Goal: Find specific page/section: Find specific page/section

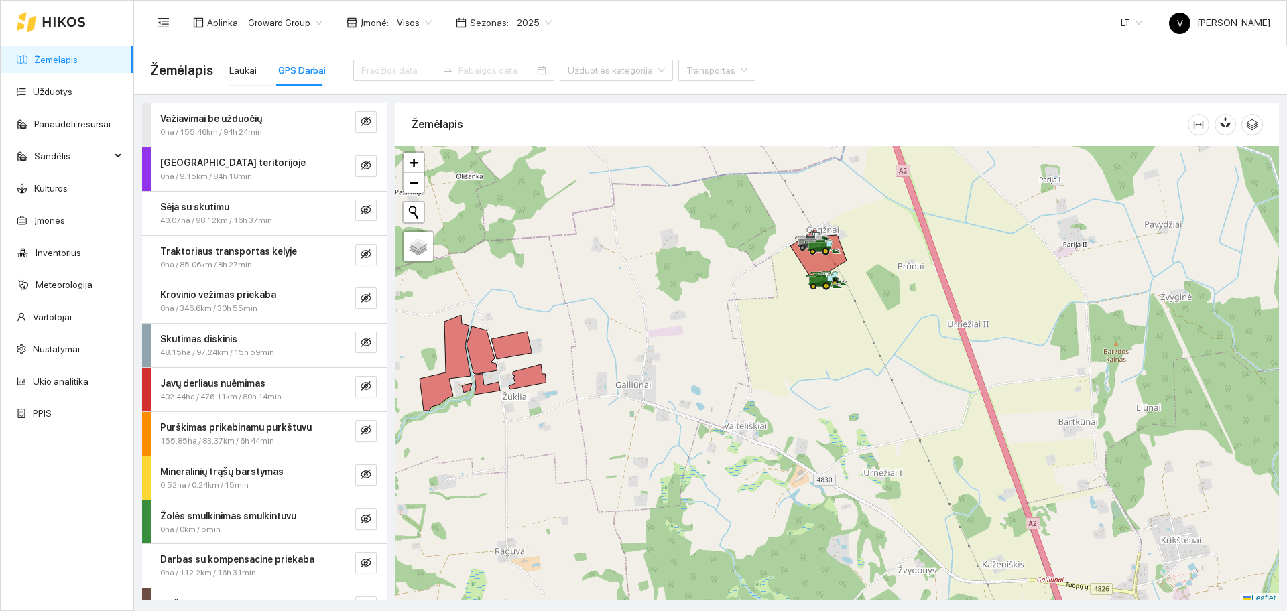
scroll to position [4, 0]
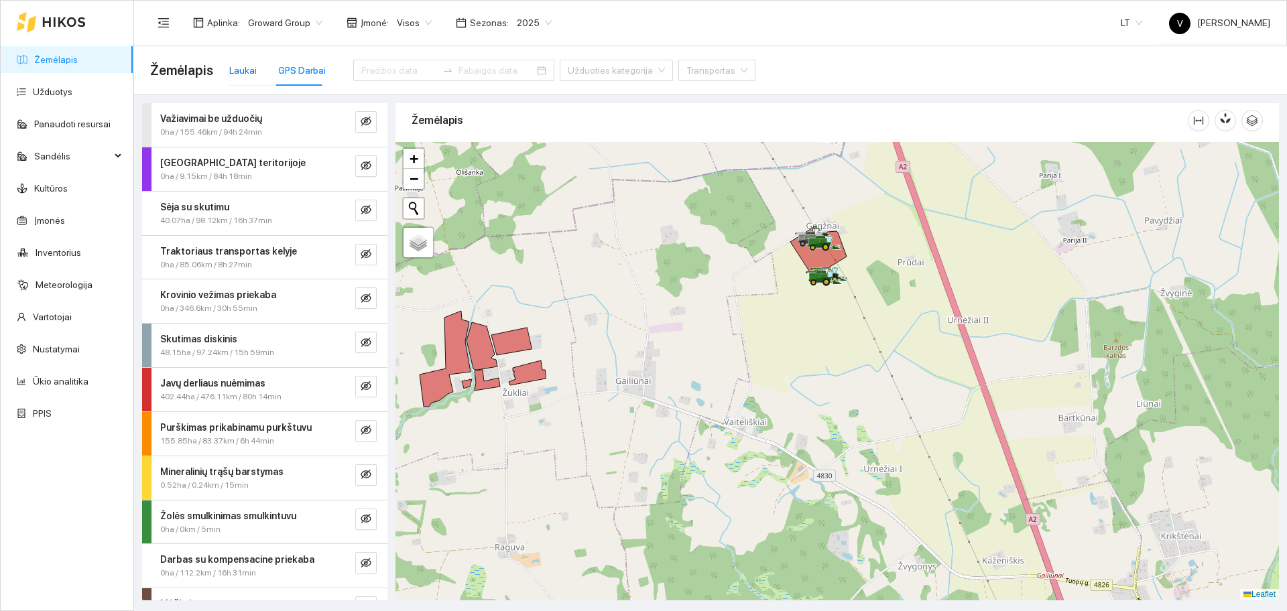
click at [244, 70] on div "Laukai" at bounding box center [242, 70] width 27 height 15
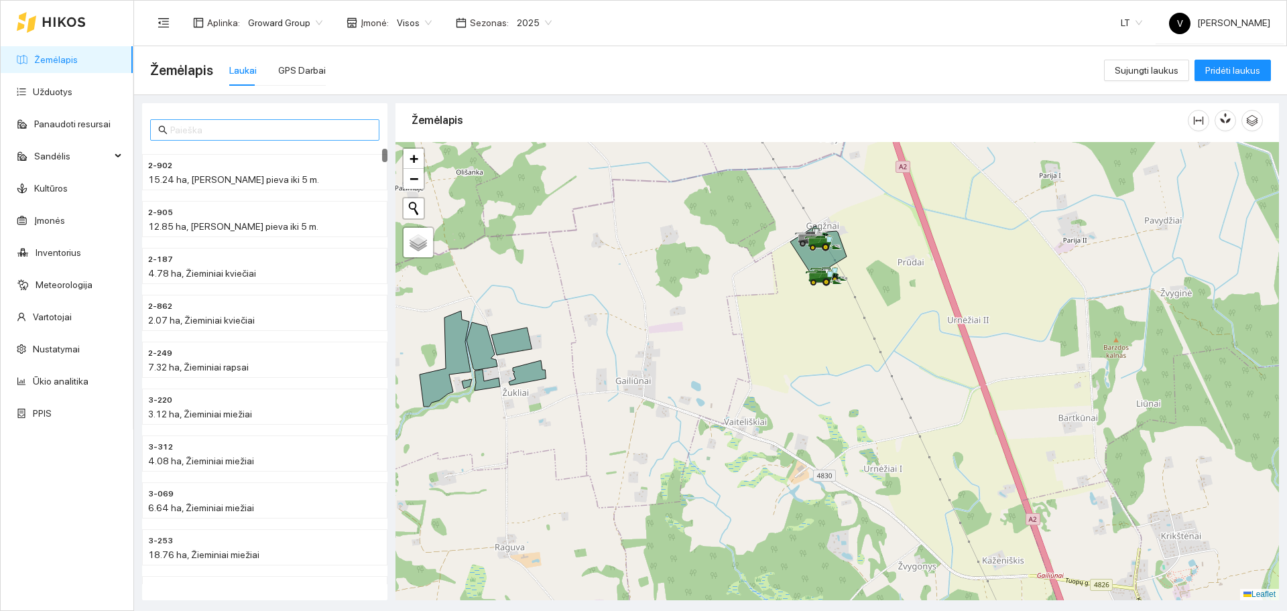
click at [201, 125] on input "text" at bounding box center [270, 130] width 201 height 15
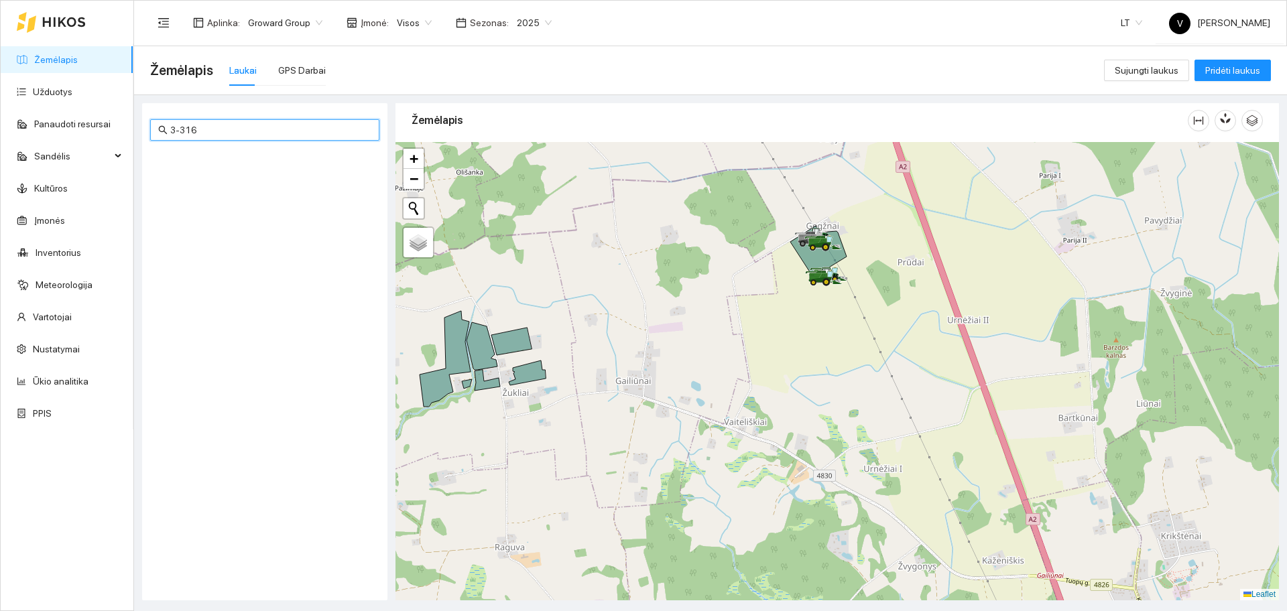
type input "3-316"
click at [286, 76] on div "GPS Darbai" at bounding box center [302, 70] width 48 height 15
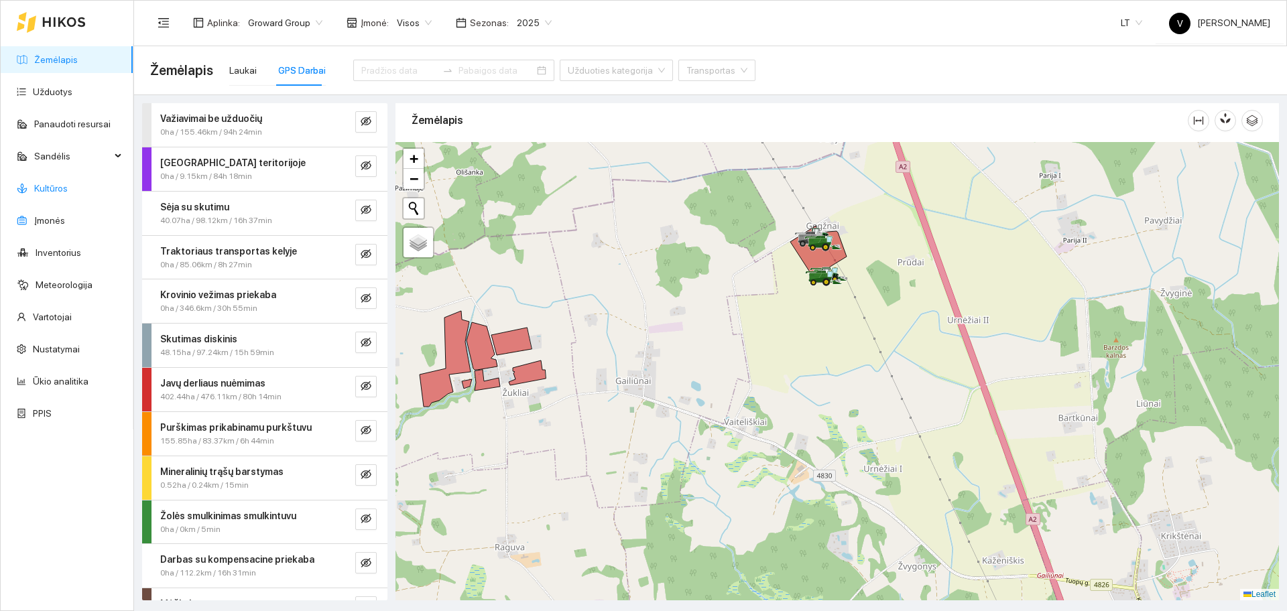
click at [61, 188] on link "Kultūros" at bounding box center [51, 188] width 34 height 11
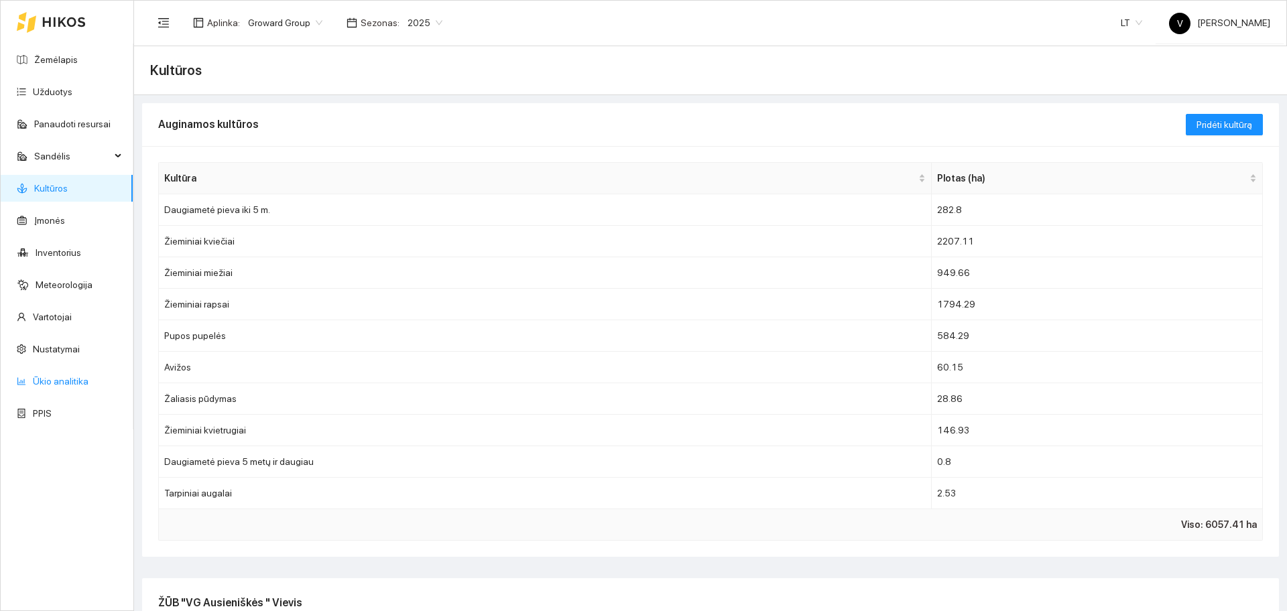
click at [56, 379] on link "Ūkio analitika" at bounding box center [61, 381] width 56 height 11
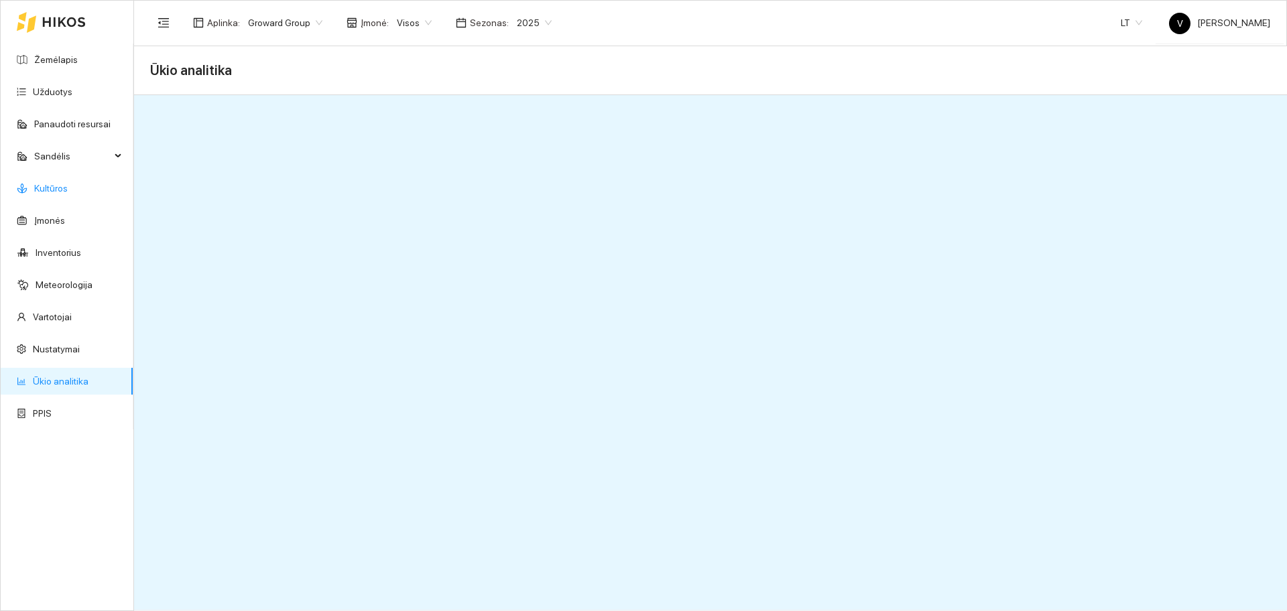
click at [57, 183] on link "Kultūros" at bounding box center [51, 188] width 34 height 11
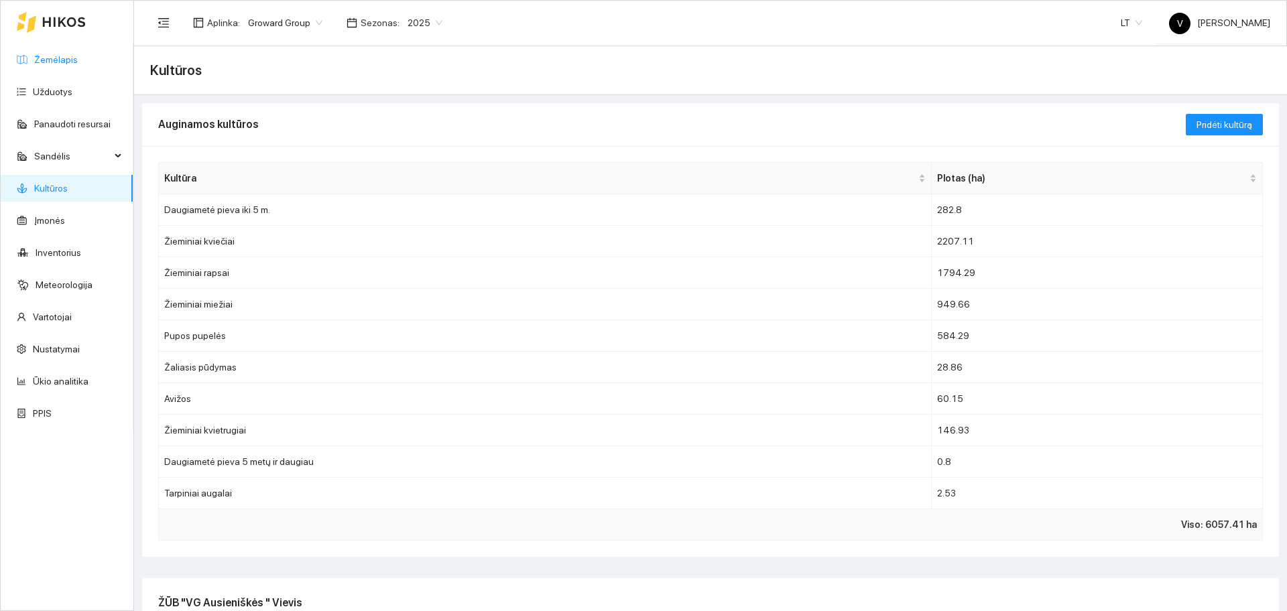
click at [54, 60] on link "Žemėlapis" at bounding box center [56, 59] width 44 height 11
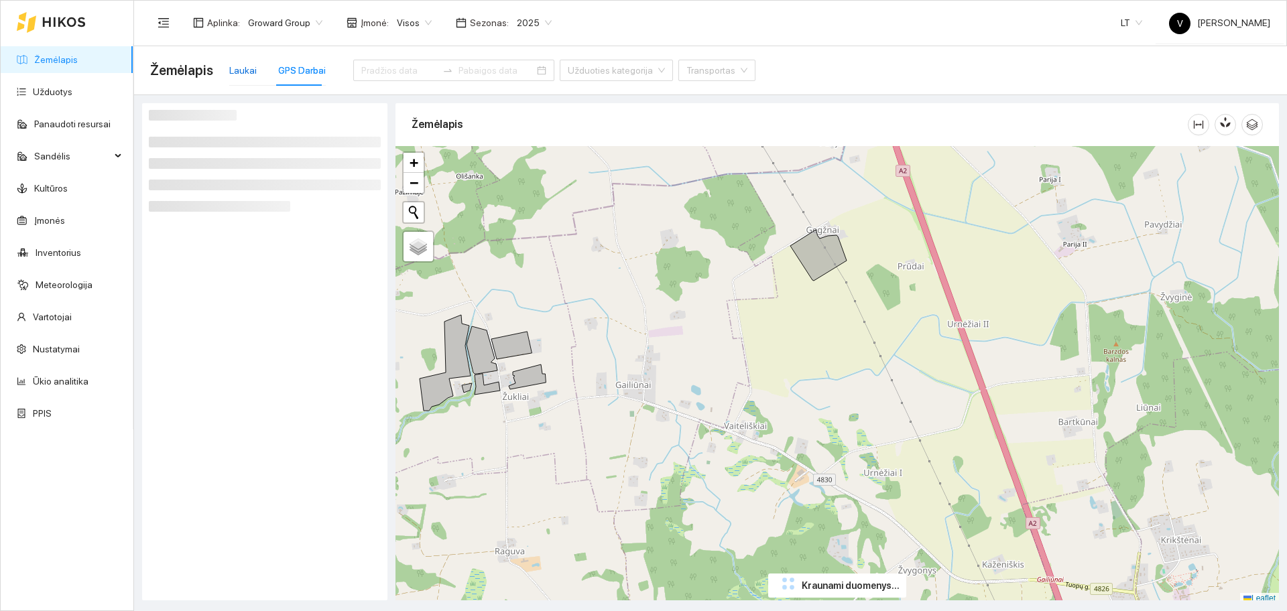
click at [242, 70] on div "Laukai" at bounding box center [242, 70] width 27 height 15
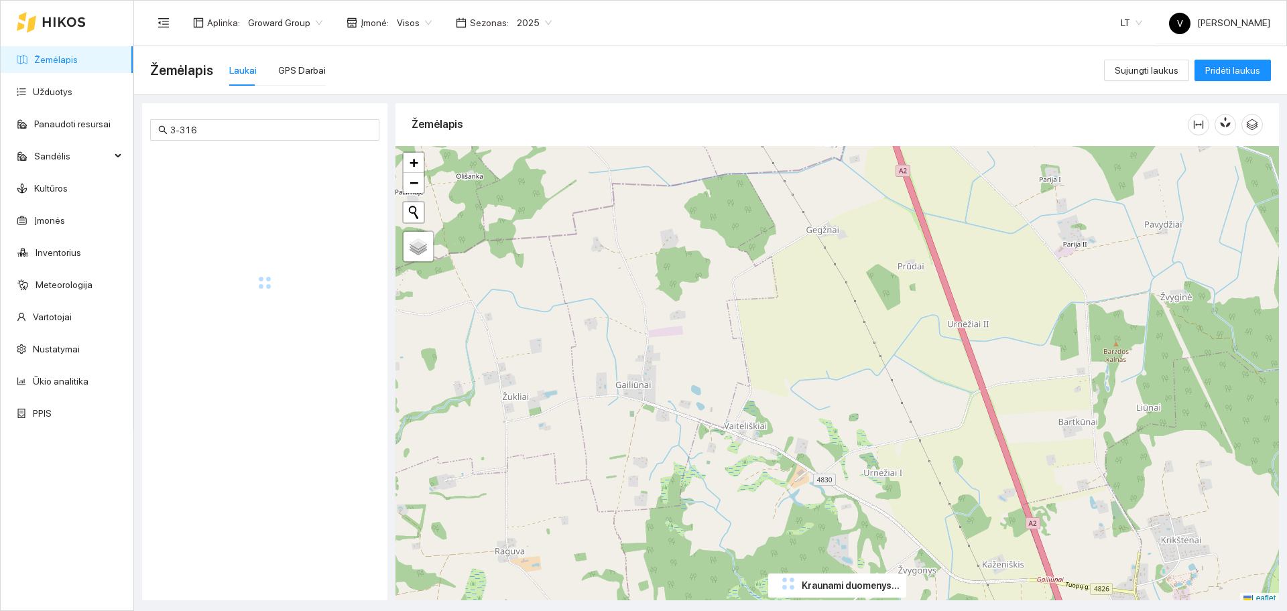
click at [876, 399] on div "+ − Nieko nerasta. Bandykite dar kartą. Žemėlapis Palydovas Leaflet" at bounding box center [838, 375] width 884 height 459
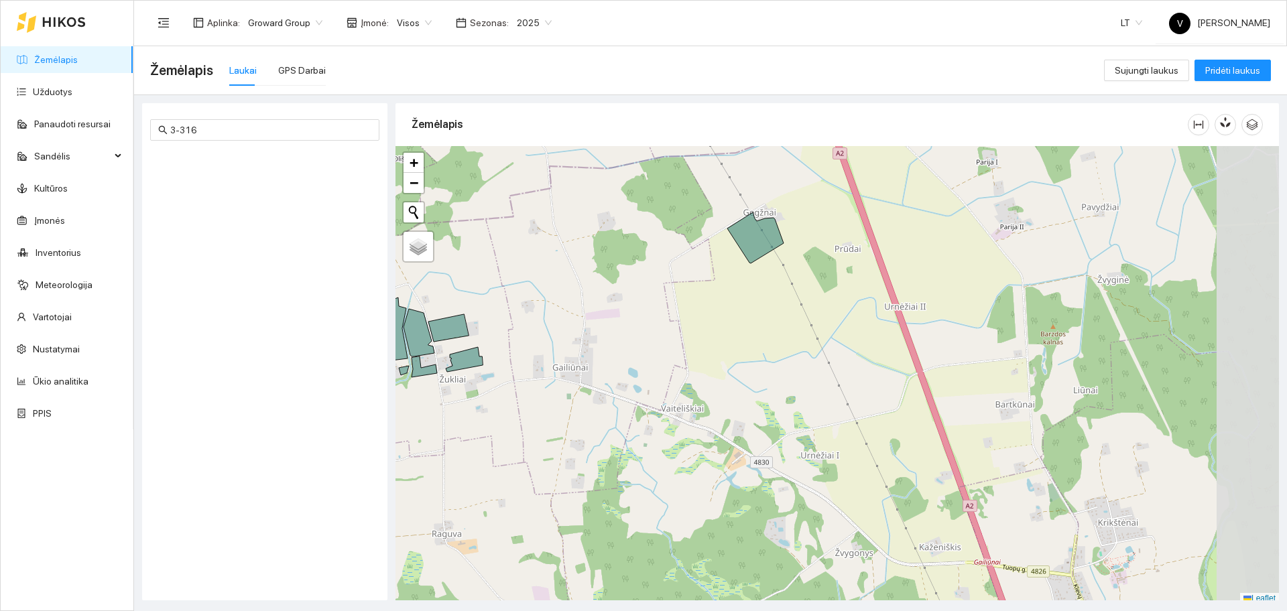
scroll to position [4, 0]
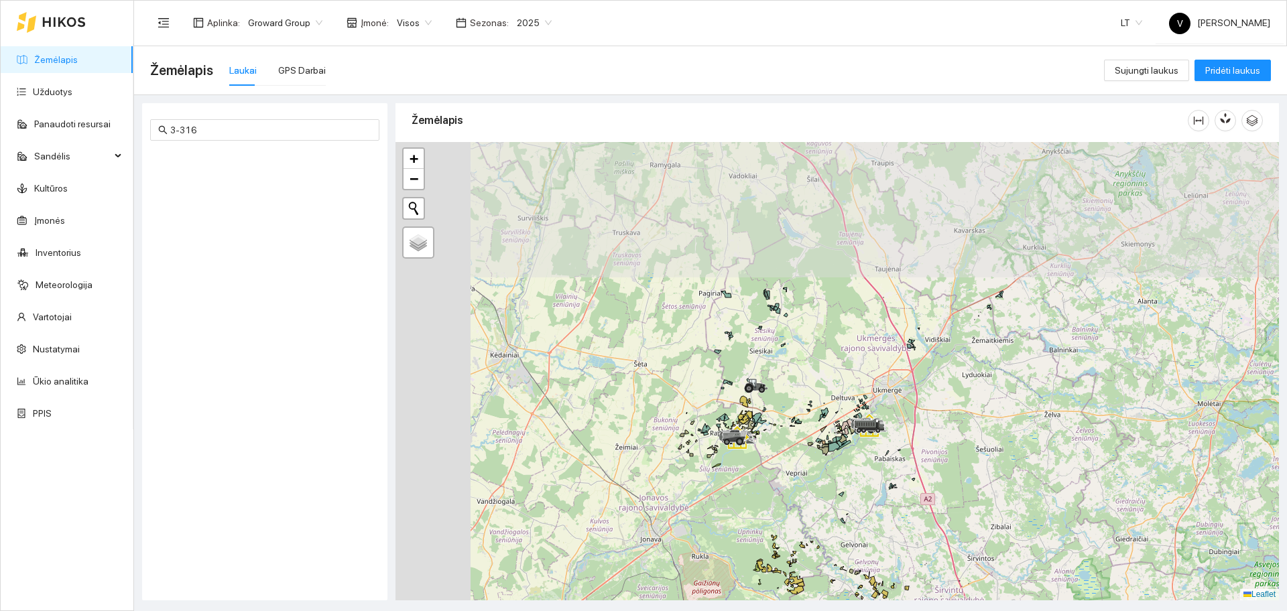
drag, startPoint x: 630, startPoint y: 298, endPoint x: 856, endPoint y: 439, distance: 266.2
click at [855, 448] on div at bounding box center [838, 371] width 884 height 459
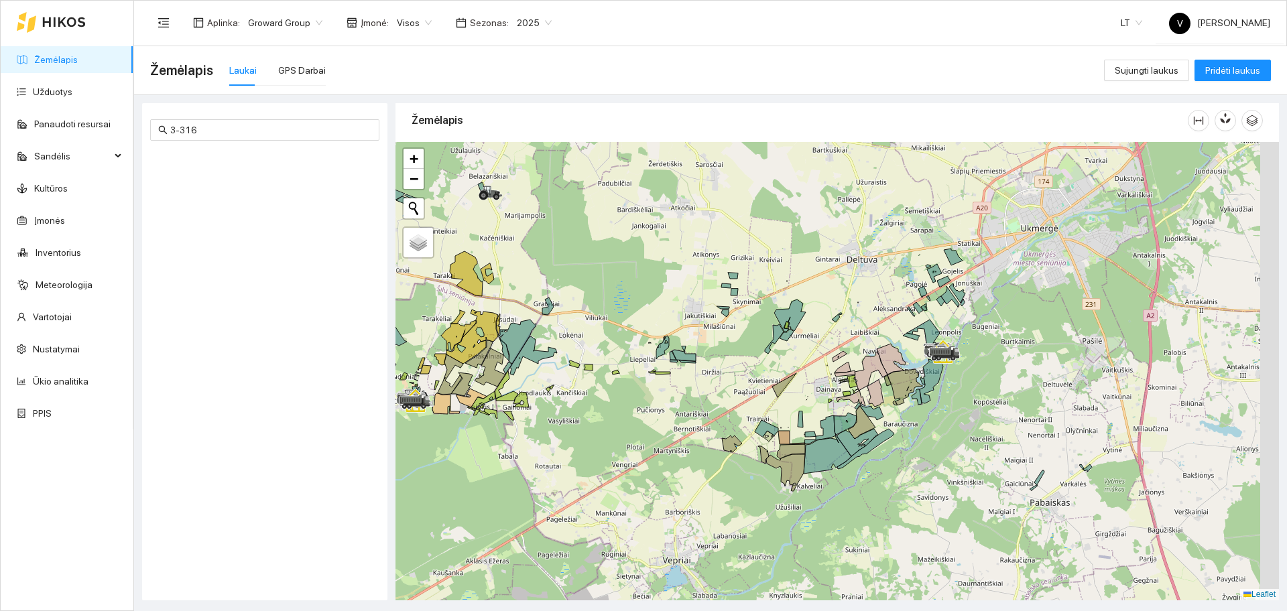
drag, startPoint x: 828, startPoint y: 424, endPoint x: 797, endPoint y: 402, distance: 38.0
click at [800, 404] on div at bounding box center [838, 371] width 884 height 459
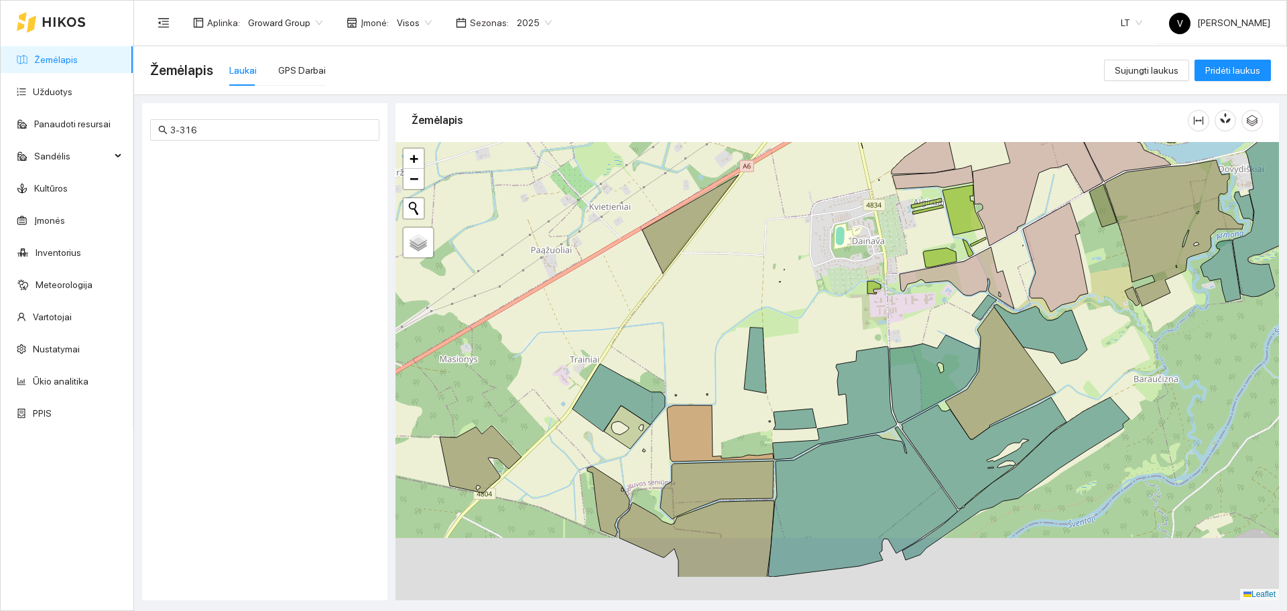
drag, startPoint x: 746, startPoint y: 426, endPoint x: 698, endPoint y: 354, distance: 86.5
click at [698, 358] on div at bounding box center [838, 371] width 884 height 459
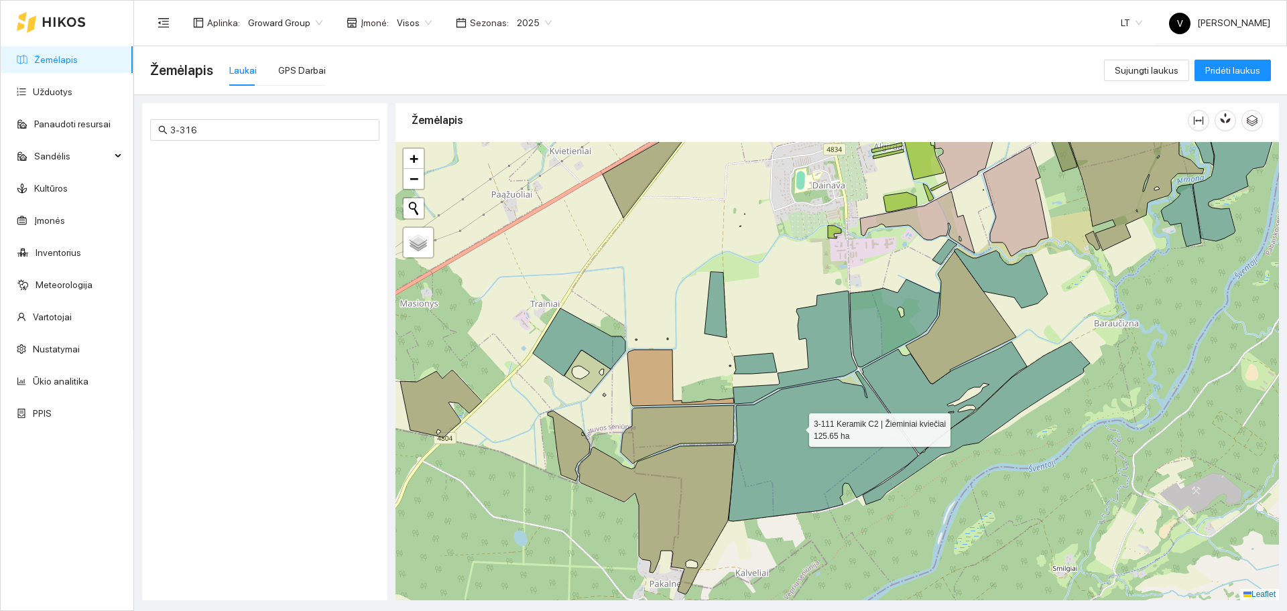
click at [797, 427] on icon at bounding box center [823, 446] width 189 height 150
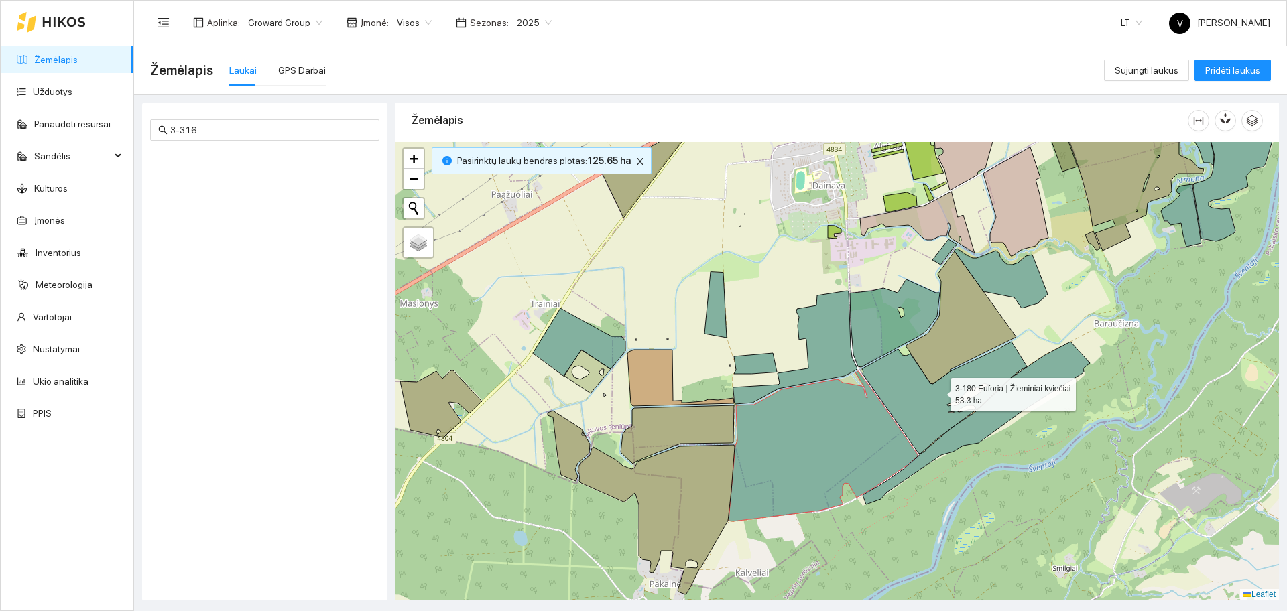
click at [907, 408] on icon at bounding box center [944, 398] width 165 height 112
click at [968, 438] on icon at bounding box center [976, 423] width 227 height 163
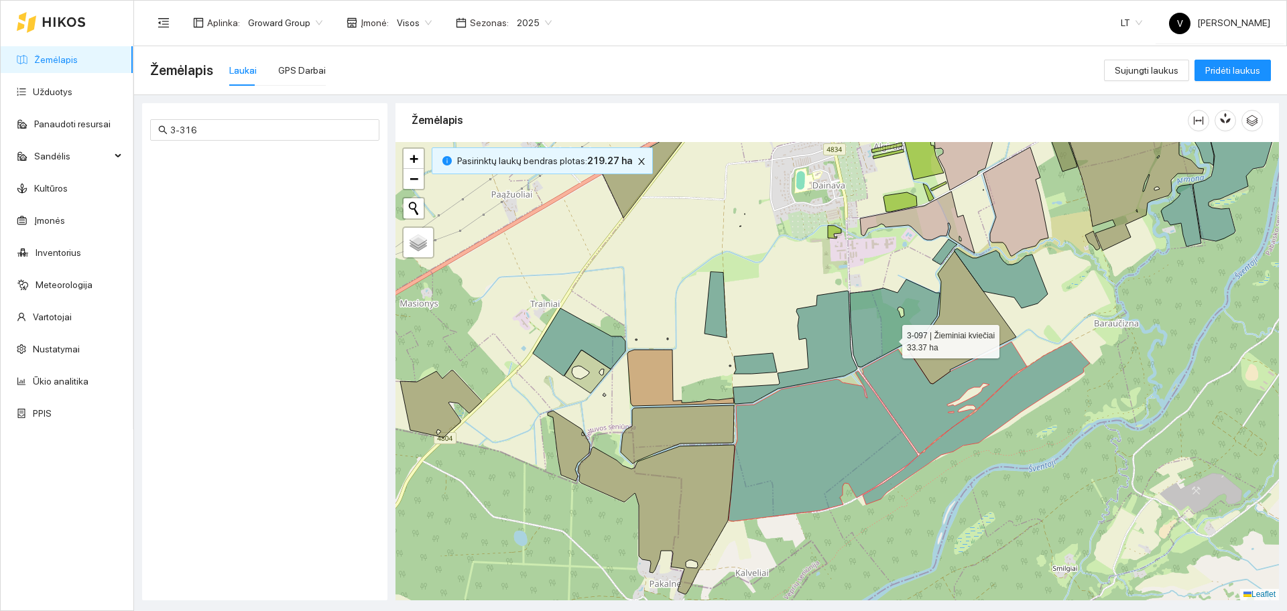
click at [878, 314] on icon at bounding box center [895, 324] width 90 height 88
click at [827, 324] on icon at bounding box center [795, 347] width 124 height 113
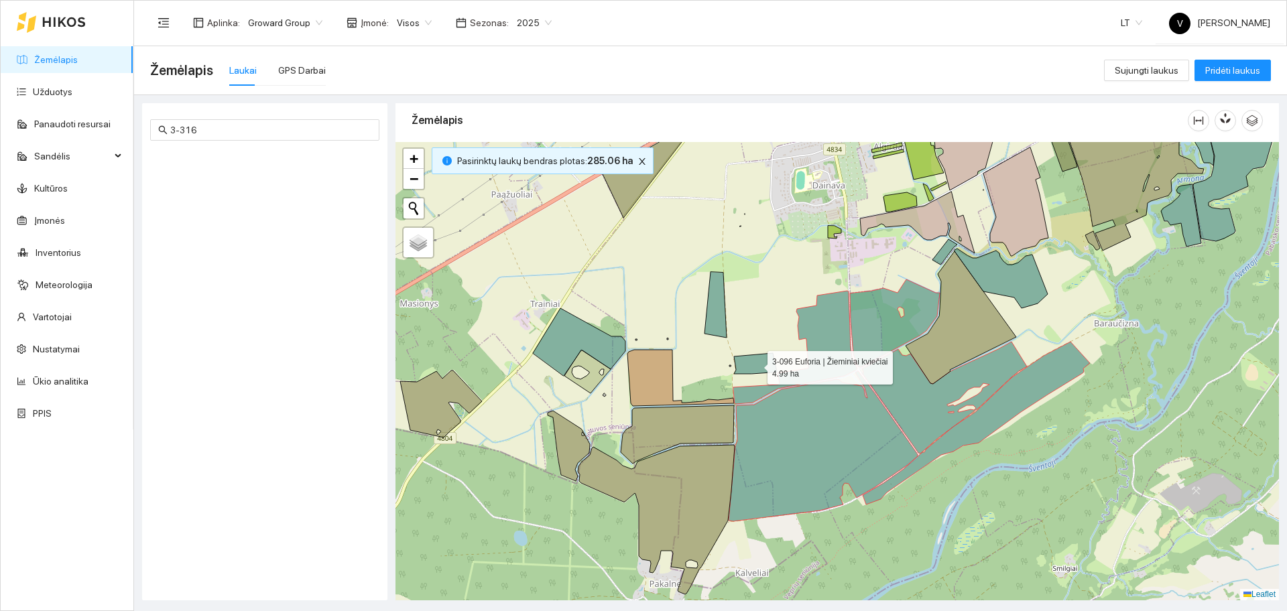
click at [758, 369] on icon at bounding box center [755, 363] width 43 height 21
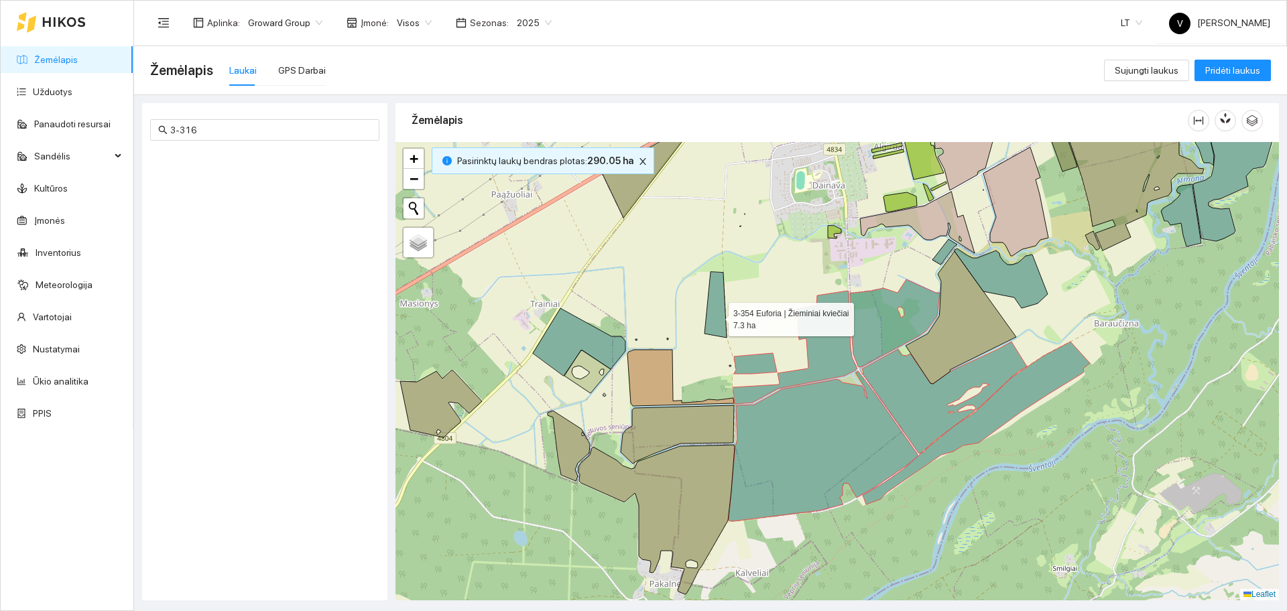
click at [717, 316] on icon at bounding box center [716, 305] width 22 height 66
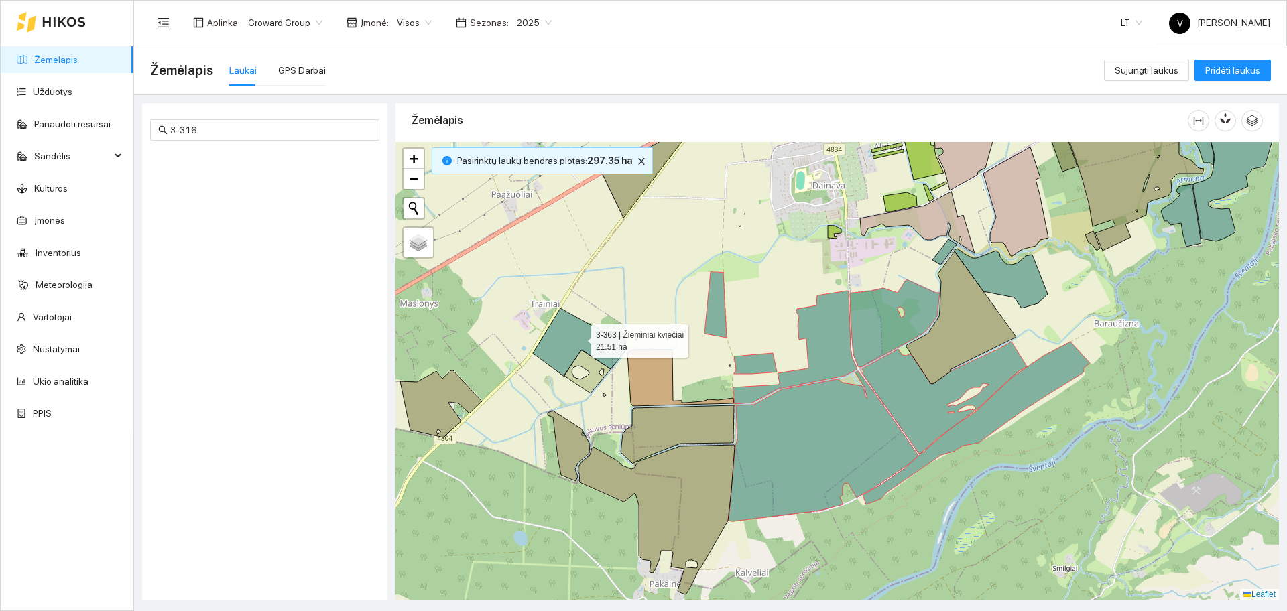
click at [579, 339] on icon at bounding box center [579, 342] width 93 height 68
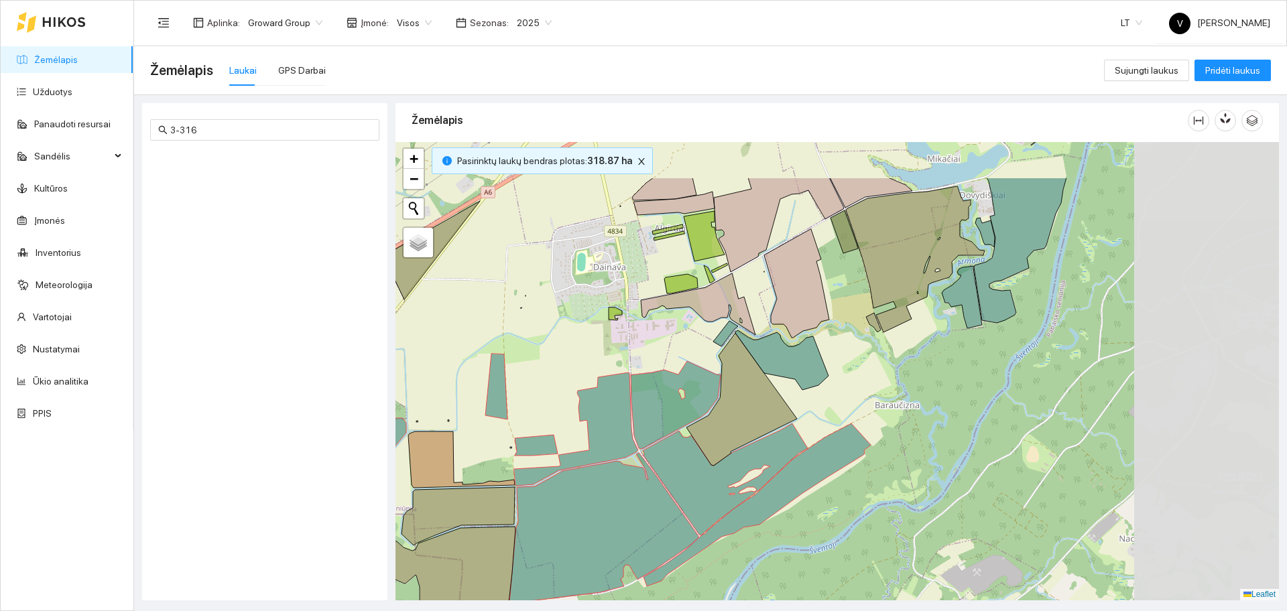
drag, startPoint x: 1032, startPoint y: 471, endPoint x: 756, endPoint y: 396, distance: 286.2
click at [811, 551] on div at bounding box center [838, 371] width 884 height 459
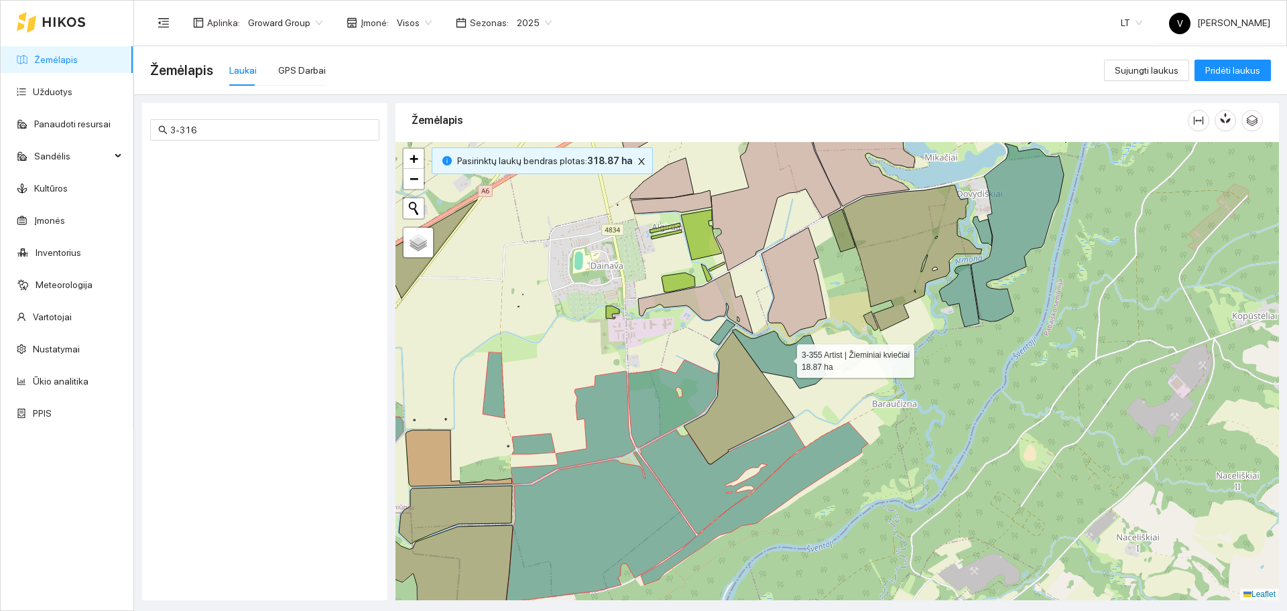
click at [761, 355] on icon at bounding box center [779, 359] width 93 height 60
click at [719, 331] on icon at bounding box center [723, 332] width 25 height 25
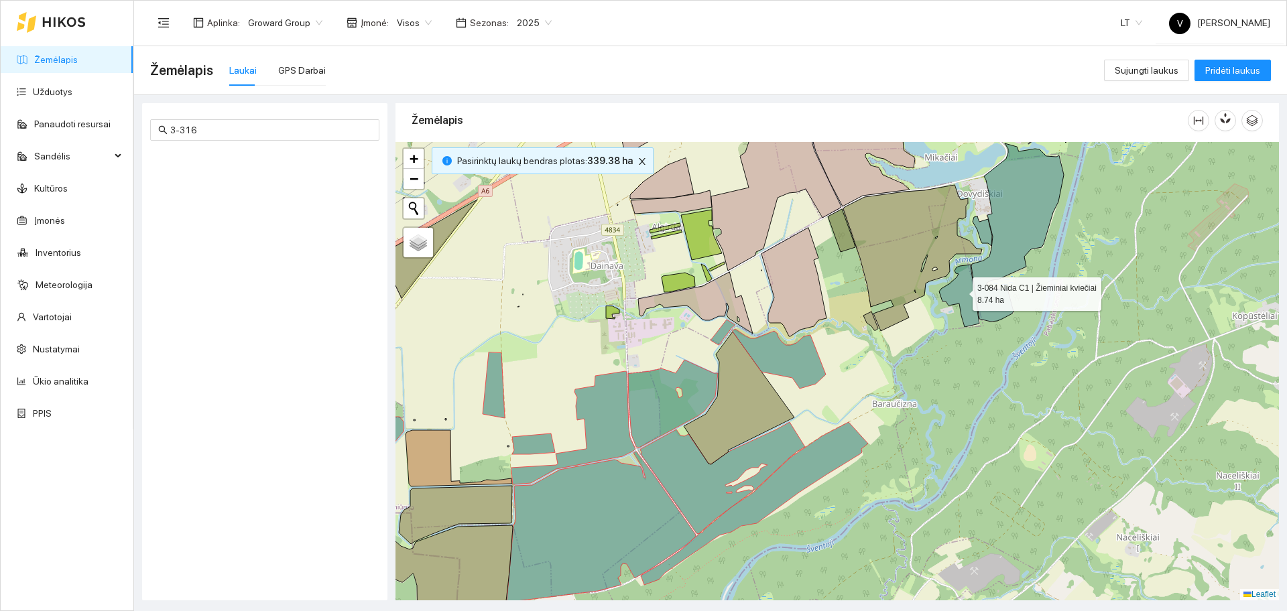
click at [960, 290] on icon at bounding box center [959, 296] width 40 height 62
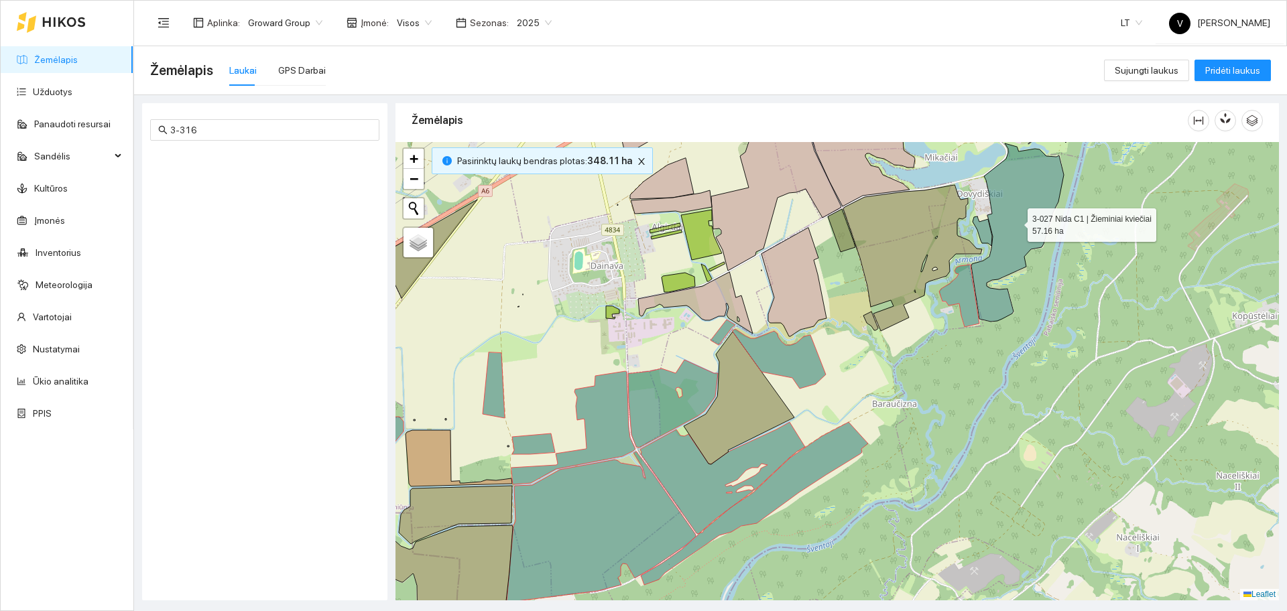
click at [1004, 245] on icon at bounding box center [1017, 232] width 93 height 178
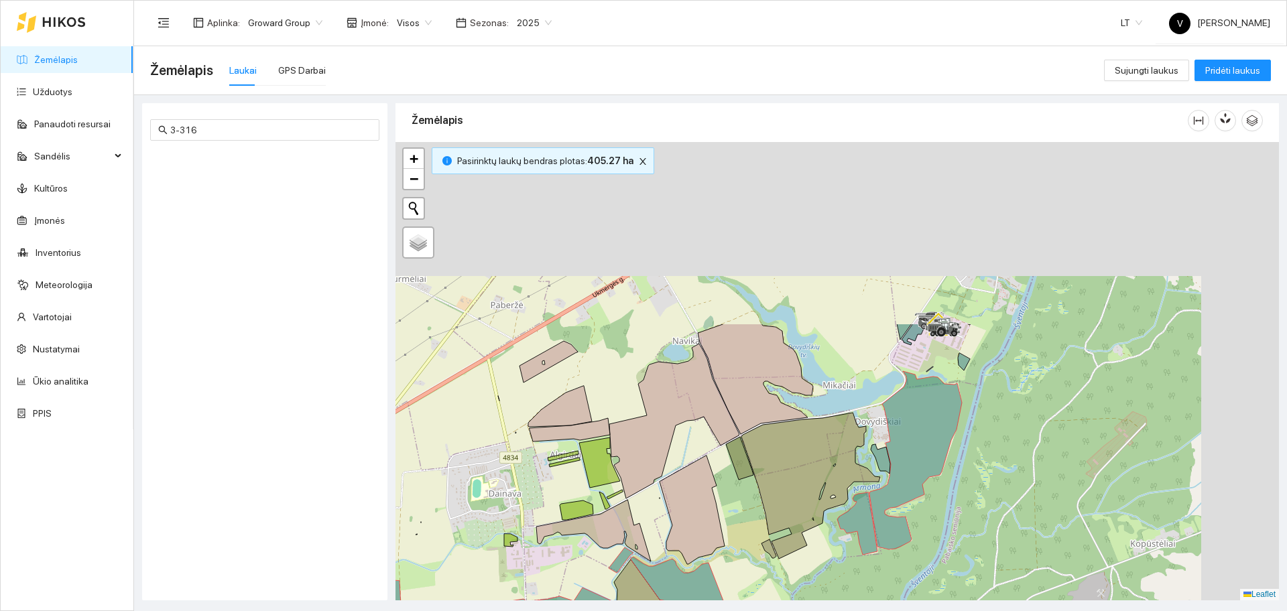
drag, startPoint x: 1053, startPoint y: 389, endPoint x: 916, endPoint y: 491, distance: 170.4
click at [986, 514] on div at bounding box center [838, 371] width 884 height 459
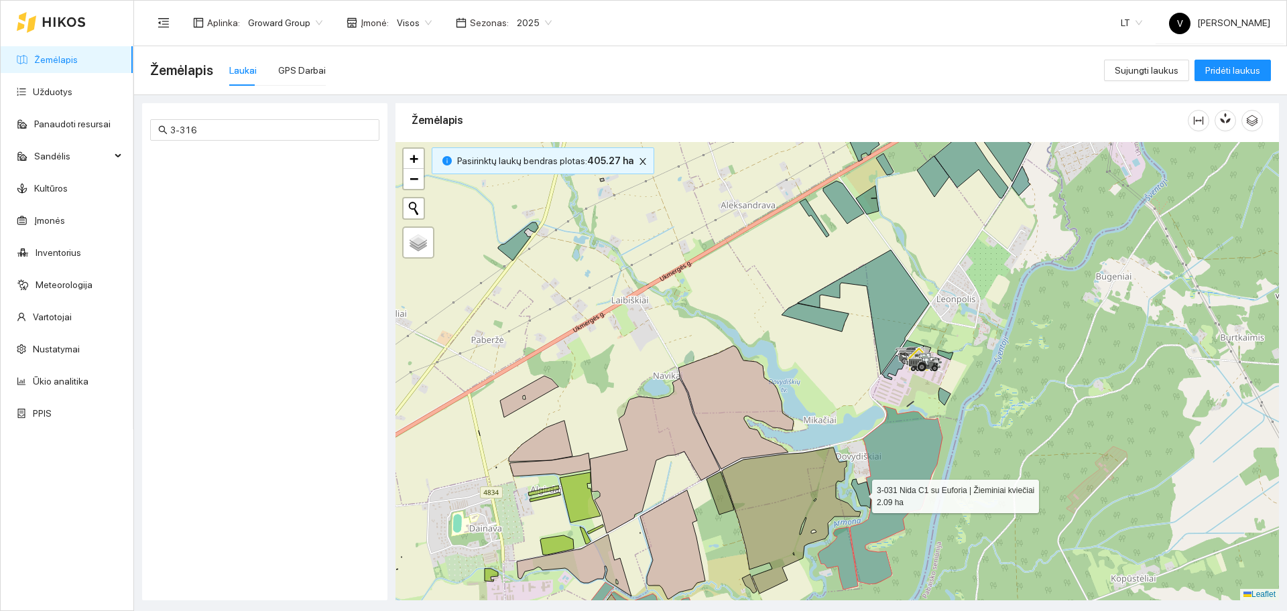
drag, startPoint x: 860, startPoint y: 493, endPoint x: 914, endPoint y: 433, distance: 81.2
click at [860, 494] on icon at bounding box center [860, 493] width 19 height 29
click at [937, 396] on div at bounding box center [838, 371] width 884 height 459
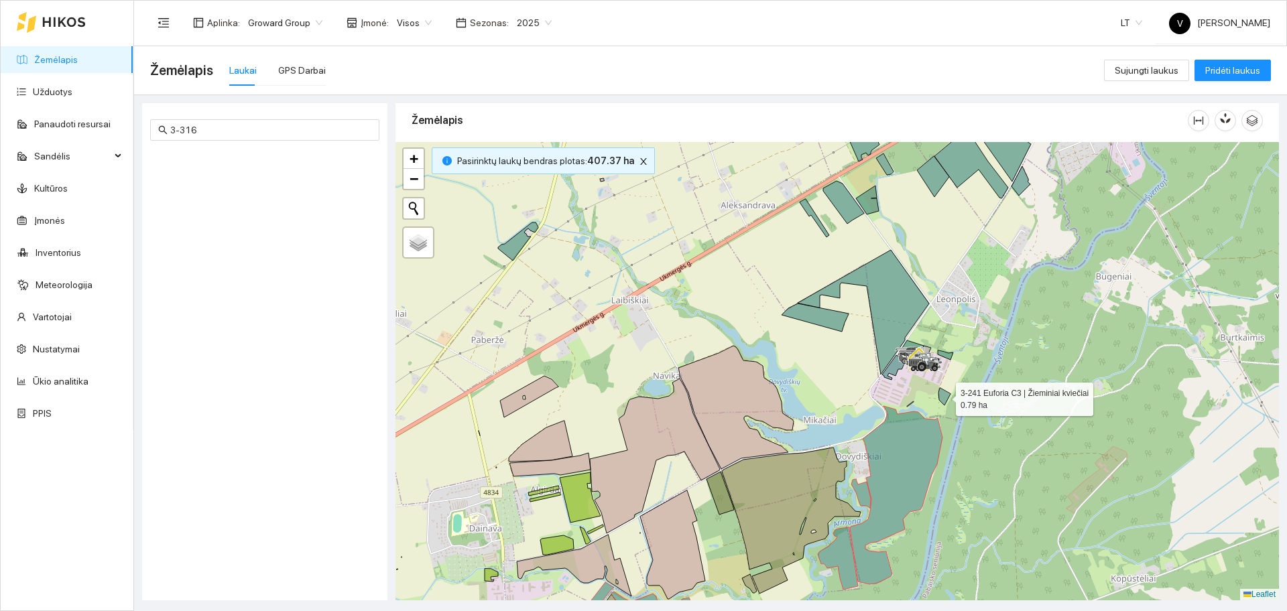
click at [947, 392] on icon at bounding box center [945, 396] width 12 height 17
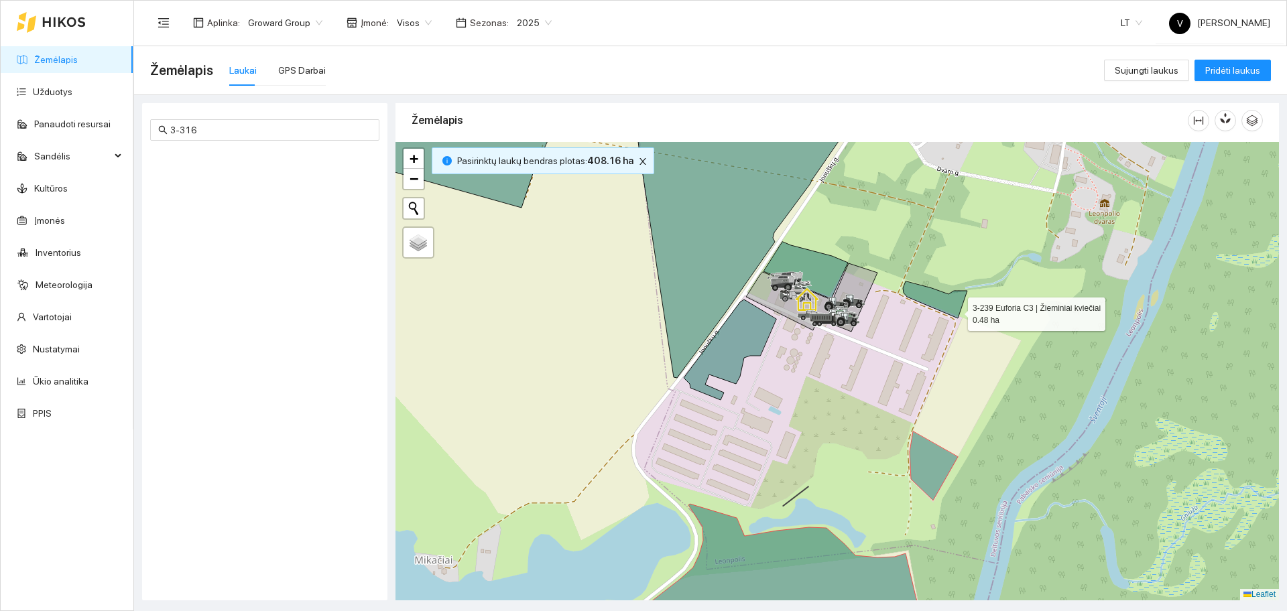
click at [956, 310] on icon at bounding box center [935, 300] width 64 height 37
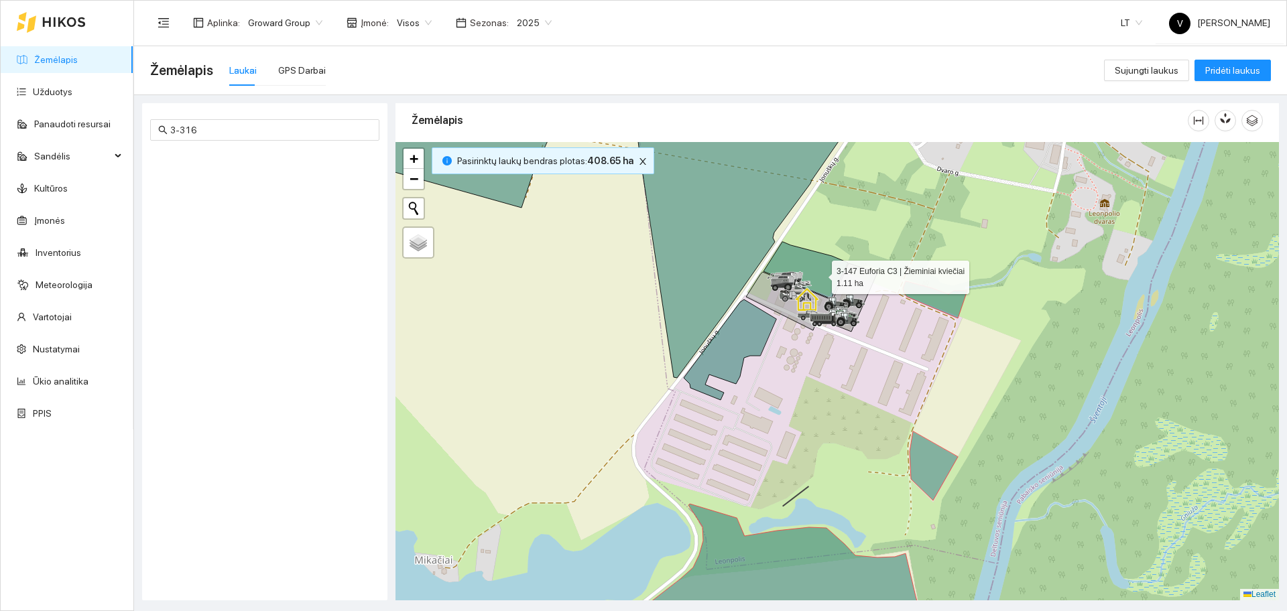
click at [813, 274] on icon at bounding box center [806, 270] width 84 height 57
click at [760, 314] on icon at bounding box center [730, 350] width 93 height 101
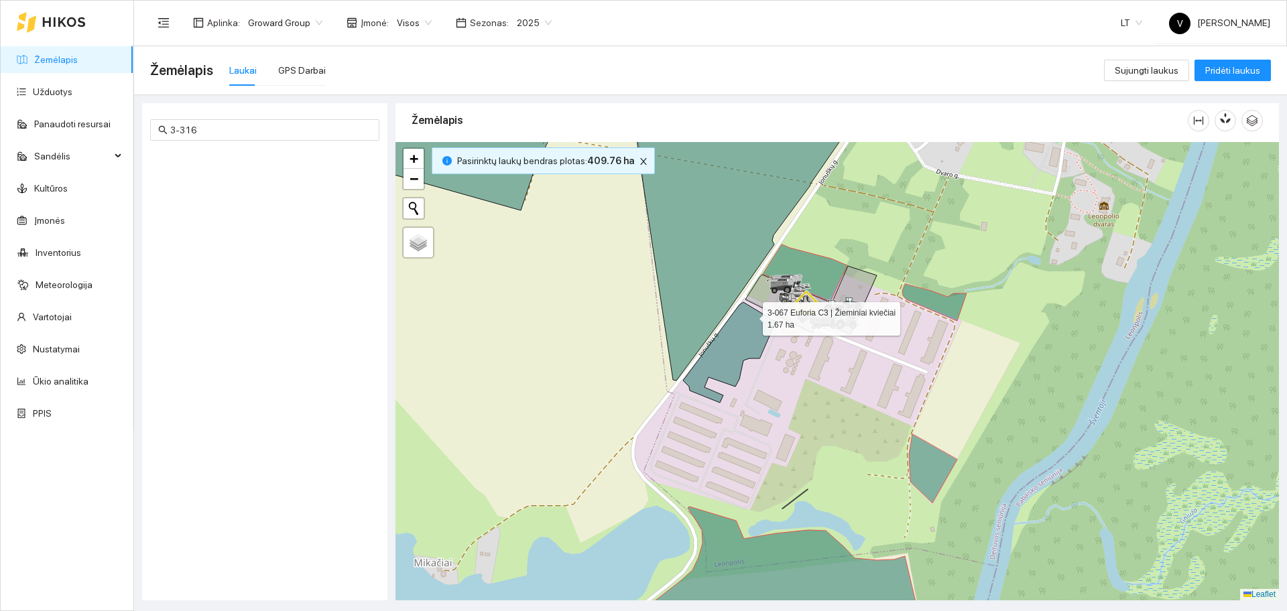
click at [738, 333] on icon at bounding box center [729, 352] width 93 height 101
click at [724, 231] on icon at bounding box center [608, 238] width 526 height 285
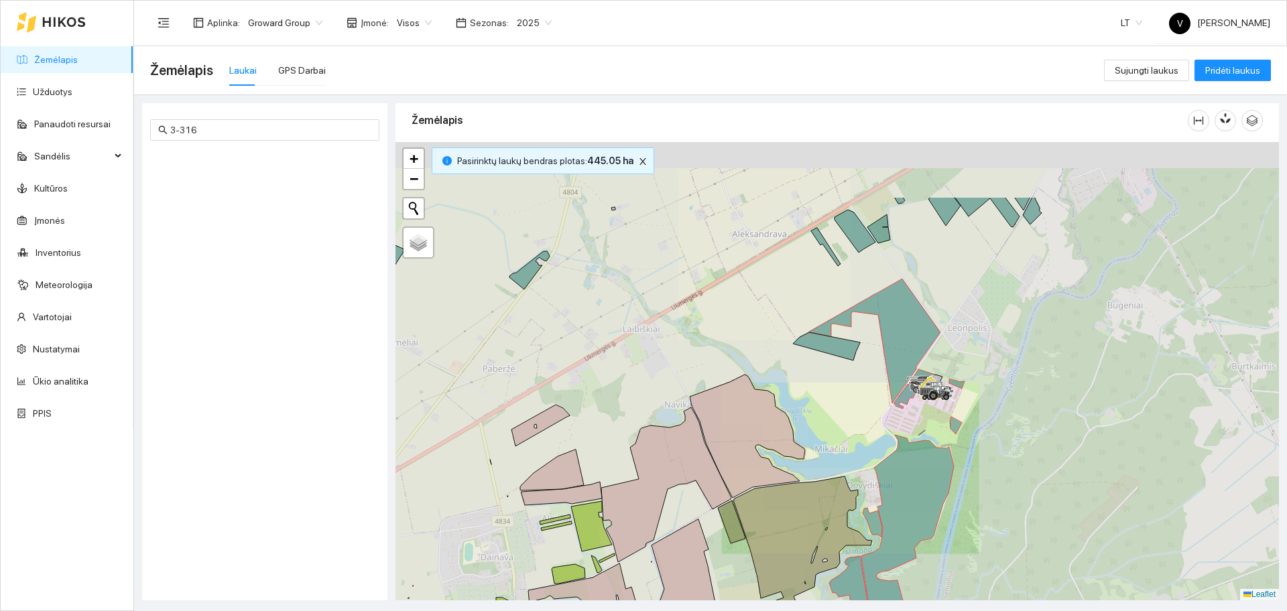
drag, startPoint x: 969, startPoint y: 278, endPoint x: 944, endPoint y: 444, distance: 168.8
click at [970, 468] on div at bounding box center [838, 371] width 884 height 459
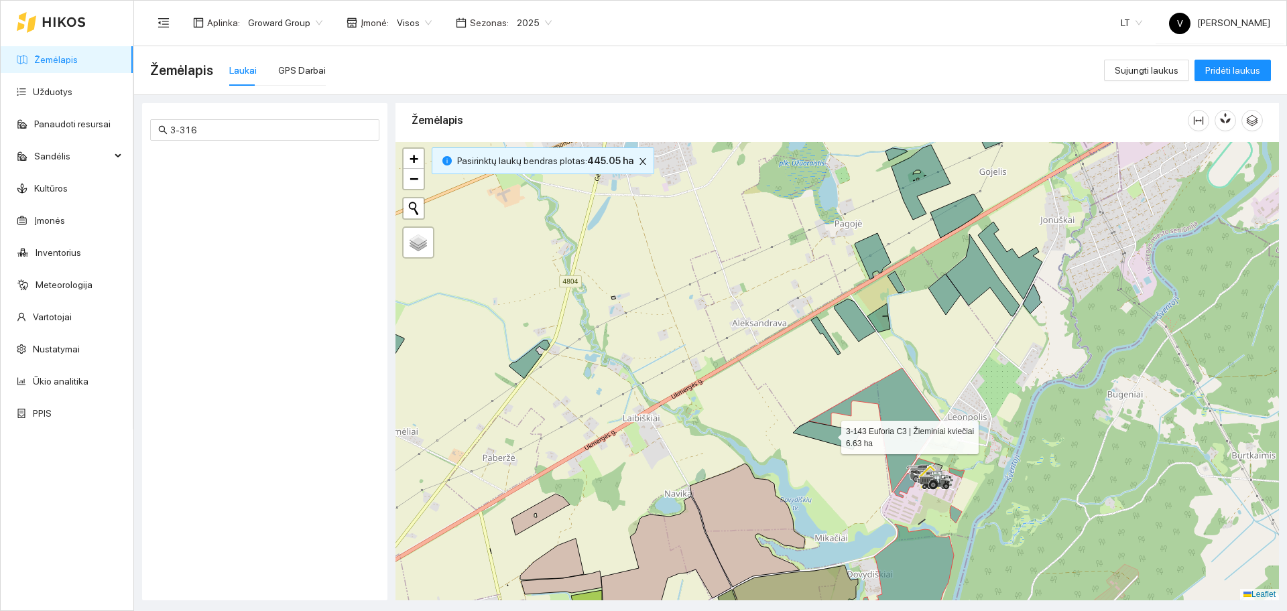
click at [849, 436] on icon at bounding box center [826, 436] width 67 height 28
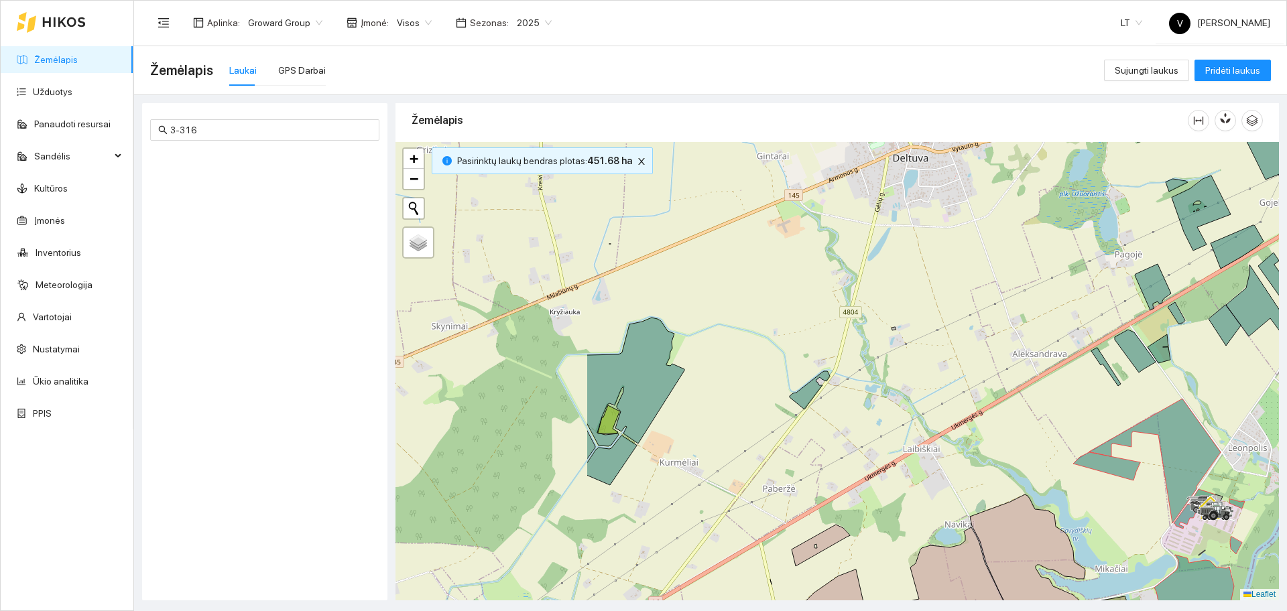
drag, startPoint x: 605, startPoint y: 335, endPoint x: 885, endPoint y: 365, distance: 281.9
click at [885, 365] on div at bounding box center [838, 371] width 884 height 459
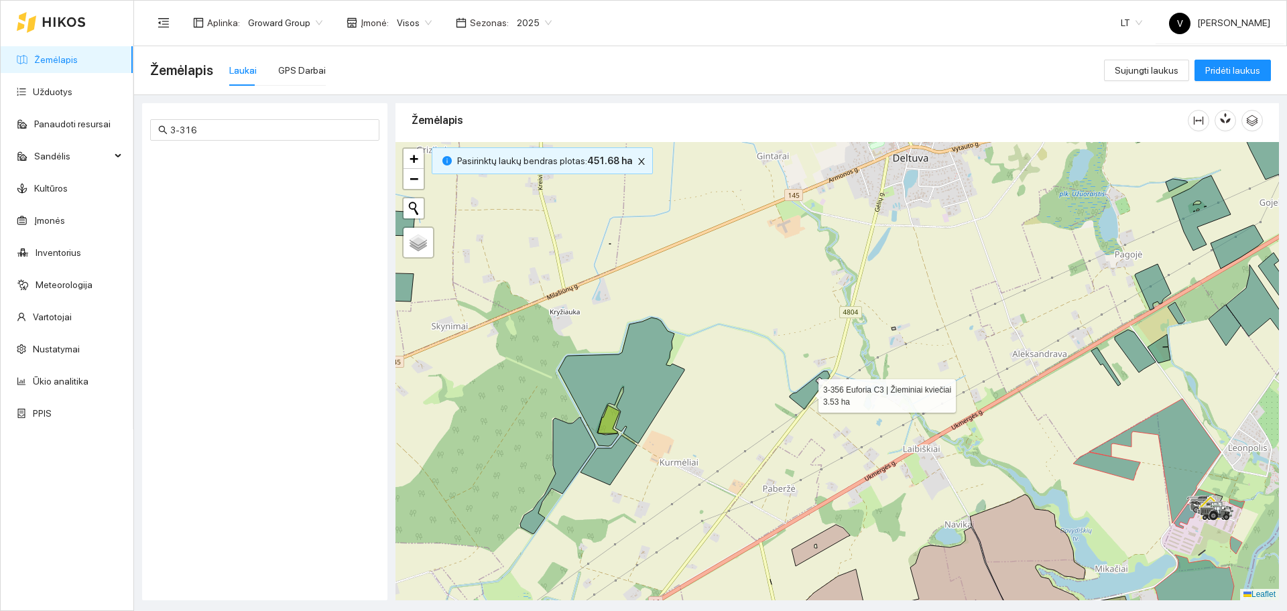
click at [807, 394] on icon at bounding box center [810, 390] width 40 height 38
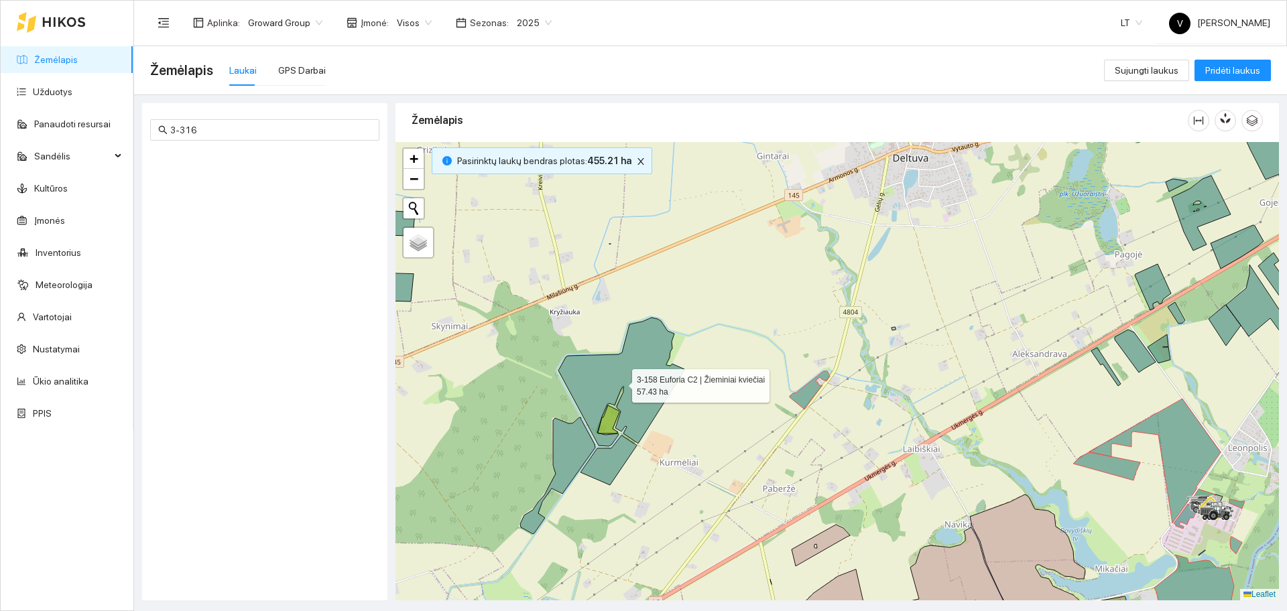
click at [620, 383] on icon at bounding box center [621, 382] width 126 height 129
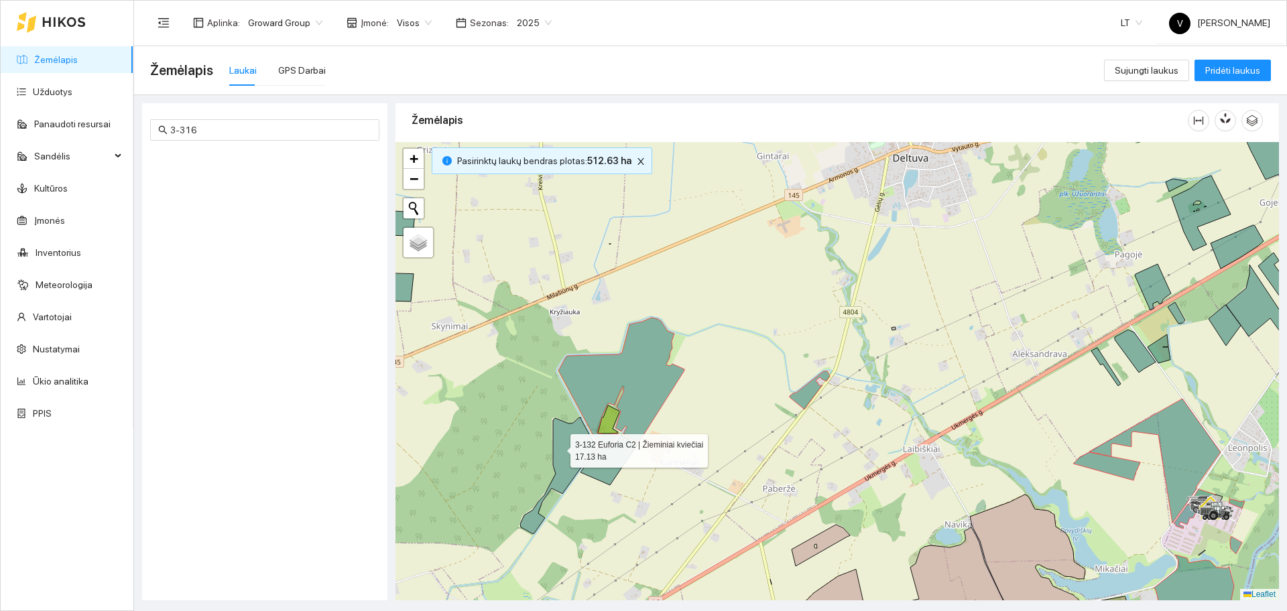
click at [558, 452] on icon at bounding box center [557, 476] width 75 height 117
click at [597, 465] on icon at bounding box center [609, 461] width 56 height 50
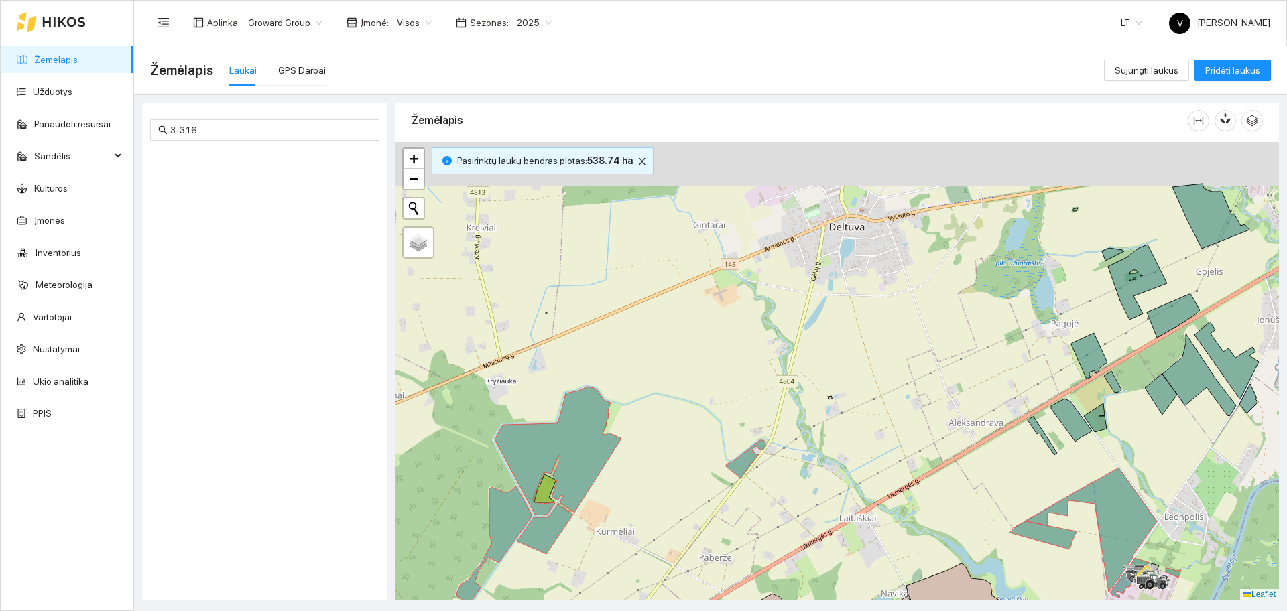
drag, startPoint x: 864, startPoint y: 365, endPoint x: 770, endPoint y: 455, distance: 129.5
click at [758, 464] on div at bounding box center [838, 371] width 884 height 459
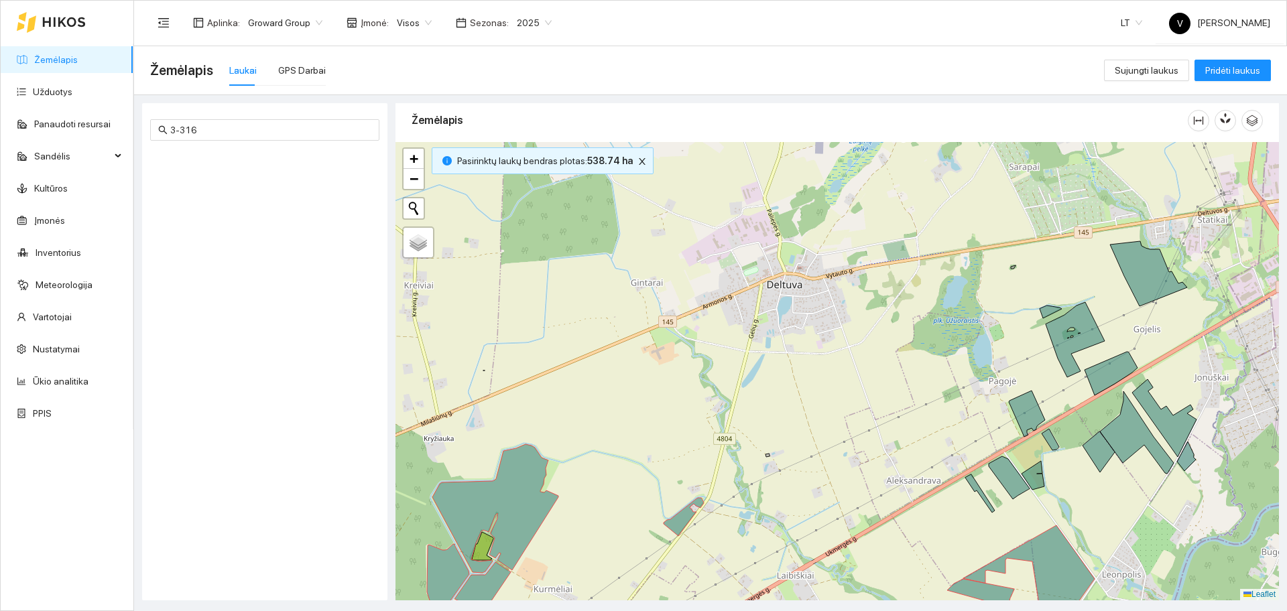
drag, startPoint x: 751, startPoint y: 307, endPoint x: 767, endPoint y: 381, distance: 76.1
click at [767, 381] on div at bounding box center [838, 371] width 884 height 459
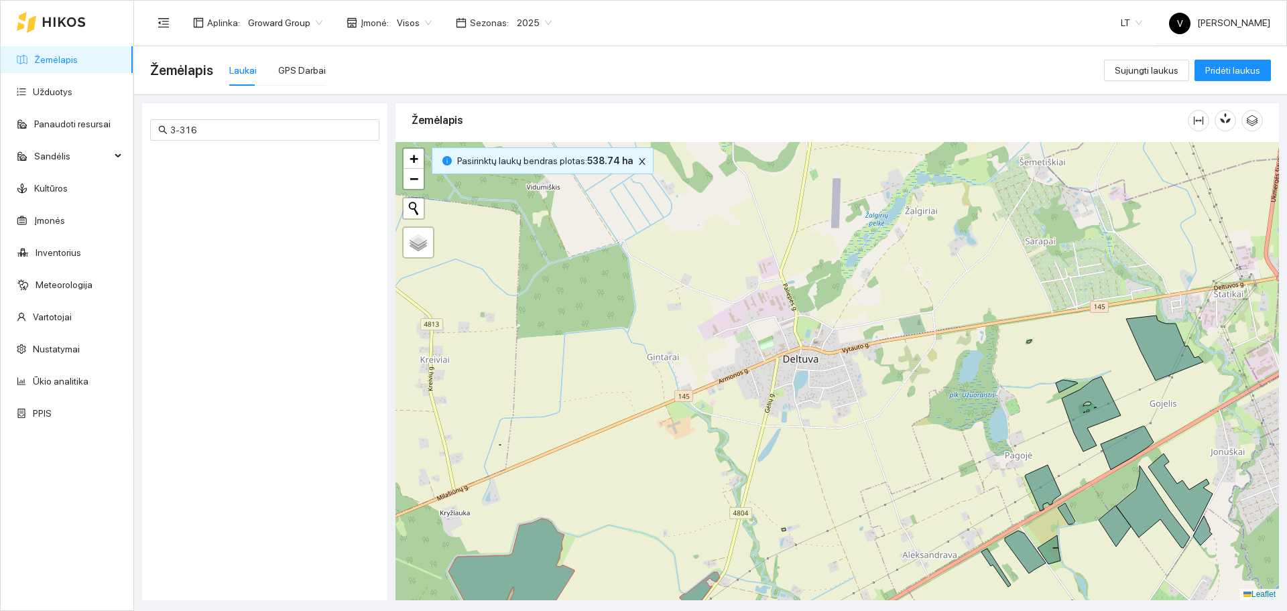
drag, startPoint x: 766, startPoint y: 423, endPoint x: 792, endPoint y: 446, distance: 34.7
click at [792, 446] on div at bounding box center [838, 371] width 884 height 459
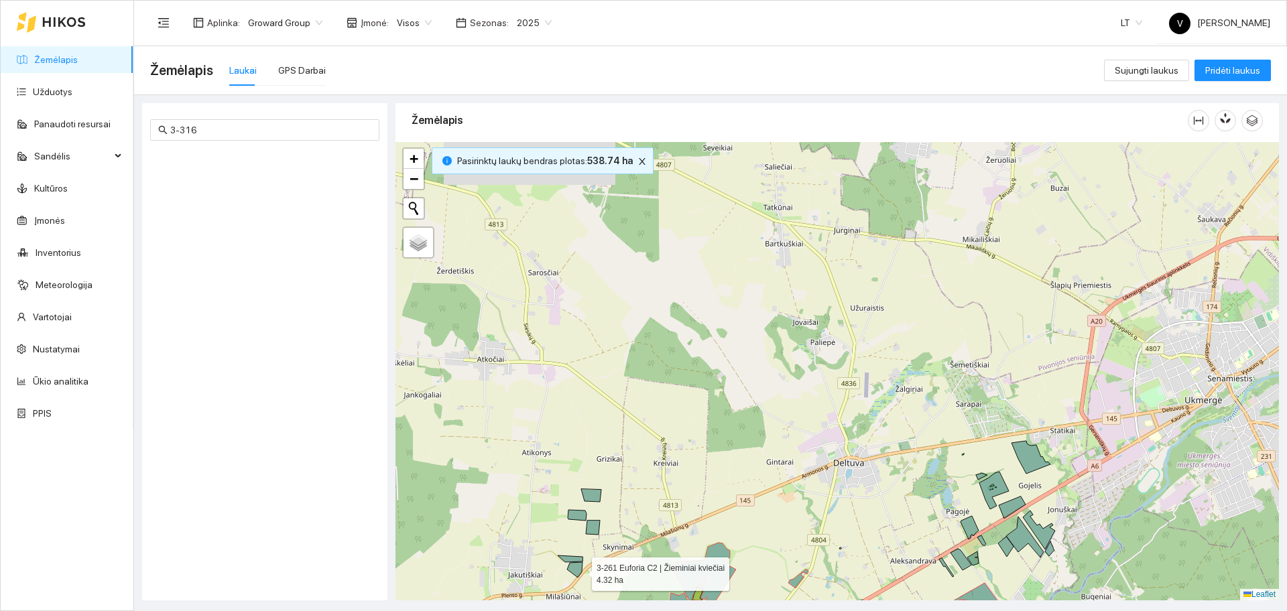
click at [580, 571] on icon at bounding box center [574, 569] width 15 height 15
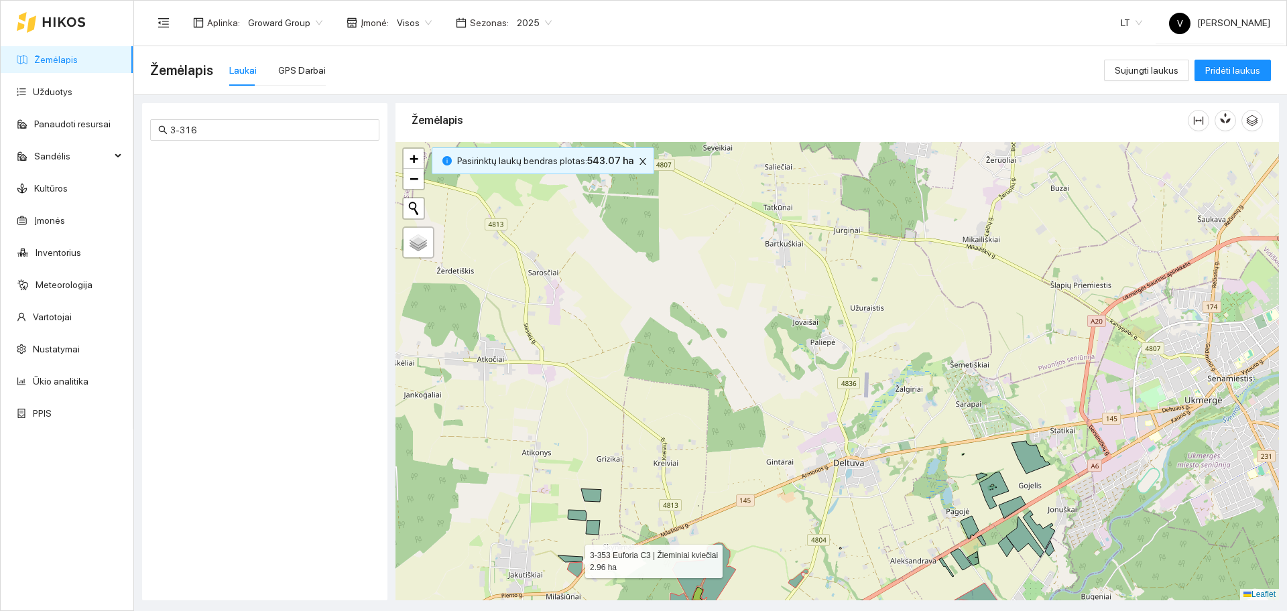
click at [573, 558] on icon at bounding box center [570, 559] width 25 height 7
click at [595, 531] on icon at bounding box center [593, 528] width 14 height 14
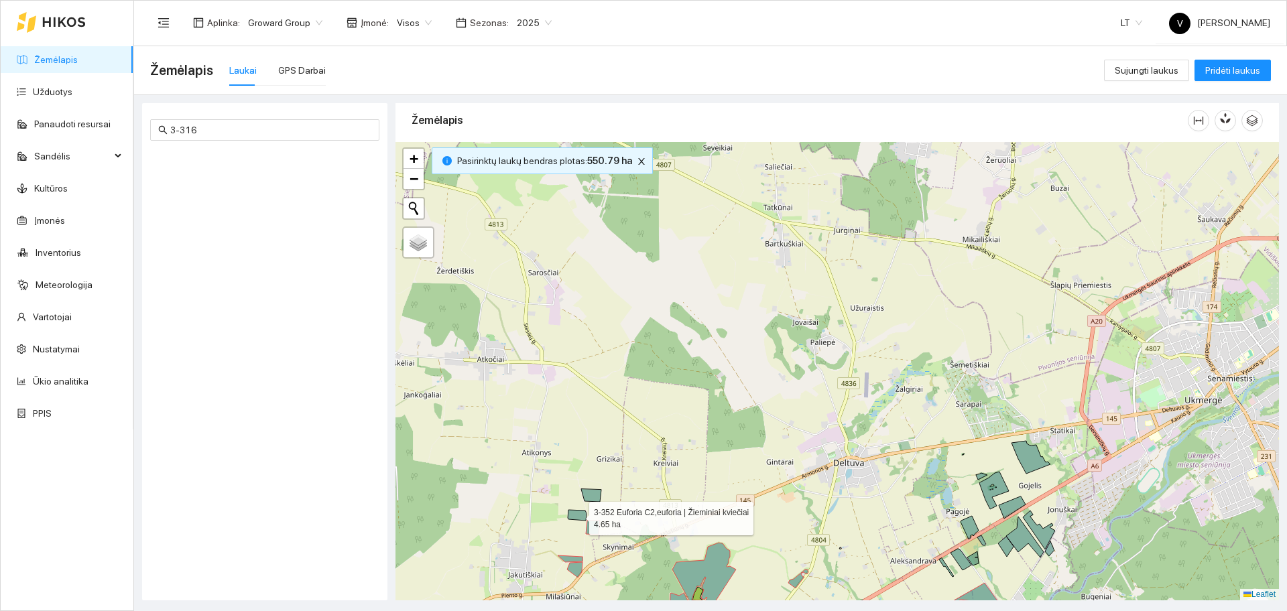
click at [580, 515] on icon at bounding box center [577, 515] width 19 height 11
click at [595, 493] on icon at bounding box center [591, 495] width 20 height 13
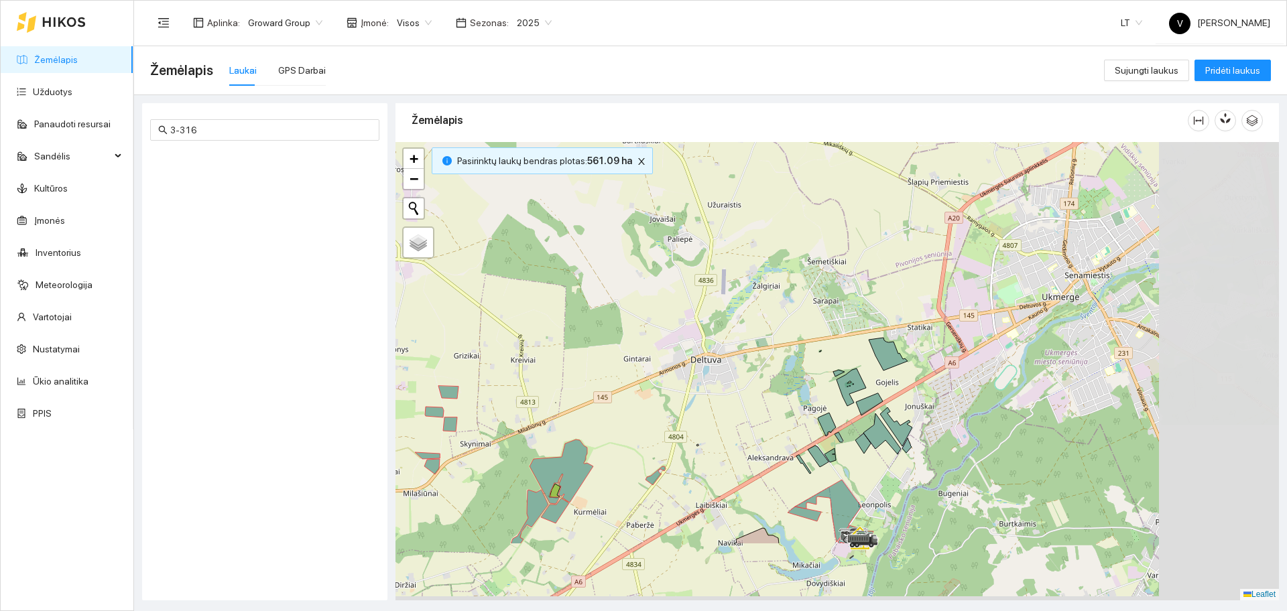
drag, startPoint x: 873, startPoint y: 508, endPoint x: 729, endPoint y: 390, distance: 186.3
click at [723, 394] on div at bounding box center [838, 371] width 884 height 459
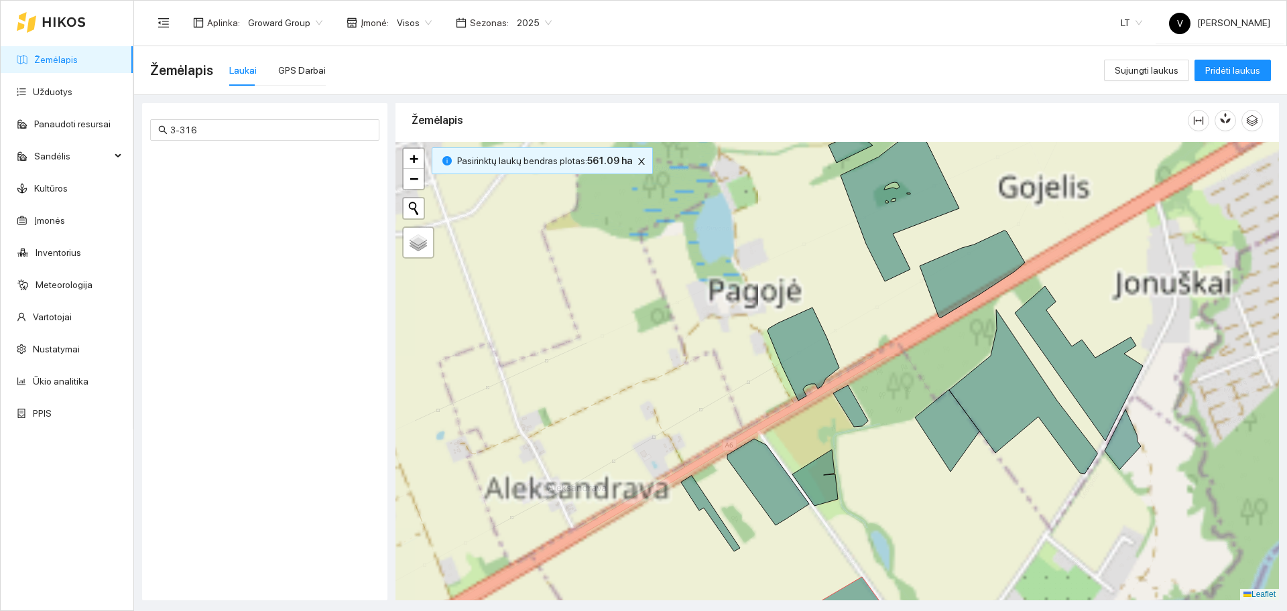
drag, startPoint x: 821, startPoint y: 453, endPoint x: 735, endPoint y: 367, distance: 121.8
click at [755, 341] on div at bounding box center [838, 371] width 884 height 459
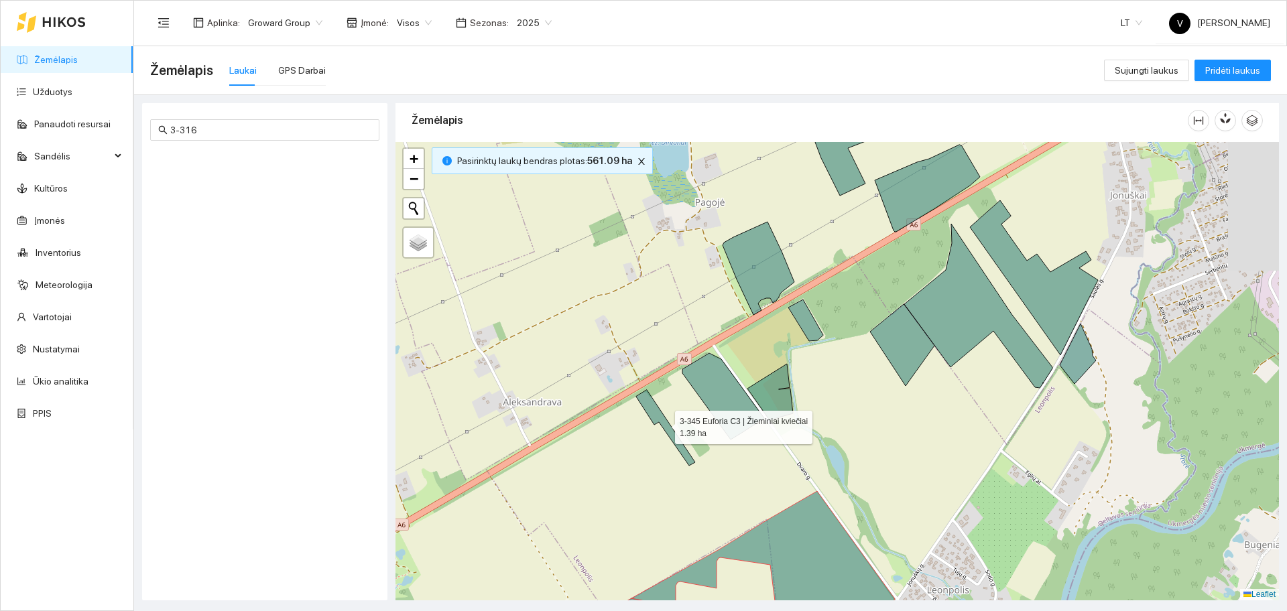
click at [660, 418] on icon at bounding box center [665, 428] width 59 height 76
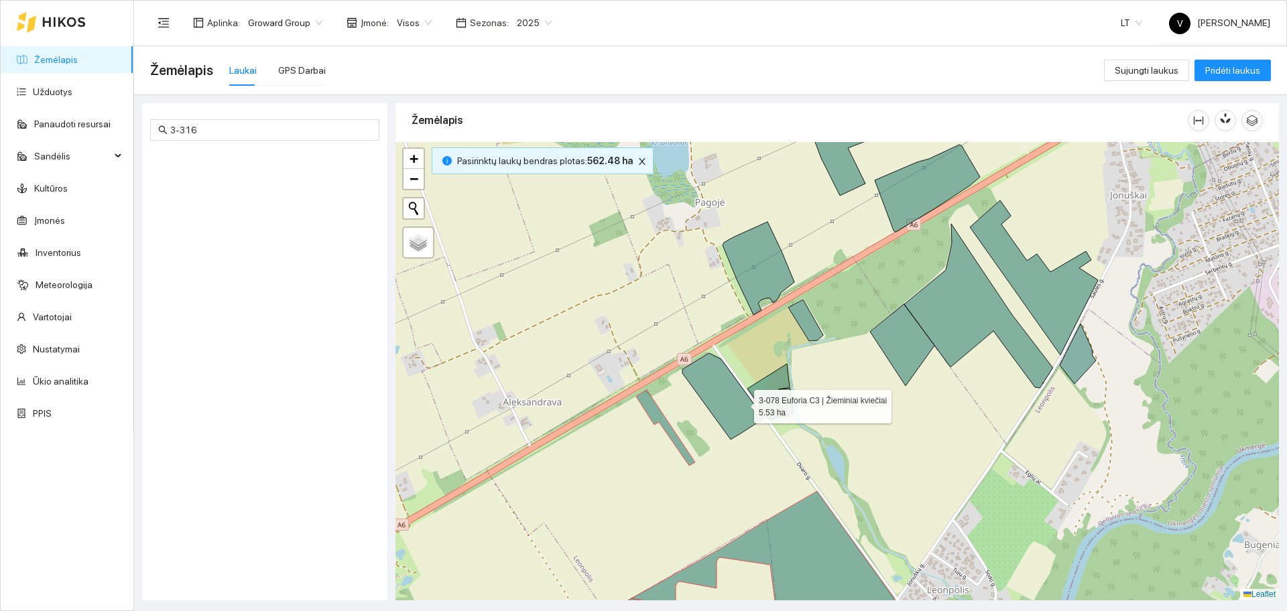
click at [746, 398] on icon at bounding box center [724, 396] width 82 height 86
click at [775, 388] on icon at bounding box center [771, 392] width 46 height 56
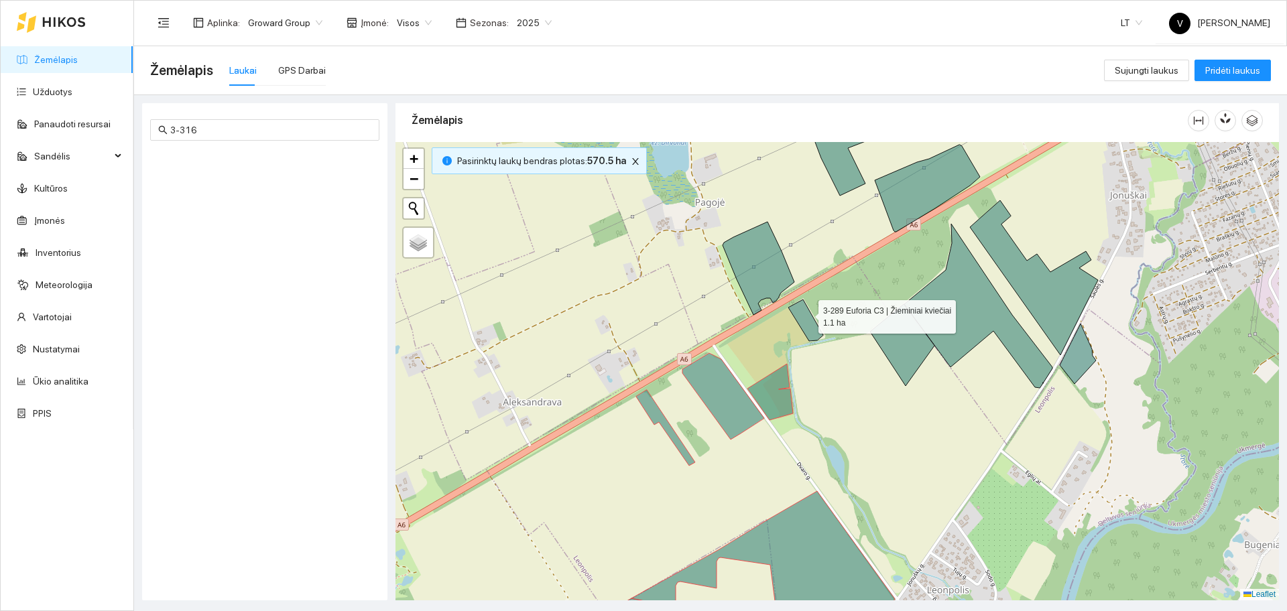
click at [807, 314] on icon at bounding box center [805, 321] width 35 height 42
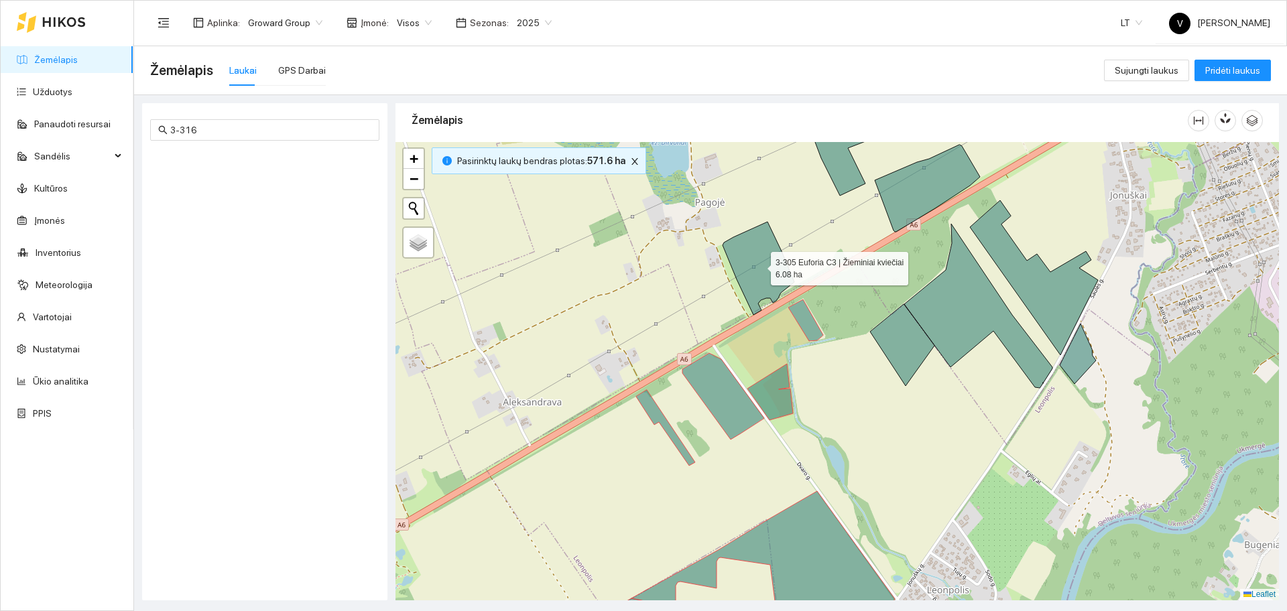
click at [756, 258] on icon at bounding box center [759, 268] width 72 height 93
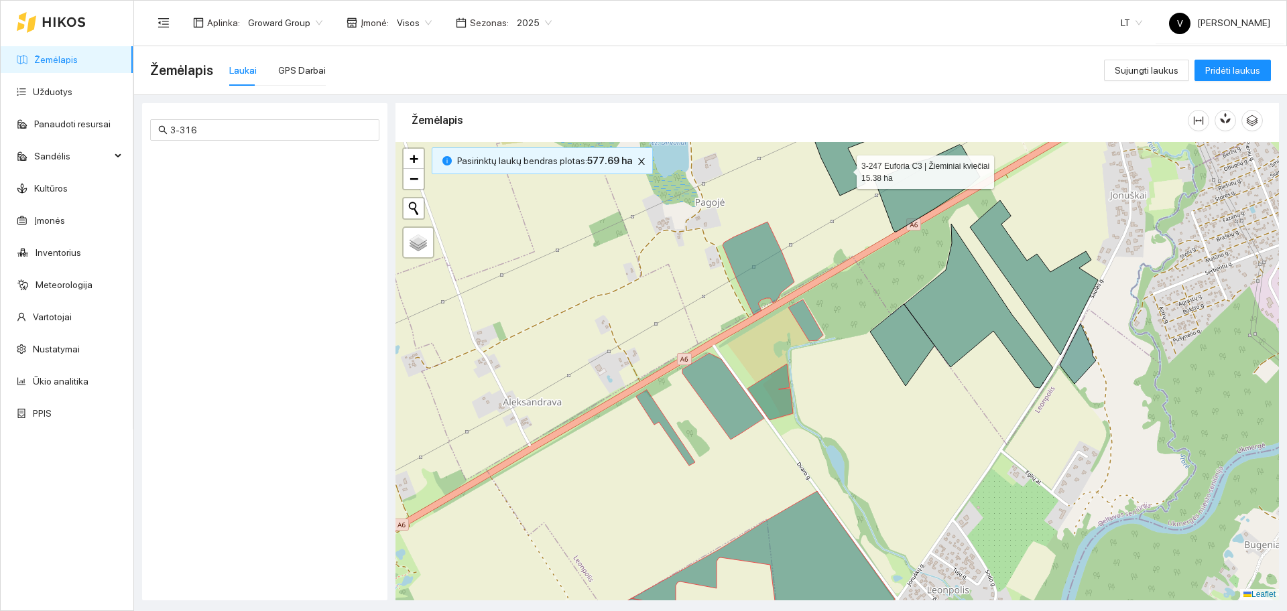
click at [845, 169] on icon at bounding box center [856, 146] width 117 height 100
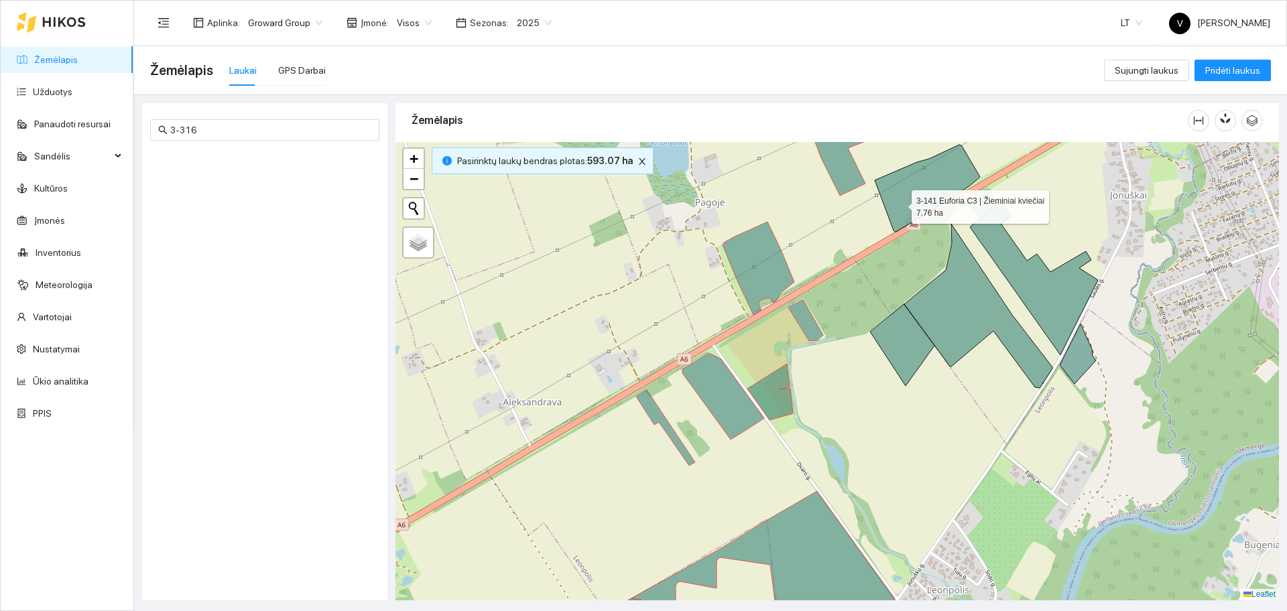
click at [919, 204] on icon at bounding box center [927, 188] width 105 height 87
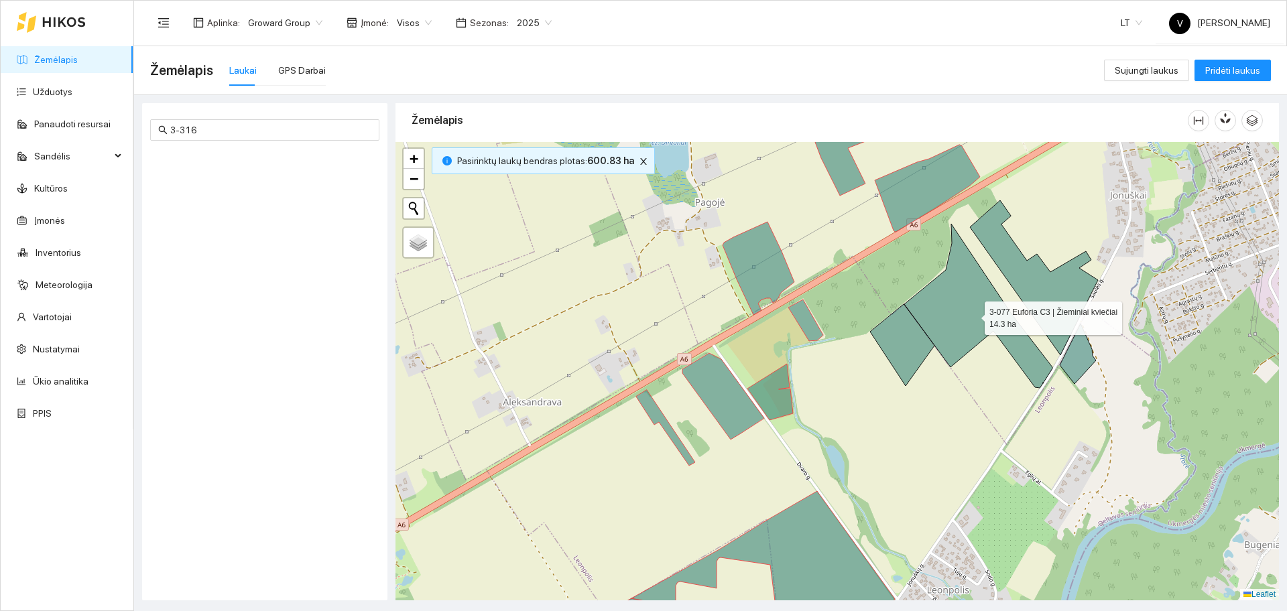
click at [940, 304] on icon at bounding box center [978, 306] width 148 height 164
click at [905, 344] on icon at bounding box center [902, 345] width 64 height 82
click at [1063, 298] on icon at bounding box center [1034, 277] width 128 height 155
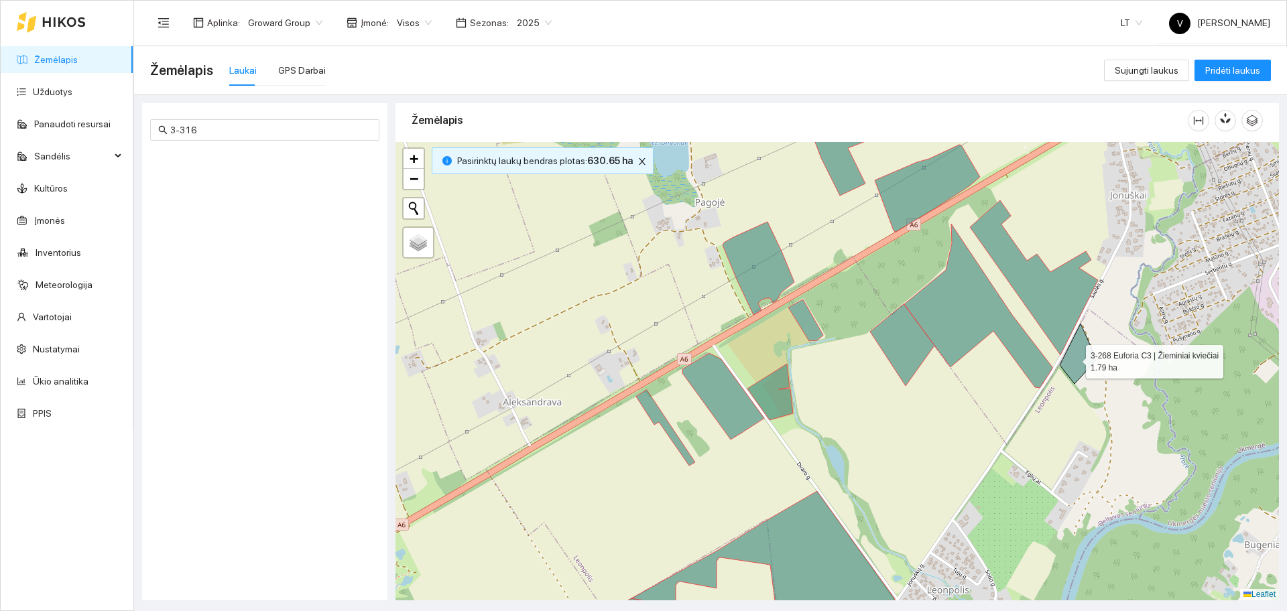
click at [1074, 359] on icon at bounding box center [1078, 354] width 36 height 60
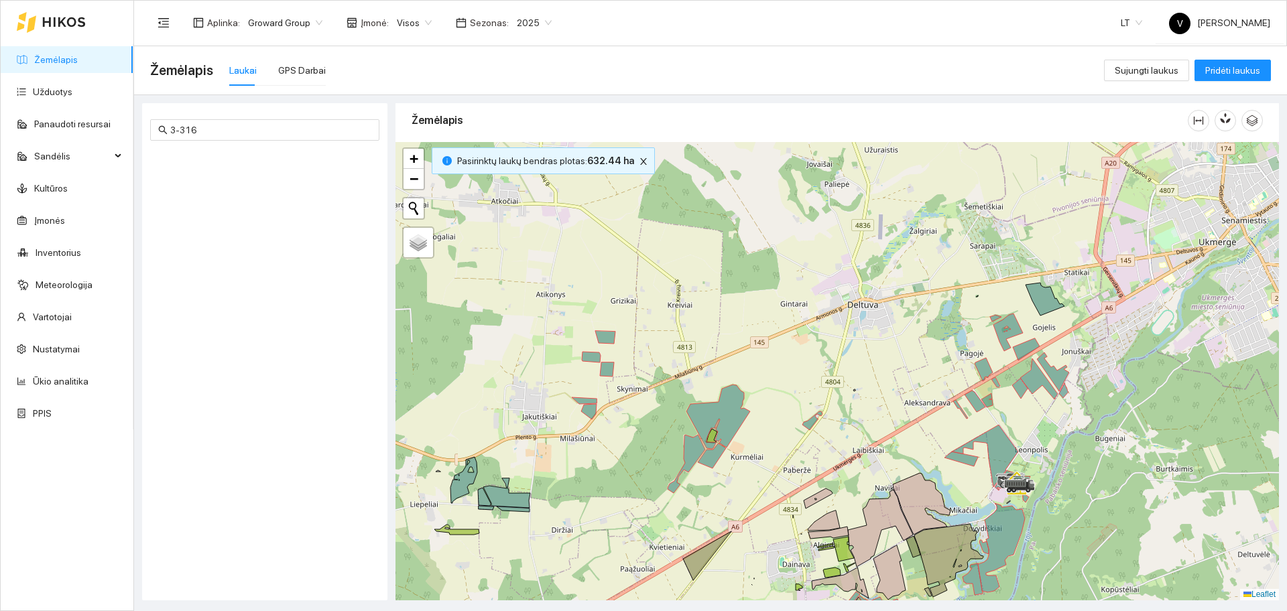
drag, startPoint x: 1068, startPoint y: 419, endPoint x: 989, endPoint y: 394, distance: 82.9
click at [993, 396] on div at bounding box center [838, 371] width 884 height 459
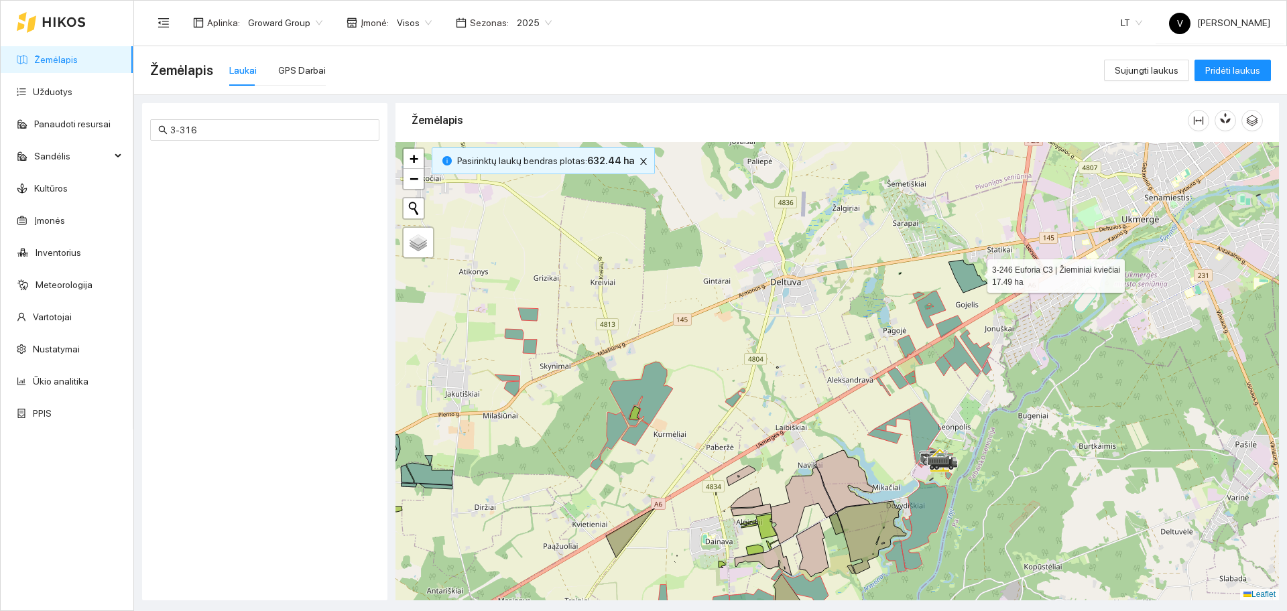
click at [973, 272] on icon at bounding box center [968, 276] width 39 height 33
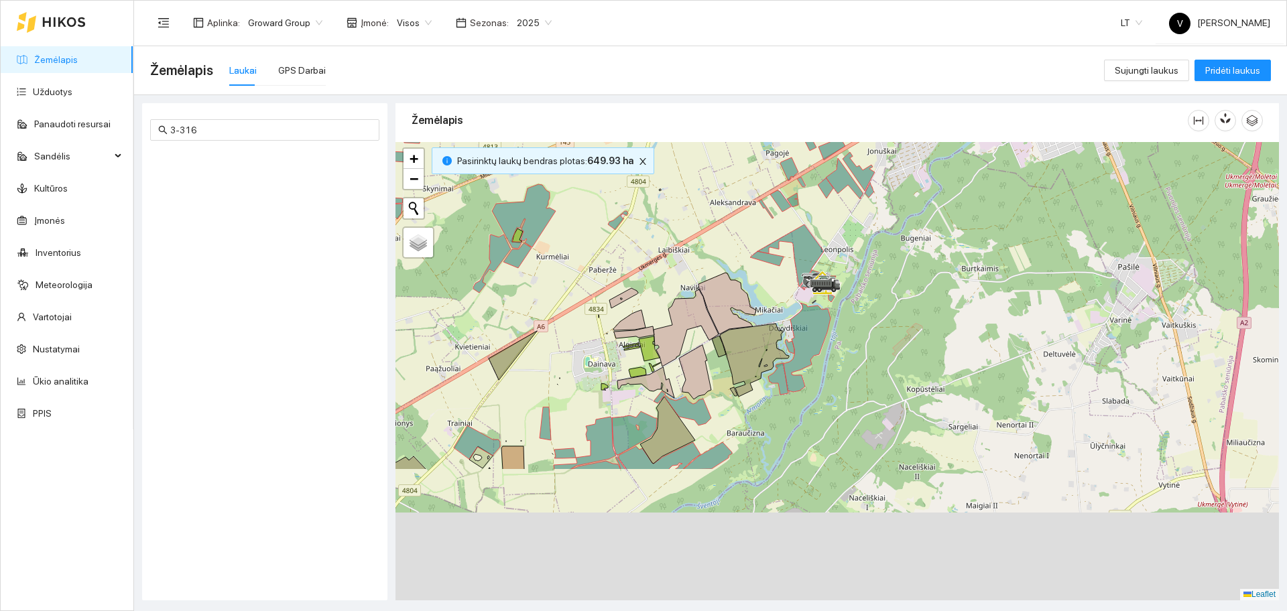
drag, startPoint x: 1049, startPoint y: 451, endPoint x: 875, endPoint y: 251, distance: 265.1
click at [875, 251] on div at bounding box center [838, 371] width 884 height 459
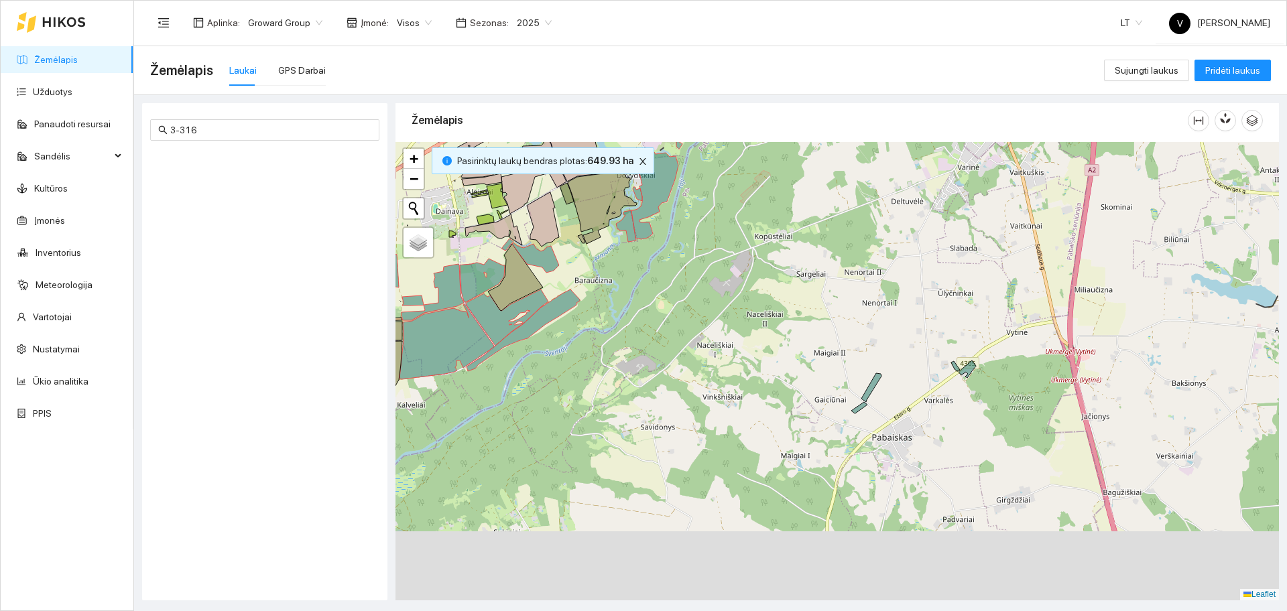
drag, startPoint x: 1000, startPoint y: 493, endPoint x: 889, endPoint y: 352, distance: 180.0
click at [898, 357] on div at bounding box center [838, 371] width 884 height 459
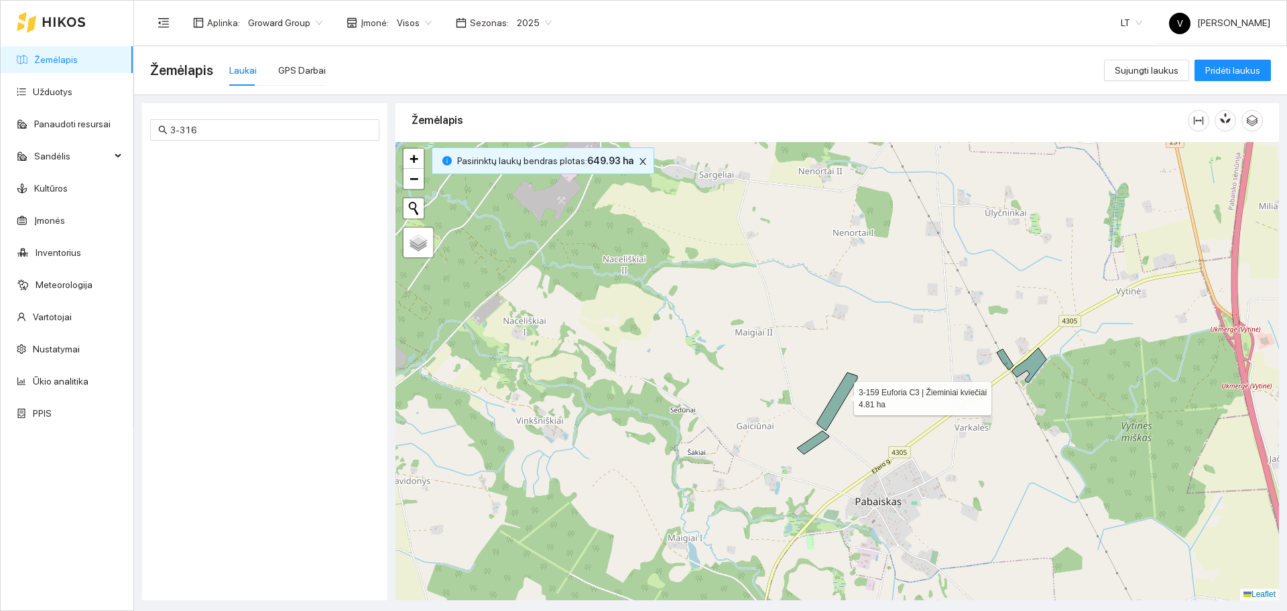
click at [842, 396] on icon at bounding box center [837, 402] width 40 height 58
click at [812, 441] on icon at bounding box center [813, 442] width 32 height 23
click at [1036, 360] on icon at bounding box center [1029, 365] width 34 height 35
click at [1007, 362] on icon at bounding box center [1005, 359] width 17 height 21
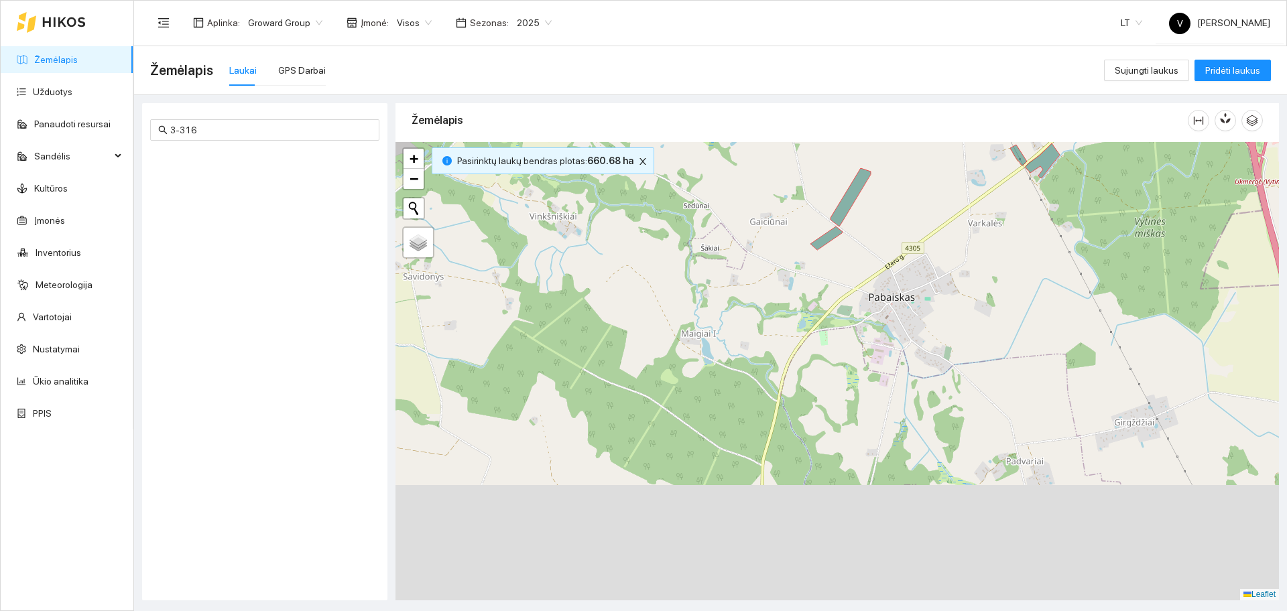
drag, startPoint x: 1010, startPoint y: 393, endPoint x: 1021, endPoint y: 240, distance: 153.2
click at [1022, 242] on div at bounding box center [838, 371] width 884 height 459
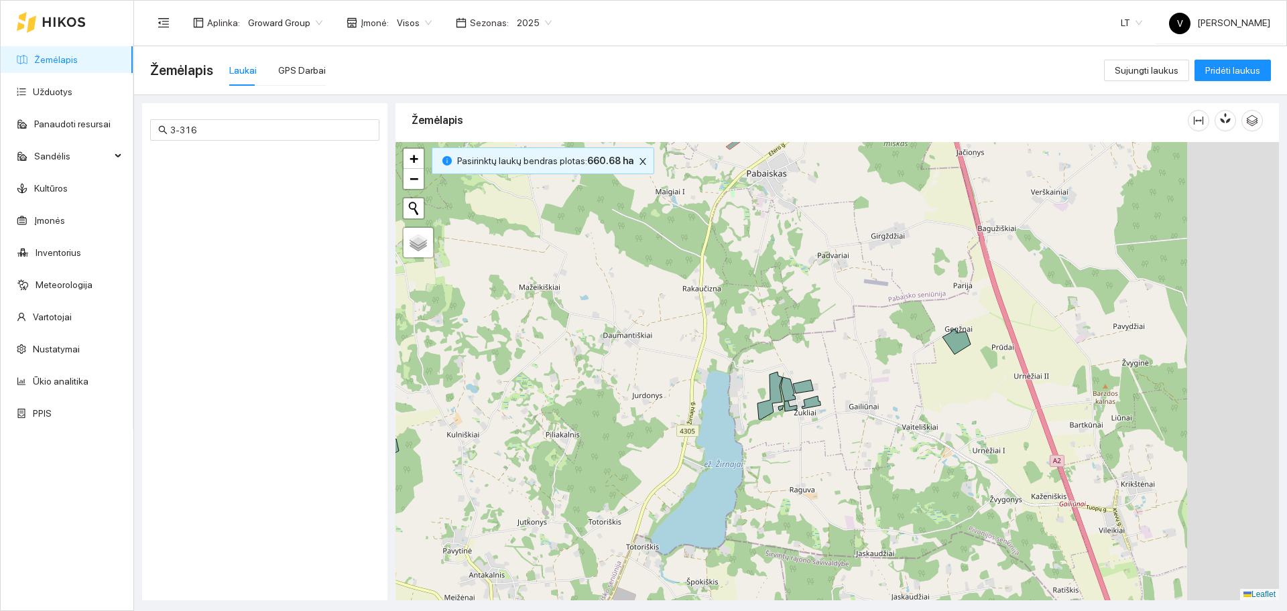
drag, startPoint x: 1053, startPoint y: 432, endPoint x: 874, endPoint y: 347, distance: 198.5
click at [874, 347] on div at bounding box center [838, 371] width 884 height 459
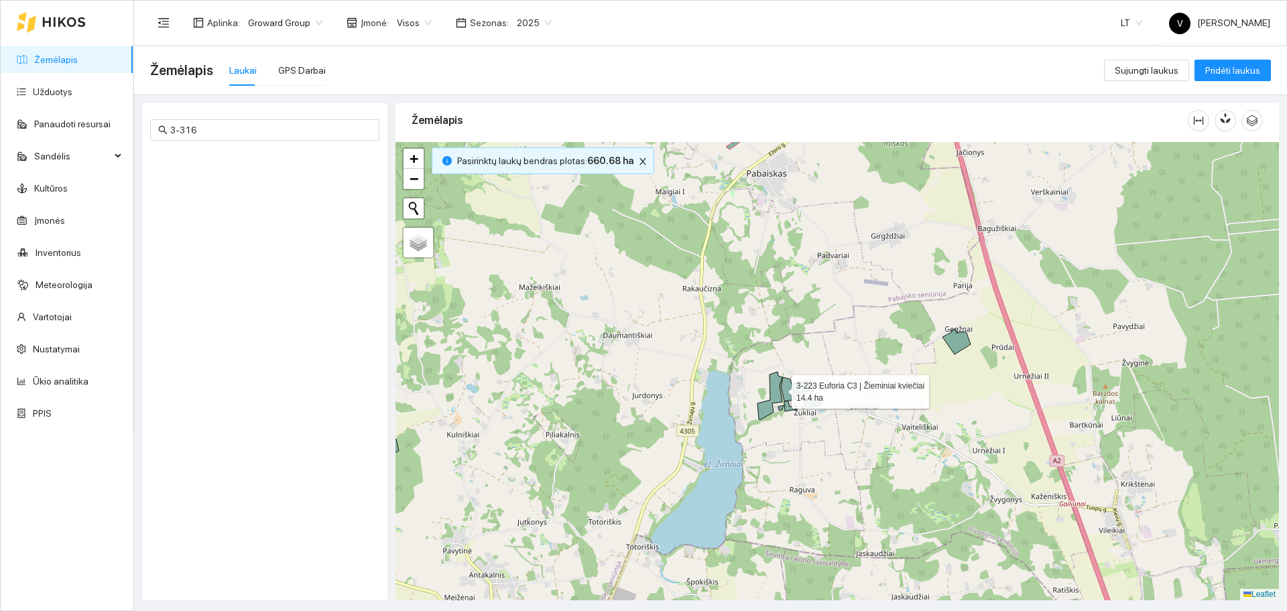
click at [780, 389] on icon at bounding box center [770, 396] width 25 height 48
click at [788, 383] on icon at bounding box center [788, 389] width 15 height 24
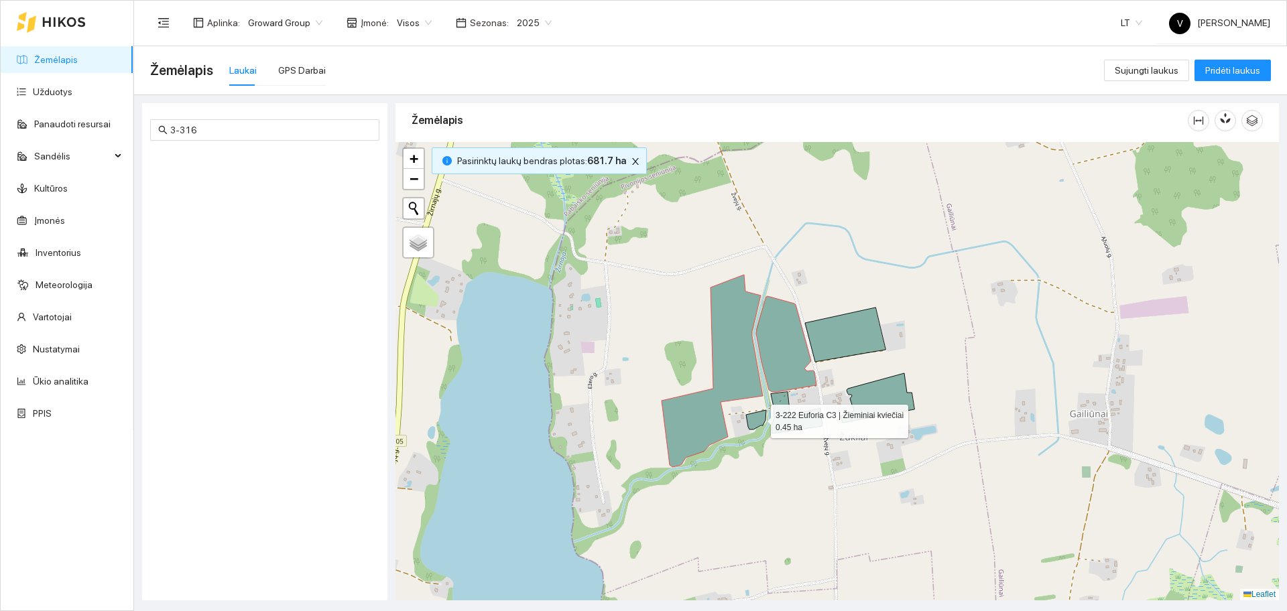
click at [759, 418] on icon at bounding box center [756, 419] width 20 height 19
click at [782, 403] on icon at bounding box center [797, 413] width 52 height 42
click at [839, 333] on icon at bounding box center [845, 335] width 80 height 54
click at [882, 401] on icon at bounding box center [878, 398] width 74 height 50
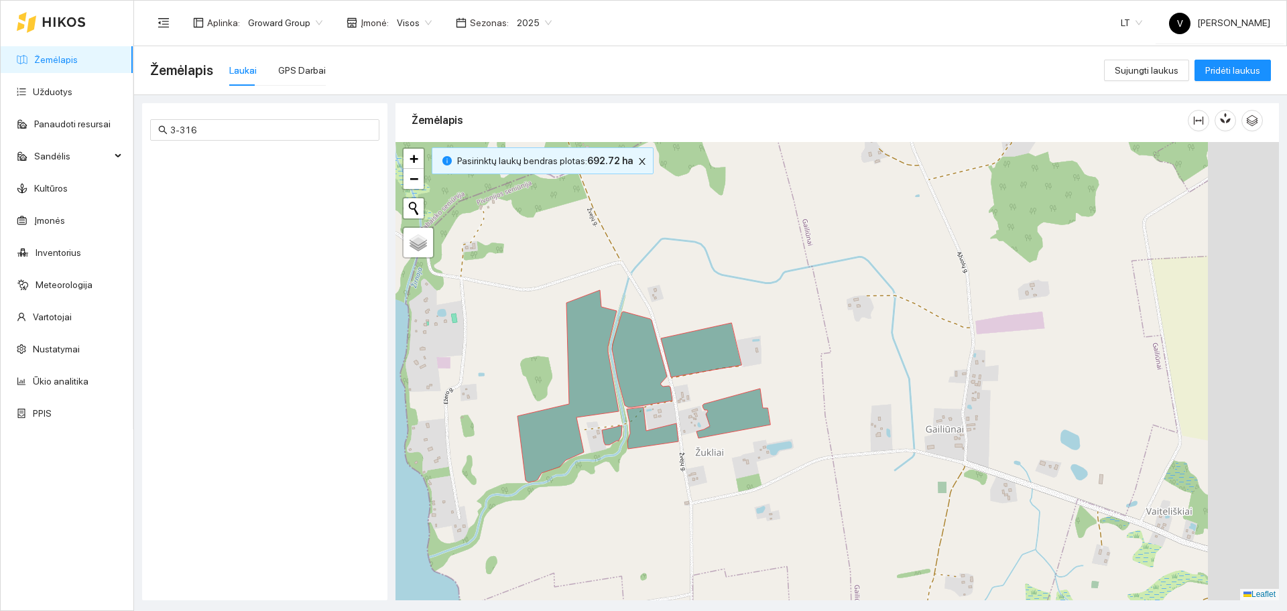
drag, startPoint x: 1045, startPoint y: 361, endPoint x: 748, endPoint y: 408, distance: 300.7
click at [748, 408] on div at bounding box center [838, 371] width 884 height 459
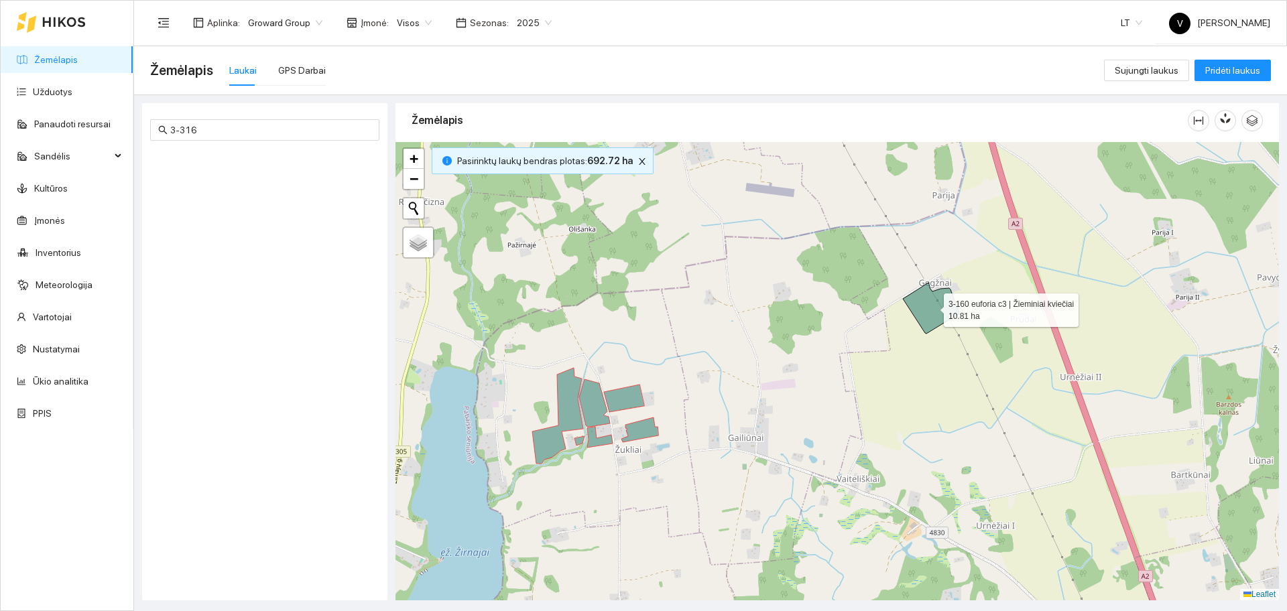
click at [927, 312] on icon at bounding box center [931, 308] width 56 height 51
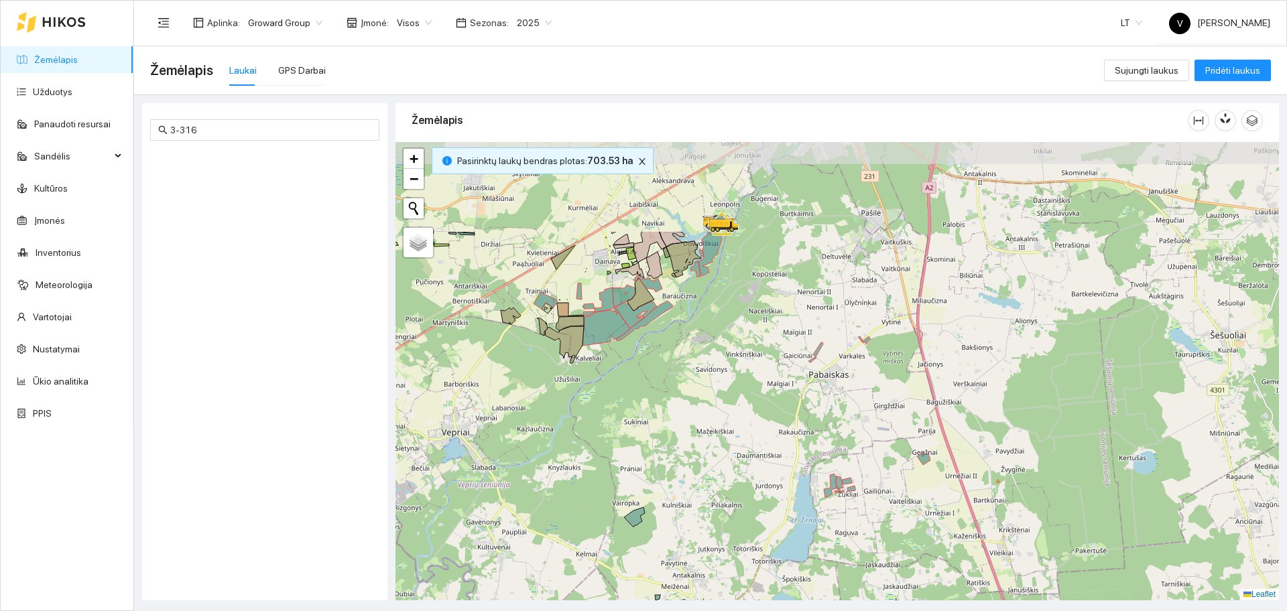
drag, startPoint x: 912, startPoint y: 331, endPoint x: 918, endPoint y: 467, distance: 135.6
click at [918, 467] on div at bounding box center [838, 371] width 884 height 459
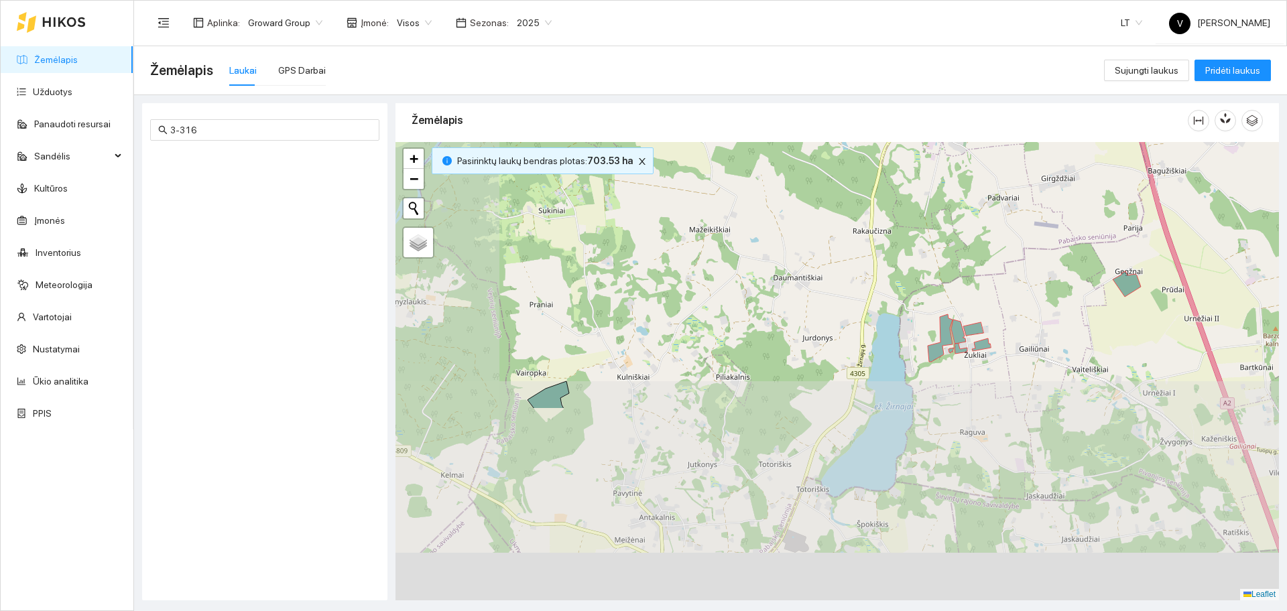
drag, startPoint x: 815, startPoint y: 457, endPoint x: 945, endPoint y: 217, distance: 272.7
click at [949, 211] on div at bounding box center [838, 371] width 884 height 459
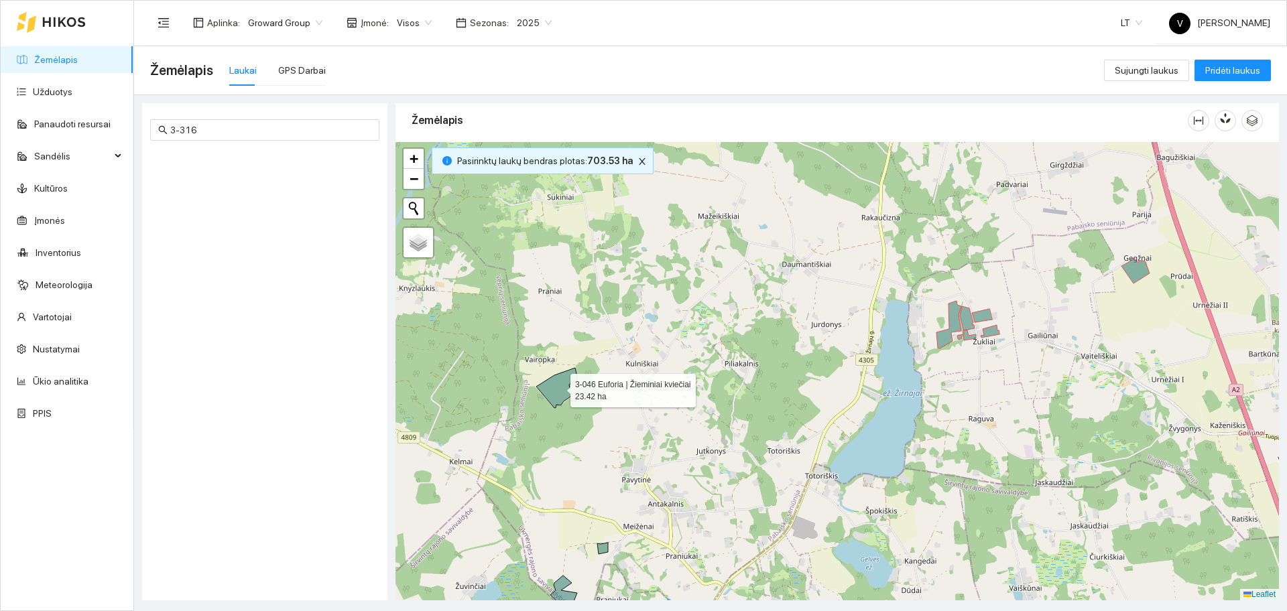
click at [556, 387] on icon at bounding box center [557, 388] width 42 height 40
drag, startPoint x: 639, startPoint y: 463, endPoint x: 807, endPoint y: 190, distance: 321.2
click at [807, 190] on div at bounding box center [838, 371] width 884 height 459
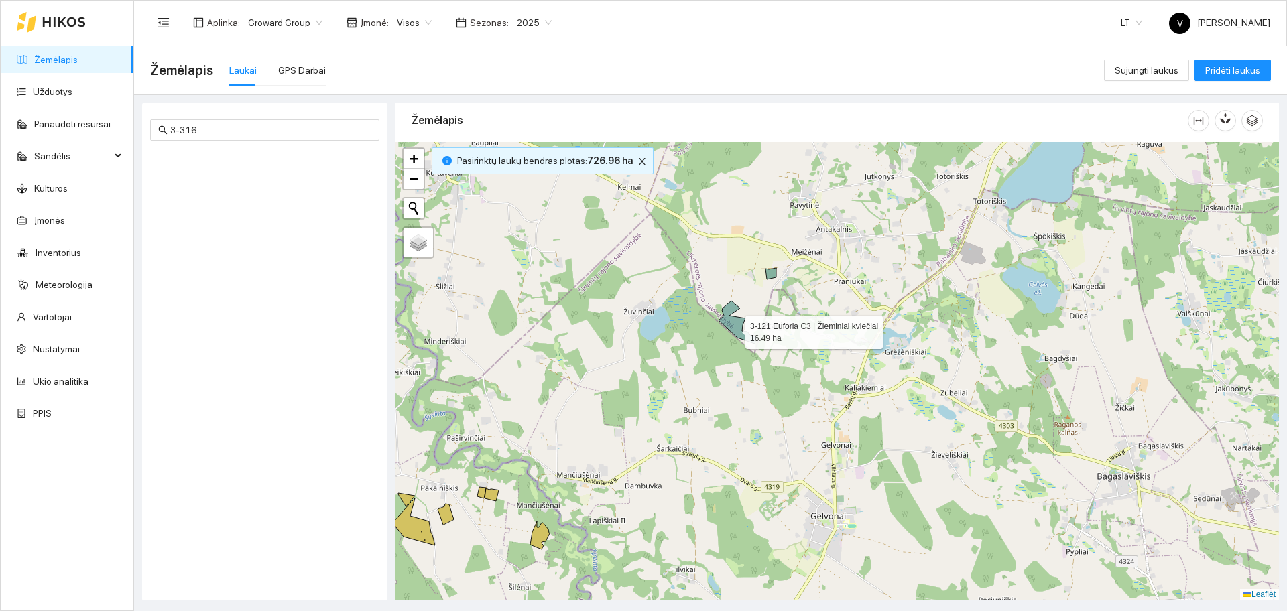
click at [733, 330] on icon at bounding box center [738, 322] width 38 height 43
click at [773, 275] on icon at bounding box center [771, 273] width 11 height 11
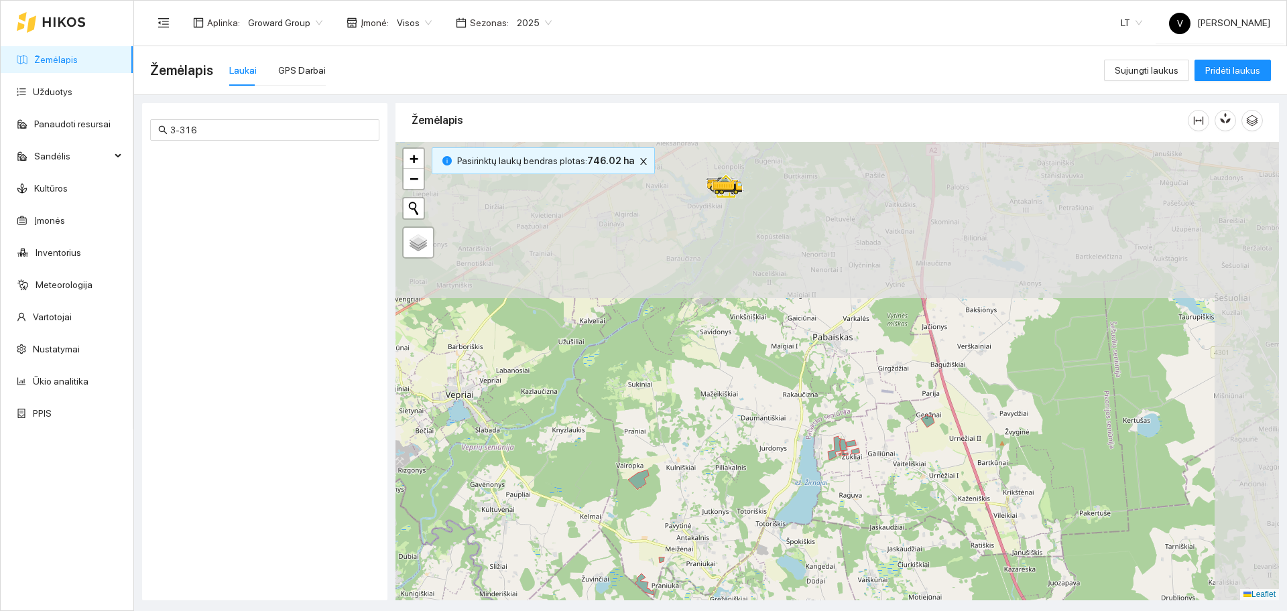
drag, startPoint x: 980, startPoint y: 306, endPoint x: 844, endPoint y: 569, distance: 295.4
click at [844, 567] on div at bounding box center [838, 371] width 884 height 459
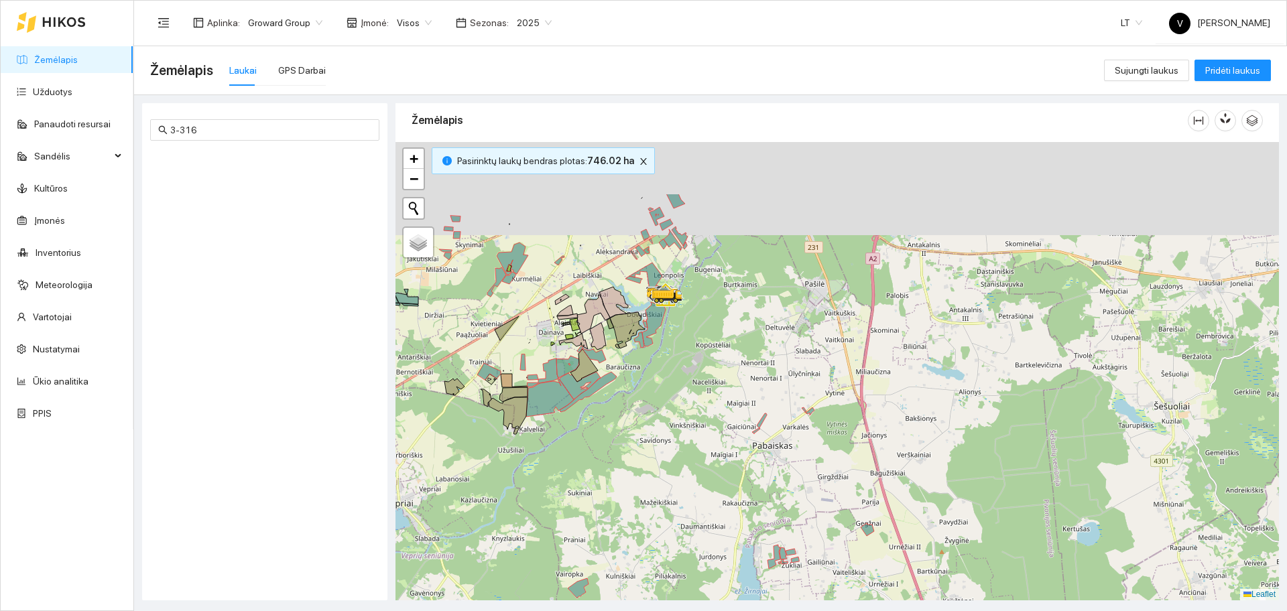
drag, startPoint x: 936, startPoint y: 379, endPoint x: 886, endPoint y: 516, distance: 145.7
click at [886, 516] on div at bounding box center [838, 371] width 884 height 459
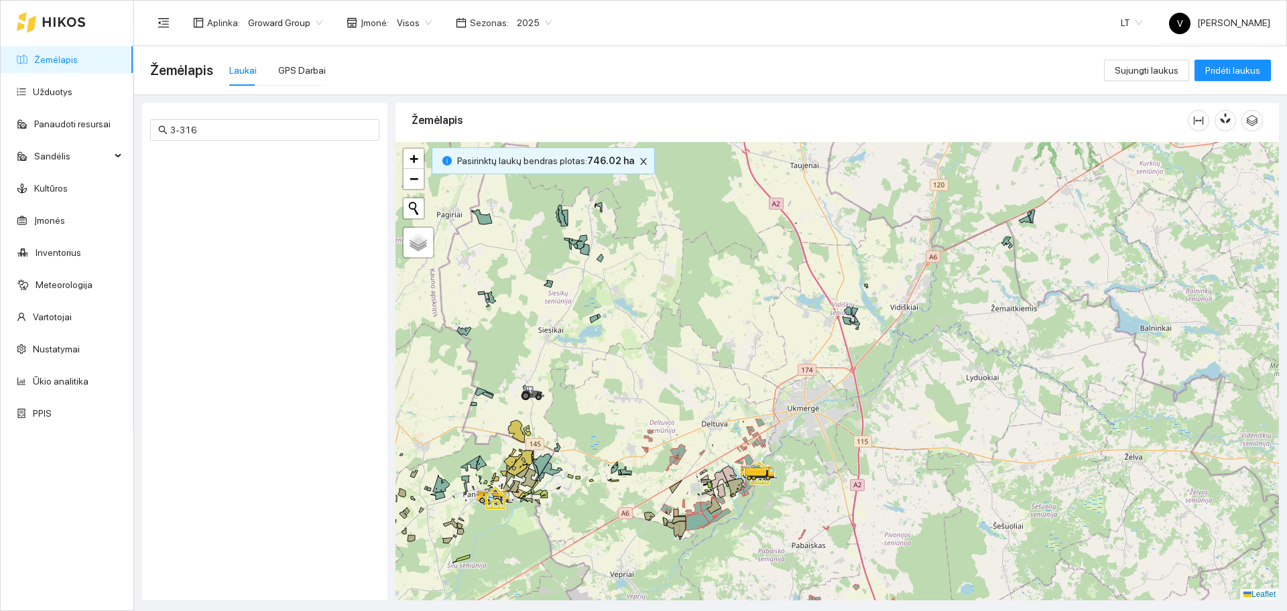
drag, startPoint x: 914, startPoint y: 355, endPoint x: 874, endPoint y: 400, distance: 60.7
click at [896, 419] on div at bounding box center [838, 371] width 884 height 459
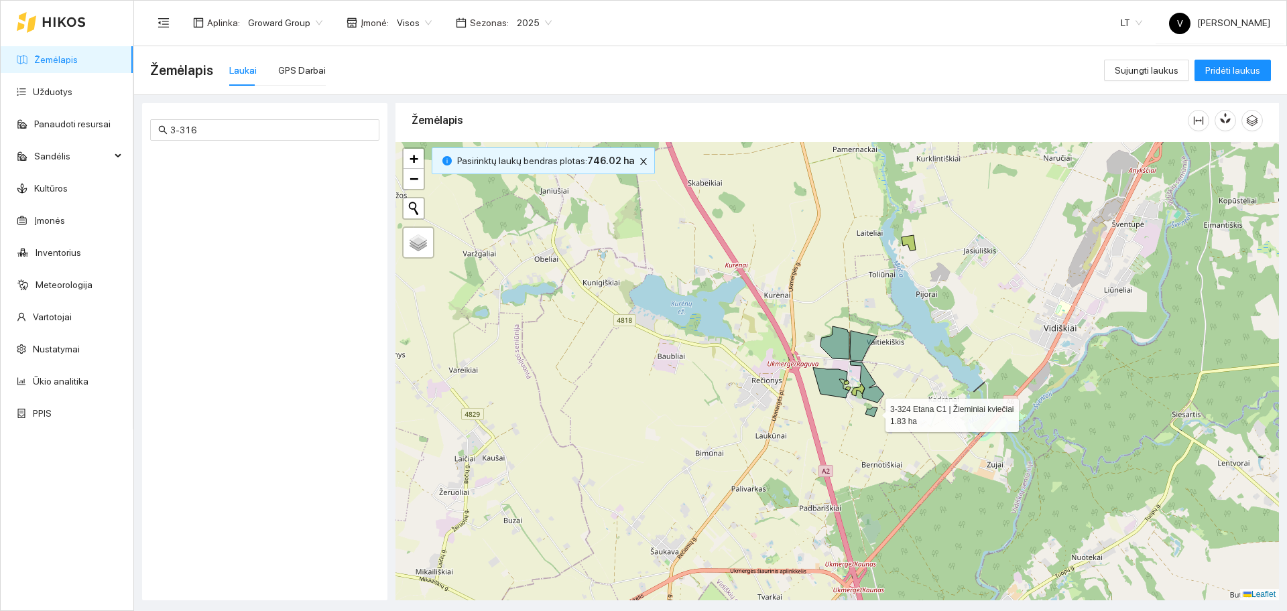
click at [874, 412] on icon at bounding box center [872, 412] width 12 height 9
click at [874, 389] on icon at bounding box center [867, 382] width 34 height 42
click at [865, 348] on icon at bounding box center [863, 346] width 27 height 30
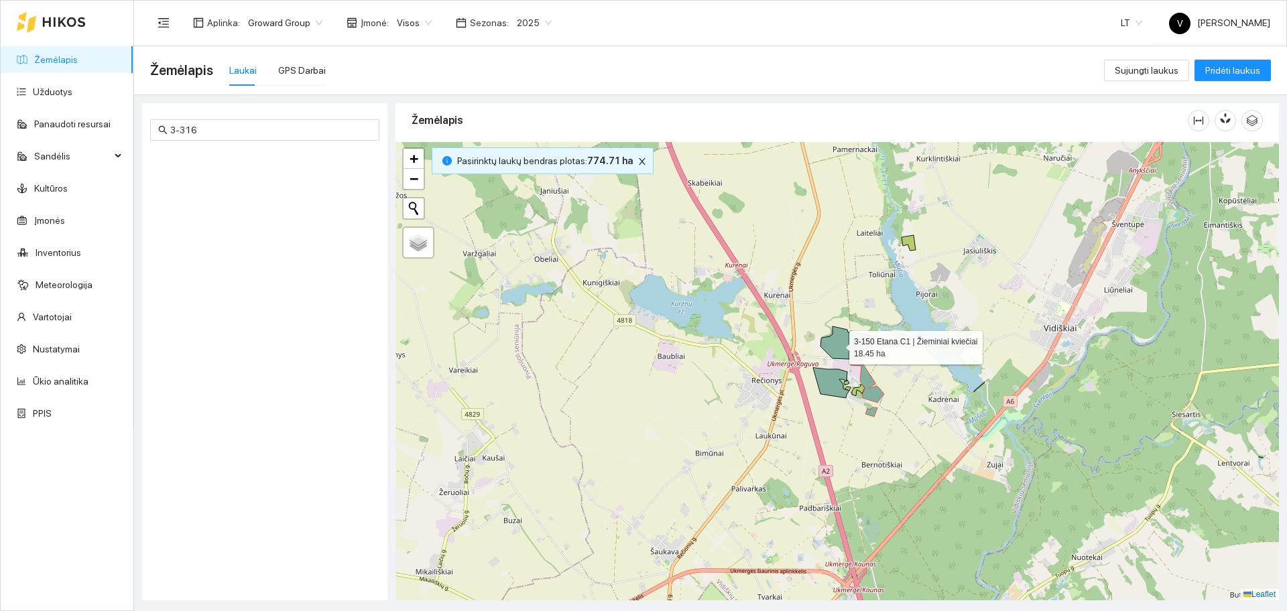
click at [838, 349] on icon at bounding box center [835, 343] width 29 height 33
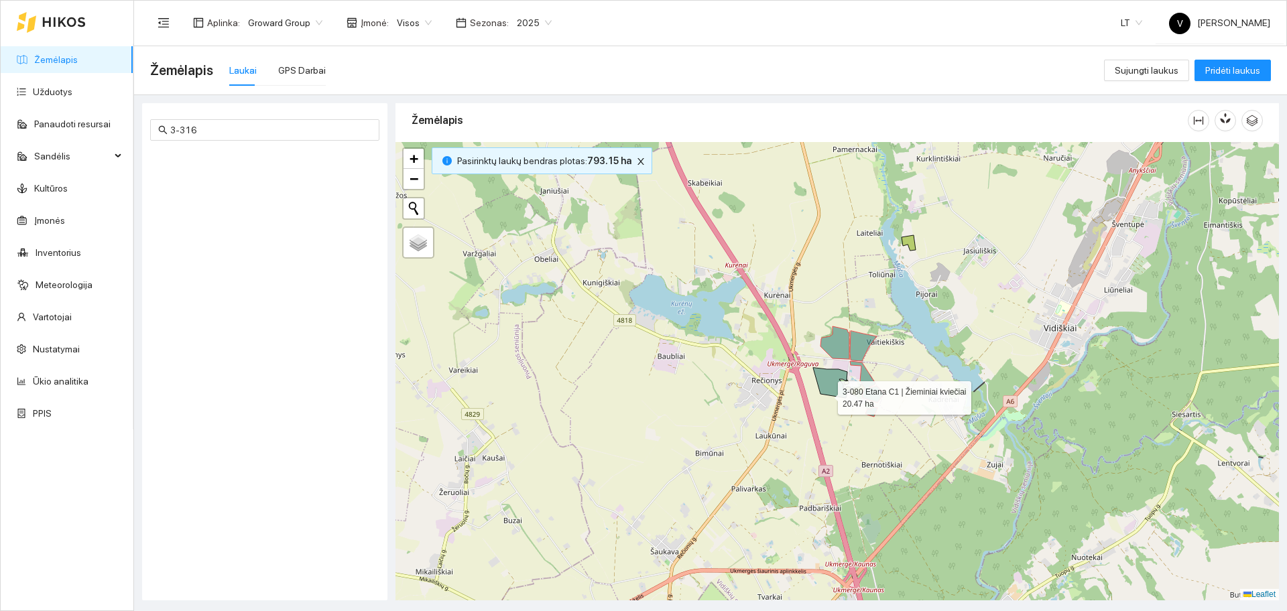
click at [826, 396] on div at bounding box center [838, 371] width 884 height 459
click at [835, 379] on icon at bounding box center [831, 383] width 36 height 30
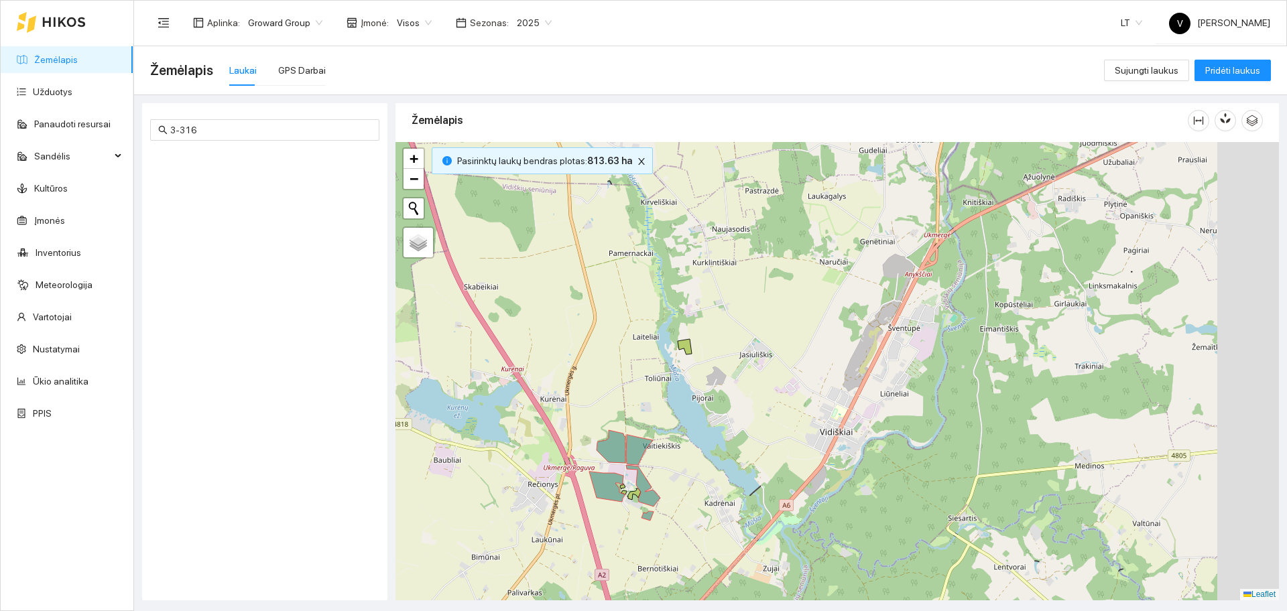
drag, startPoint x: 1087, startPoint y: 375, endPoint x: 807, endPoint y: 512, distance: 311.5
click at [807, 512] on div at bounding box center [838, 371] width 884 height 459
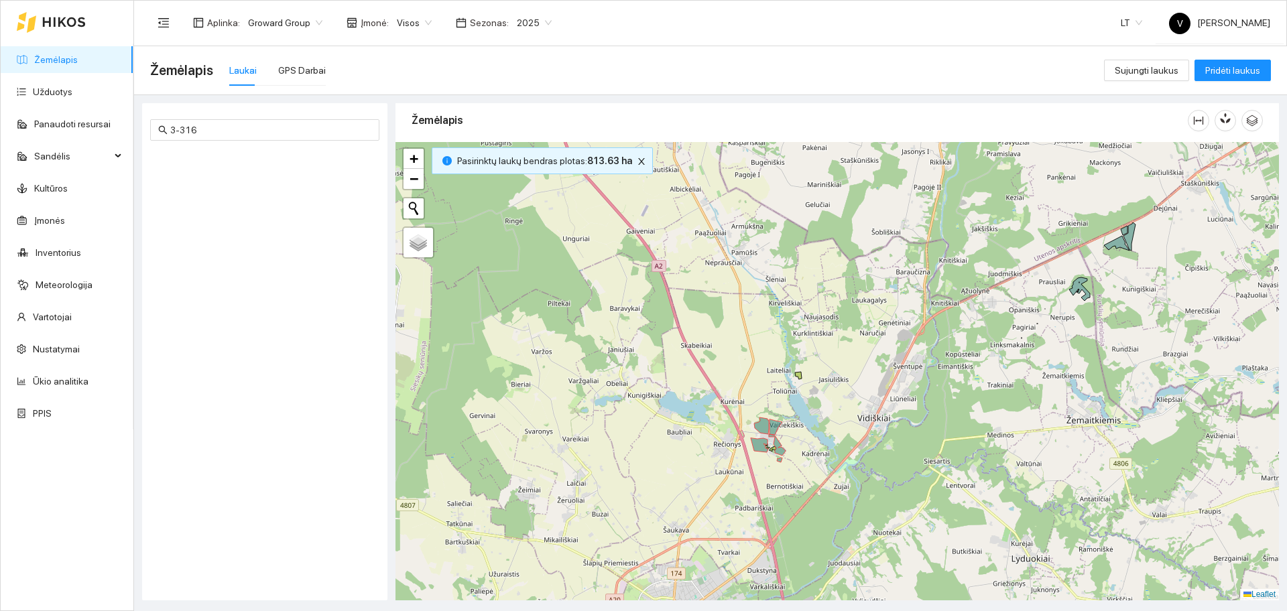
drag, startPoint x: 1069, startPoint y: 358, endPoint x: 975, endPoint y: 403, distance: 104.7
click at [975, 403] on div at bounding box center [838, 371] width 884 height 459
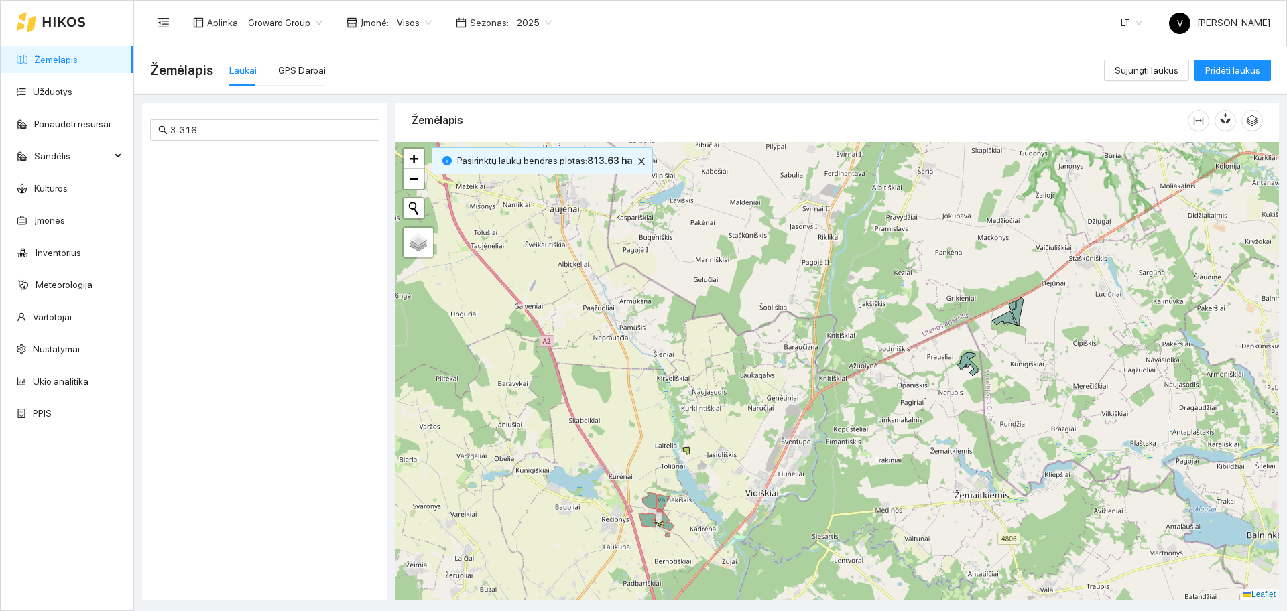
drag, startPoint x: 971, startPoint y: 391, endPoint x: 895, endPoint y: 451, distance: 97.4
click at [895, 451] on div at bounding box center [838, 371] width 884 height 459
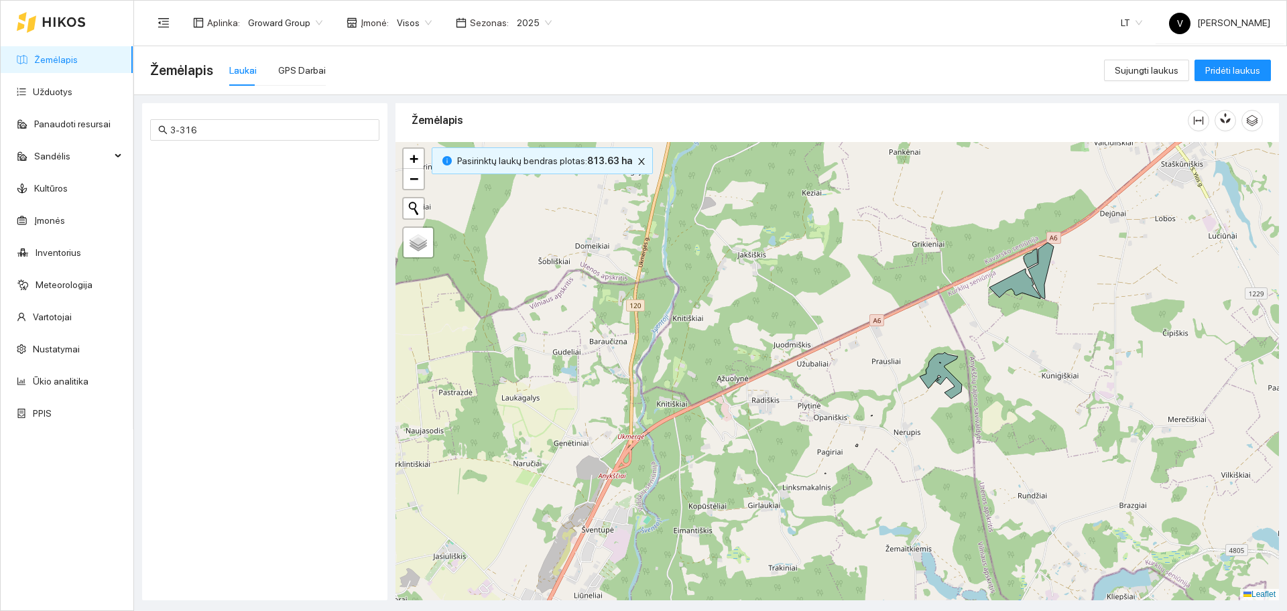
click at [1043, 276] on icon at bounding box center [1040, 271] width 25 height 56
click at [1019, 282] on icon at bounding box center [1015, 284] width 51 height 30
click at [1030, 261] on icon at bounding box center [1031, 258] width 14 height 19
click at [941, 369] on icon at bounding box center [941, 376] width 42 height 46
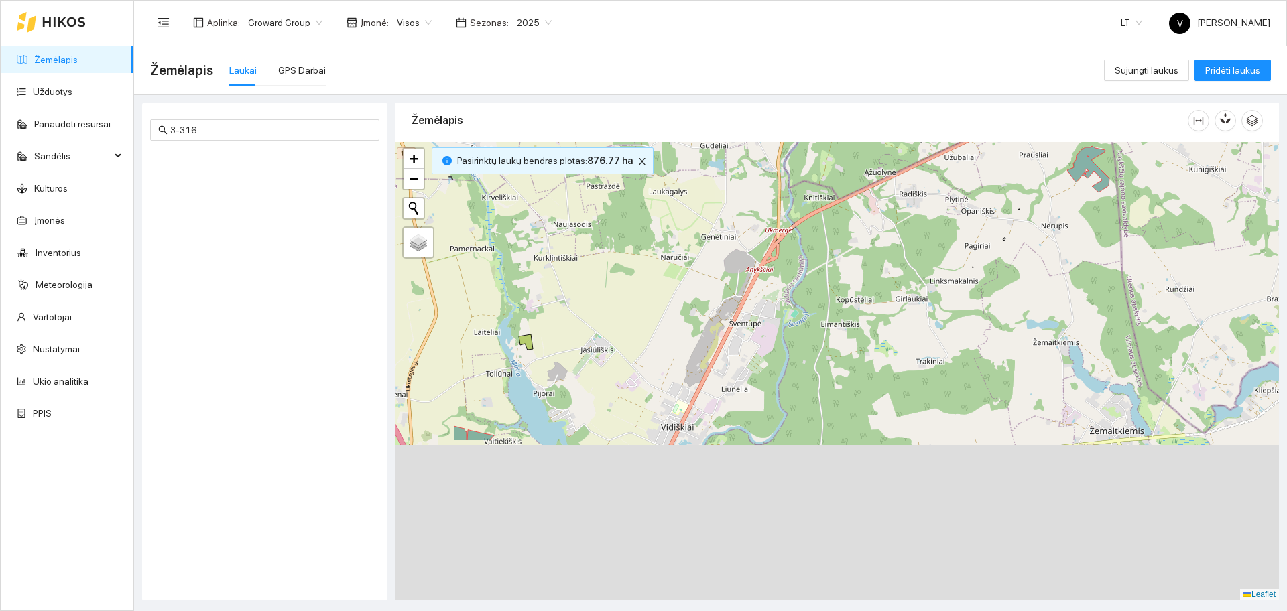
drag, startPoint x: 864, startPoint y: 526, endPoint x: 1040, endPoint y: 254, distance: 323.4
click at [1039, 259] on div at bounding box center [838, 371] width 884 height 459
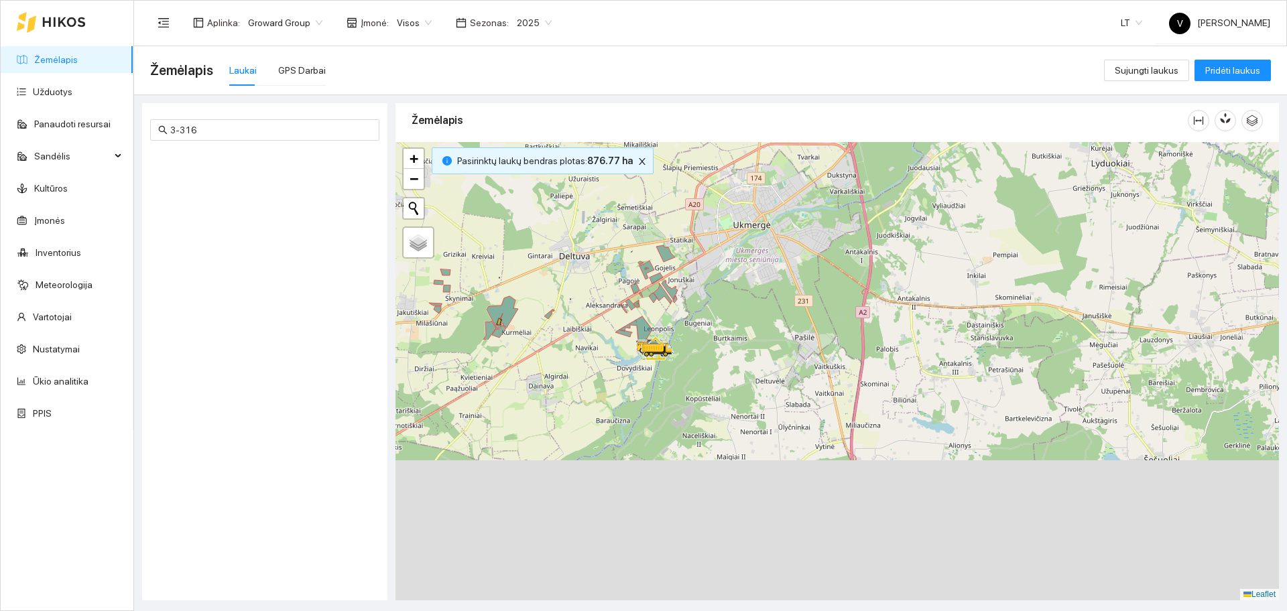
drag, startPoint x: 870, startPoint y: 501, endPoint x: 964, endPoint y: 182, distance: 332.8
click at [964, 182] on div at bounding box center [838, 371] width 884 height 459
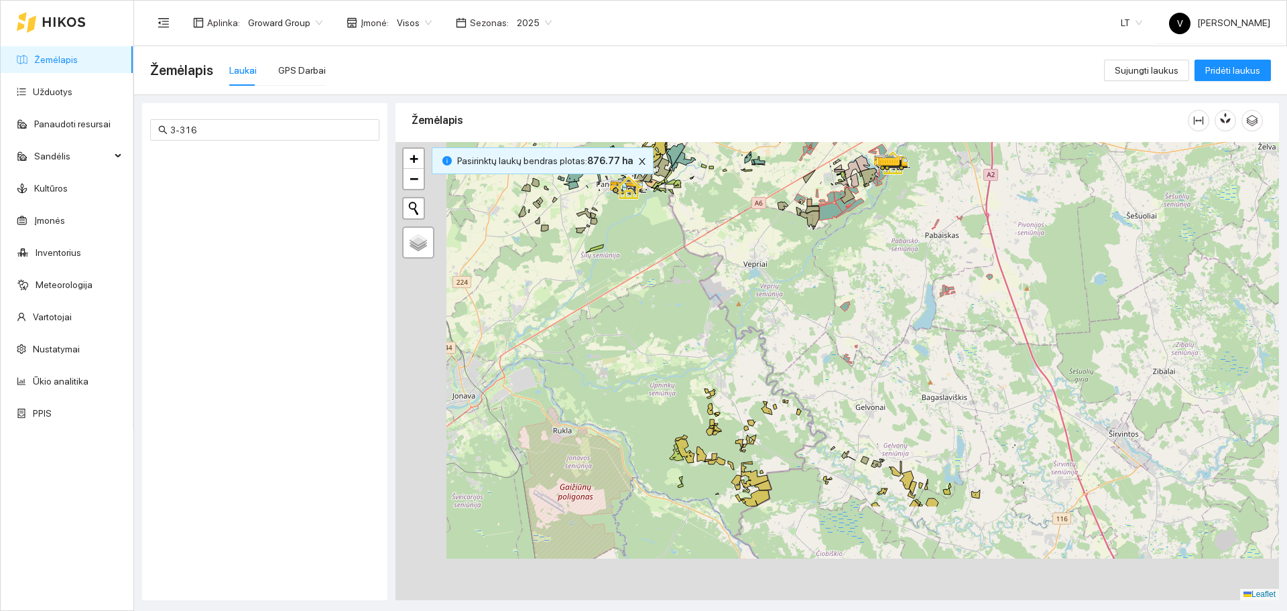
drag, startPoint x: 788, startPoint y: 453, endPoint x: 871, endPoint y: 266, distance: 204.1
click at [875, 270] on div at bounding box center [838, 371] width 884 height 459
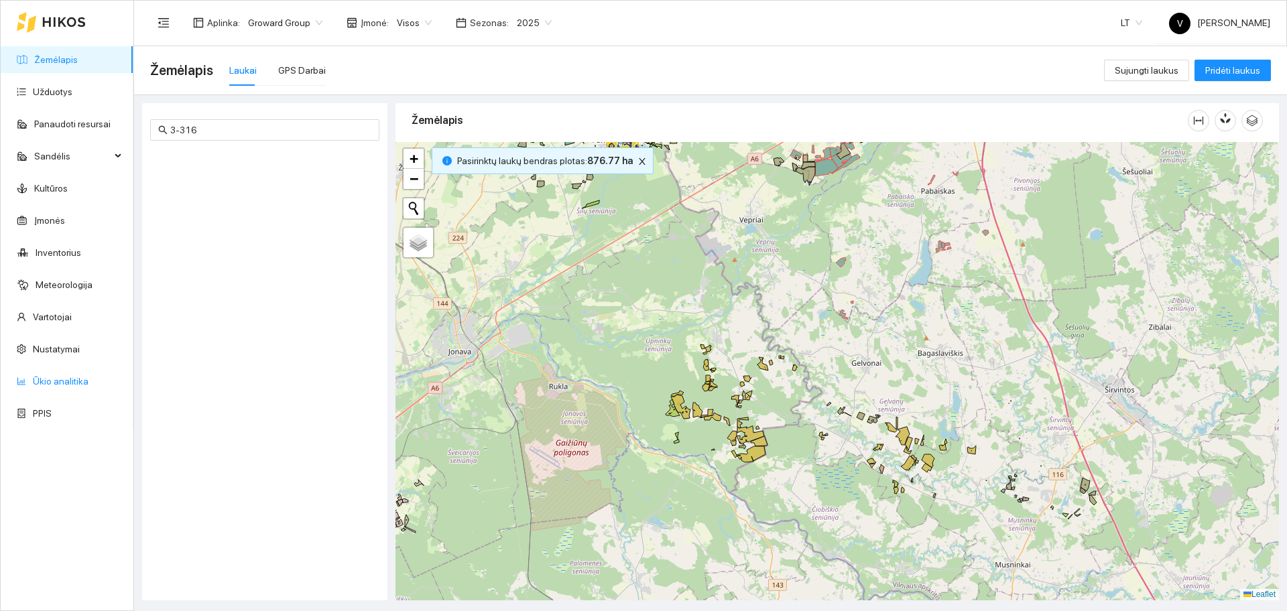
click at [71, 383] on link "Ūkio analitika" at bounding box center [61, 381] width 56 height 11
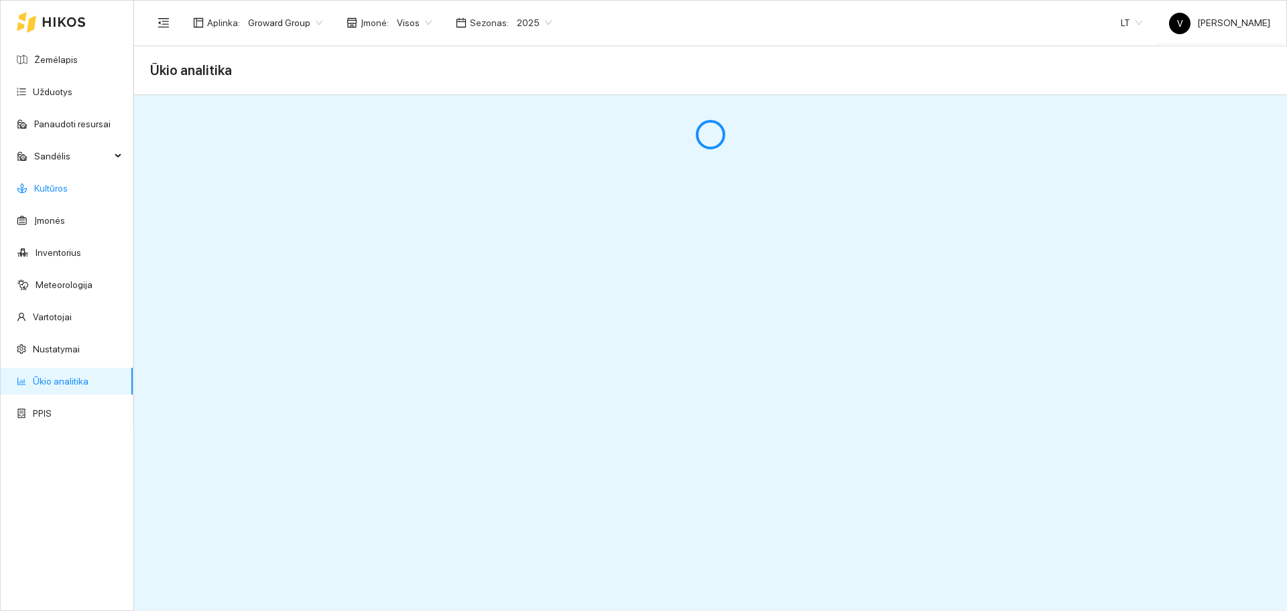
click at [61, 183] on link "Kultūros" at bounding box center [51, 188] width 34 height 11
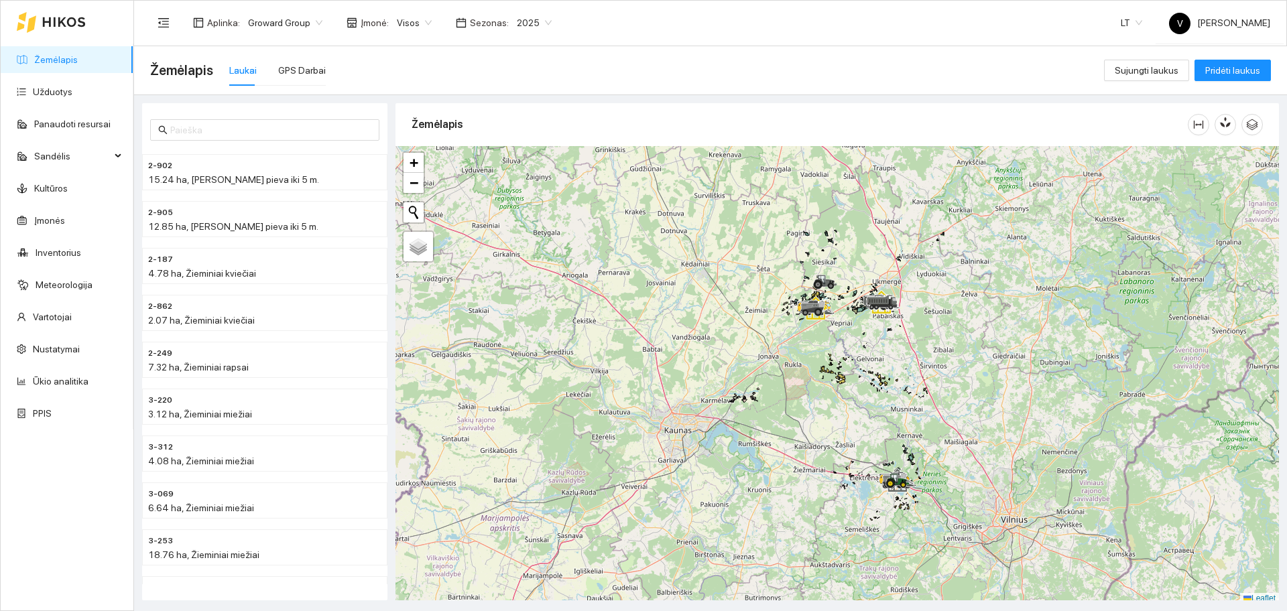
scroll to position [4, 0]
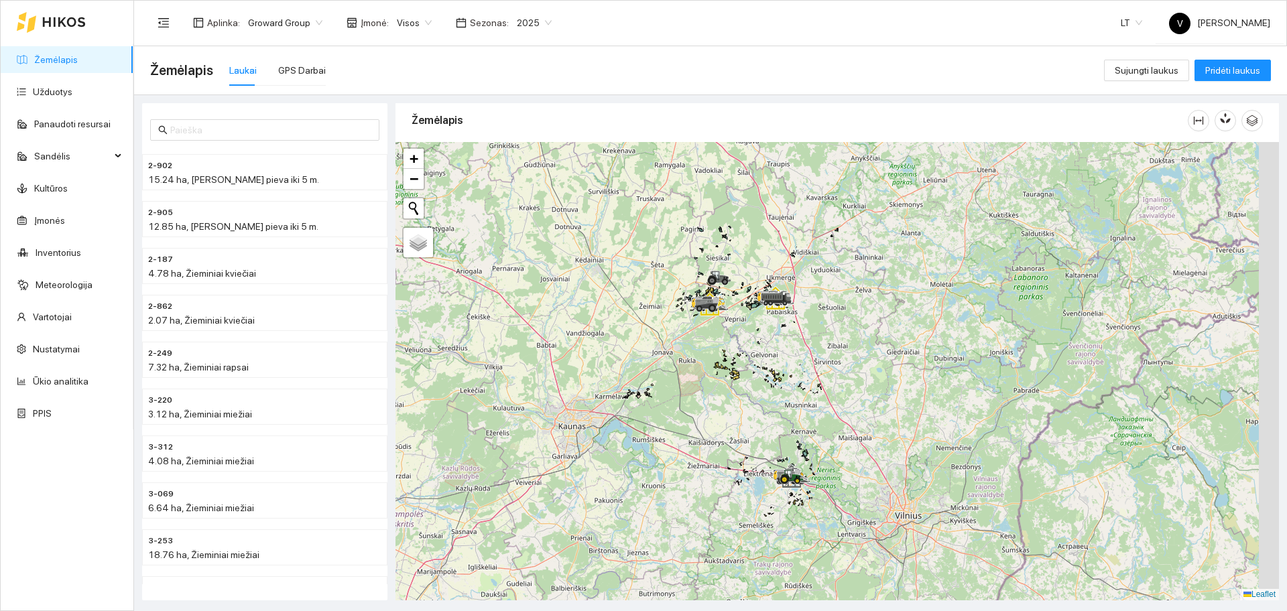
drag, startPoint x: 874, startPoint y: 348, endPoint x: 794, endPoint y: 348, distance: 79.8
click at [794, 348] on div at bounding box center [838, 371] width 884 height 459
drag, startPoint x: 52, startPoint y: 406, endPoint x: 72, endPoint y: 407, distance: 20.8
click at [52, 408] on link "PPIS" at bounding box center [42, 413] width 19 height 11
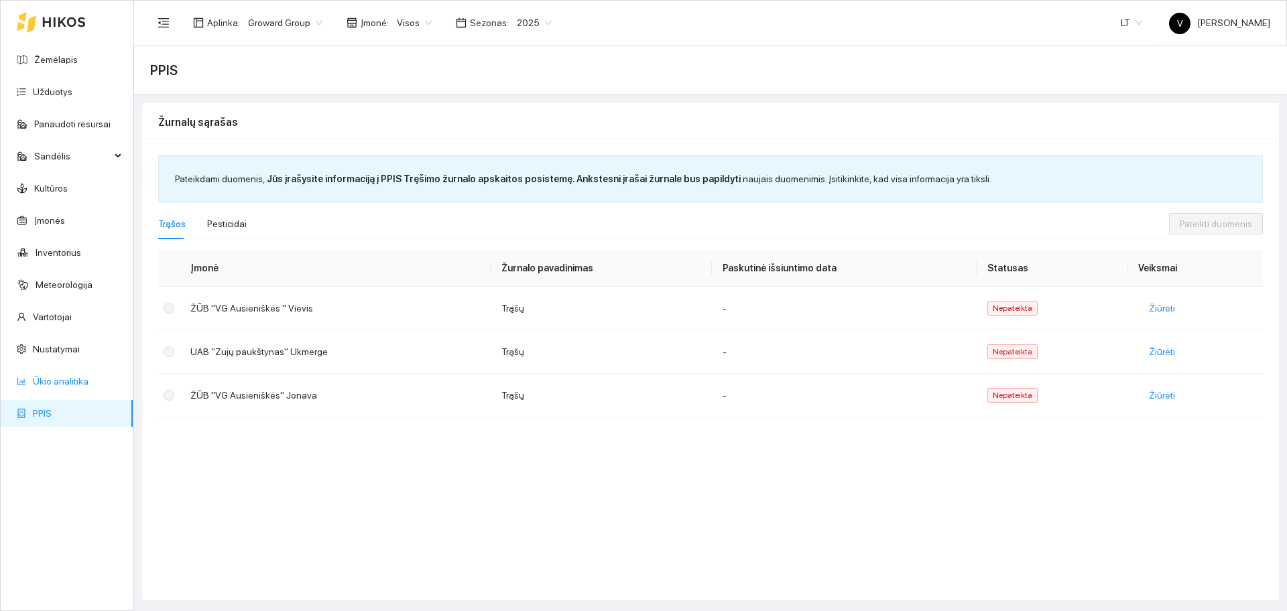
click at [60, 382] on link "Ūkio analitika" at bounding box center [61, 381] width 56 height 11
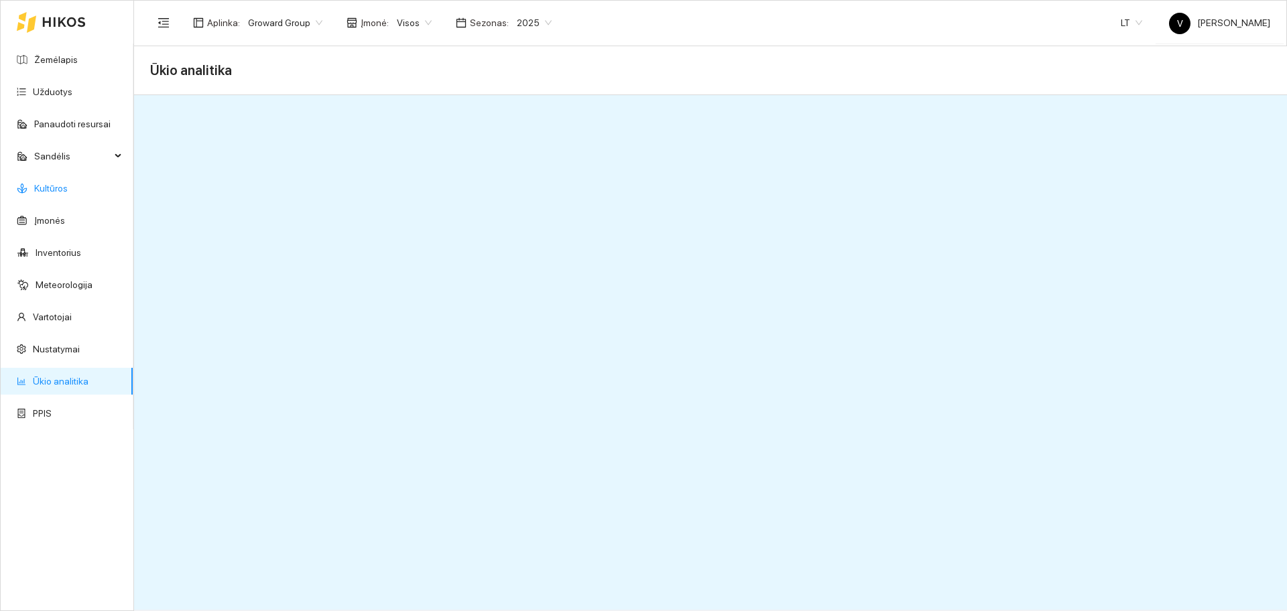
click at [68, 183] on link "Kultūros" at bounding box center [51, 188] width 34 height 11
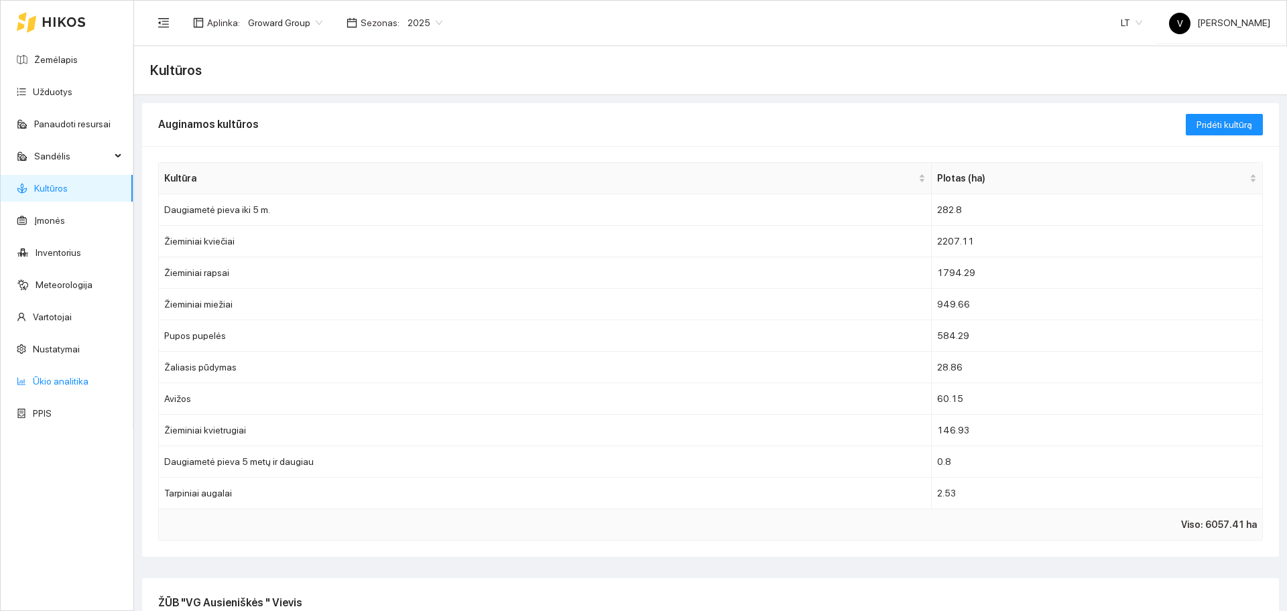
click at [58, 379] on link "Ūkio analitika" at bounding box center [61, 381] width 56 height 11
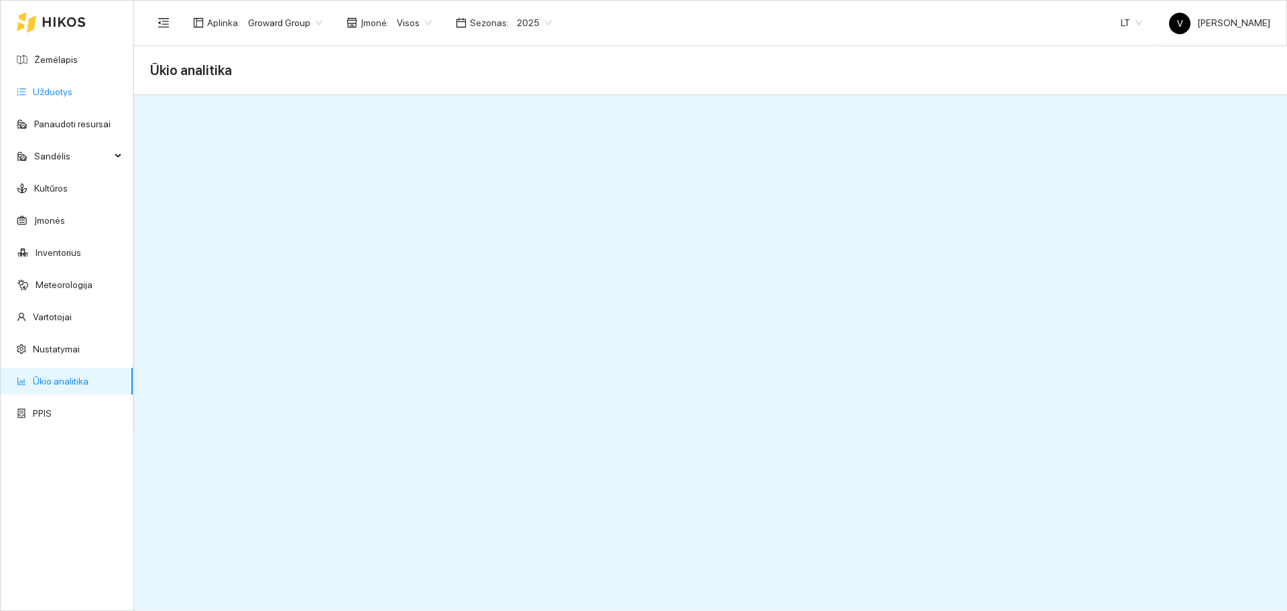
click at [62, 95] on link "Užduotys" at bounding box center [53, 91] width 40 height 11
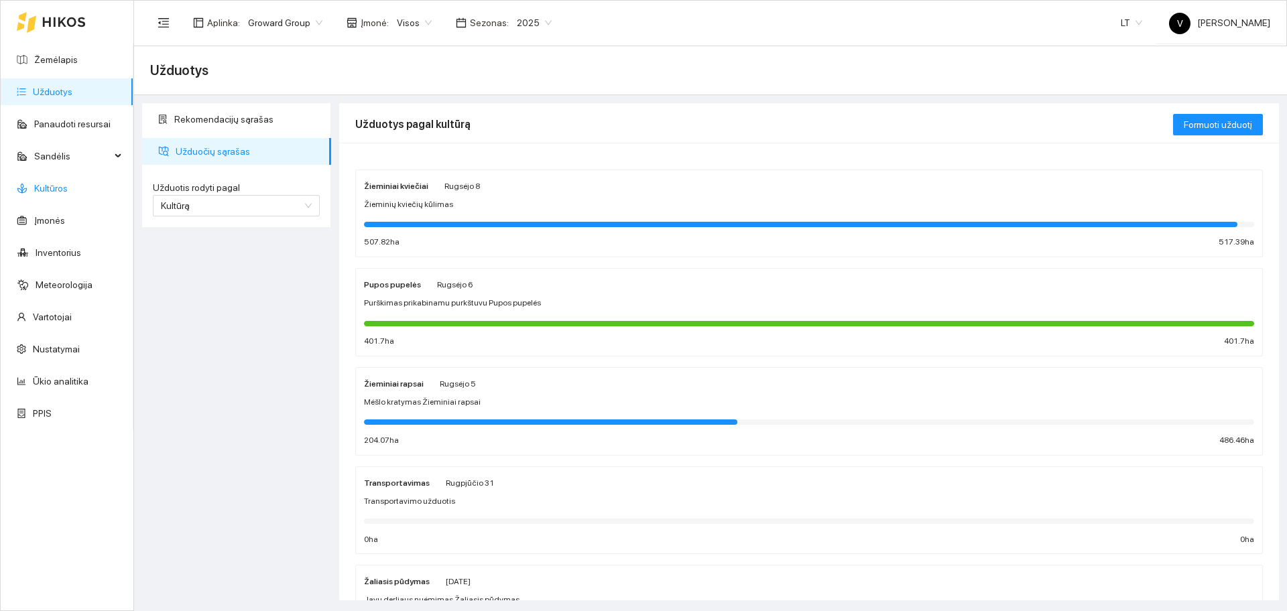
click at [64, 187] on link "Kultūros" at bounding box center [51, 188] width 34 height 11
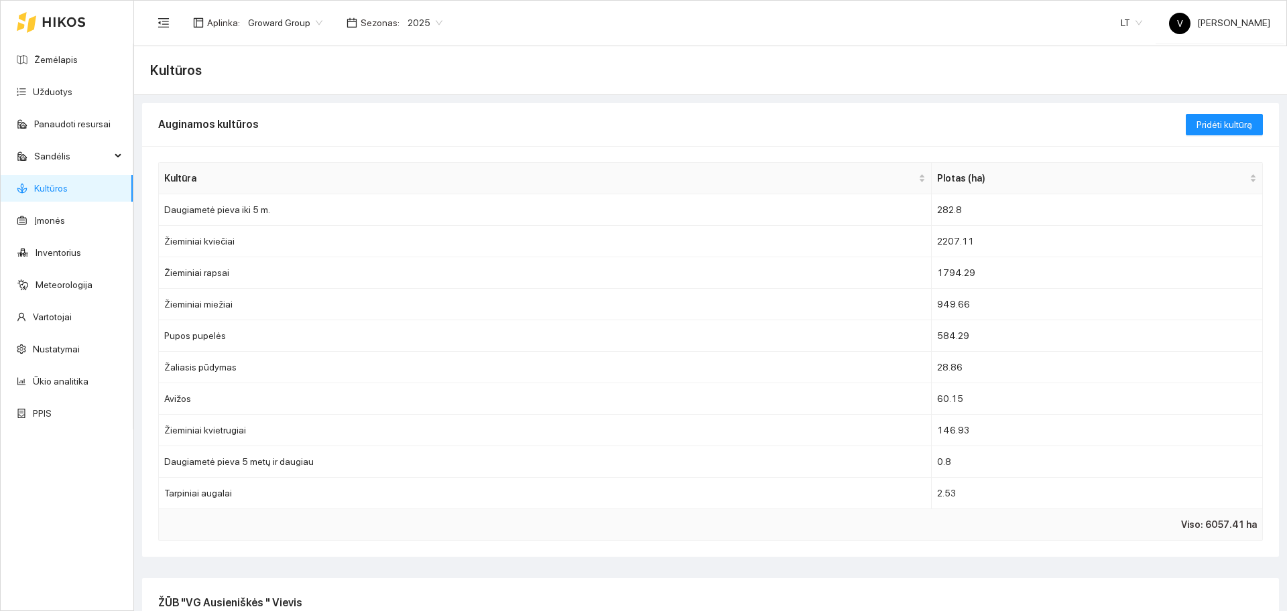
click at [285, 19] on span "Groward Group" at bounding box center [285, 23] width 74 height 20
click at [56, 183] on link "Kultūros" at bounding box center [51, 188] width 34 height 11
click at [78, 56] on link "Žemėlapis" at bounding box center [56, 59] width 44 height 11
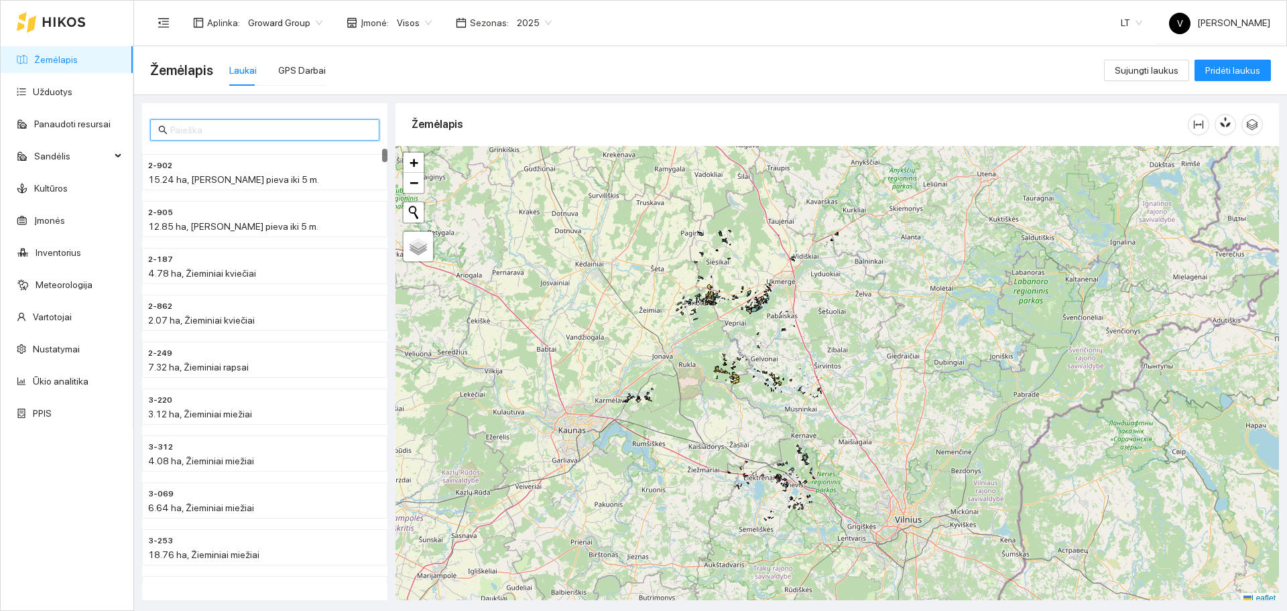
click at [183, 134] on input "text" at bounding box center [270, 130] width 201 height 15
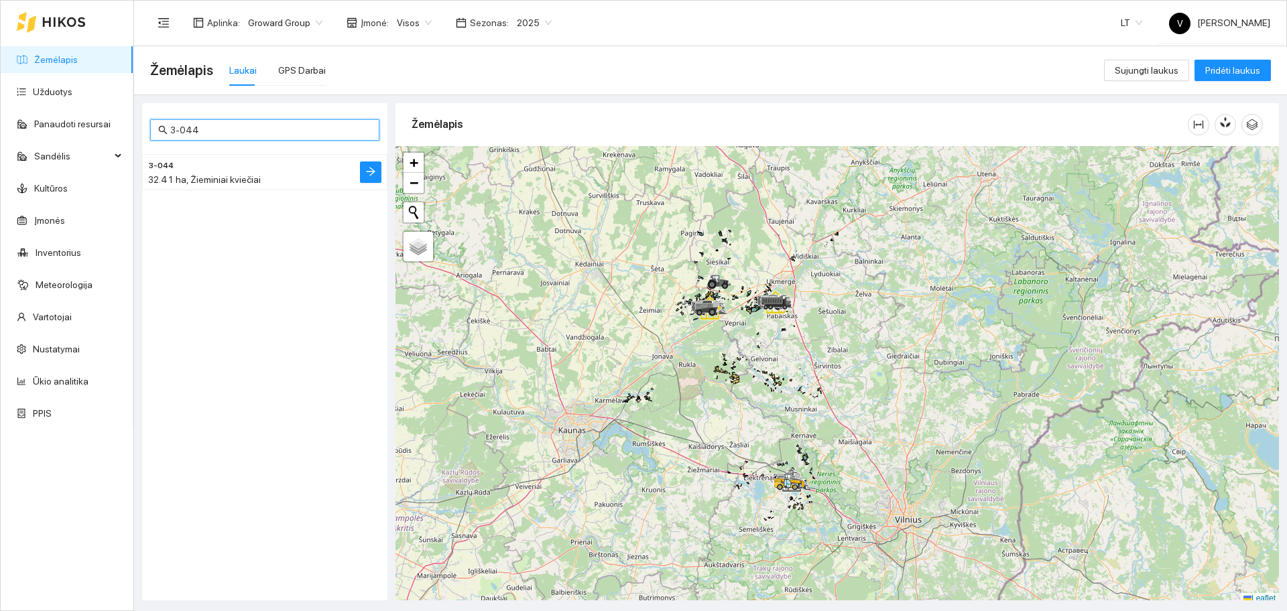
type input "3-044"
click at [192, 168] on h4 "3-044" at bounding box center [238, 165] width 180 height 15
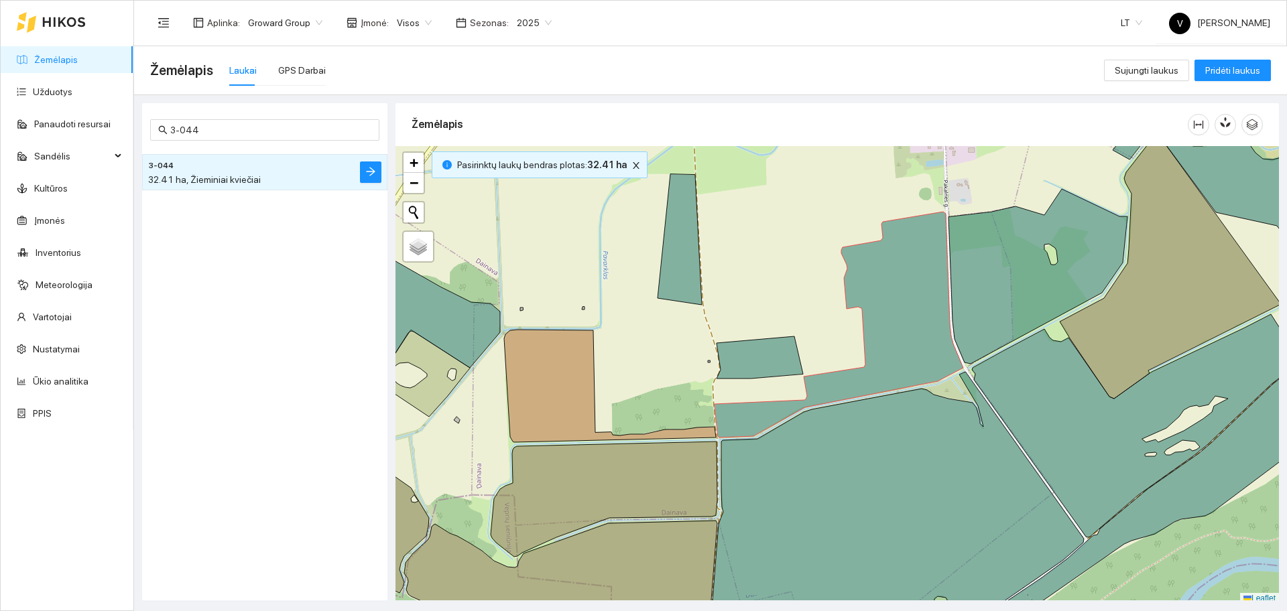
scroll to position [4, 0]
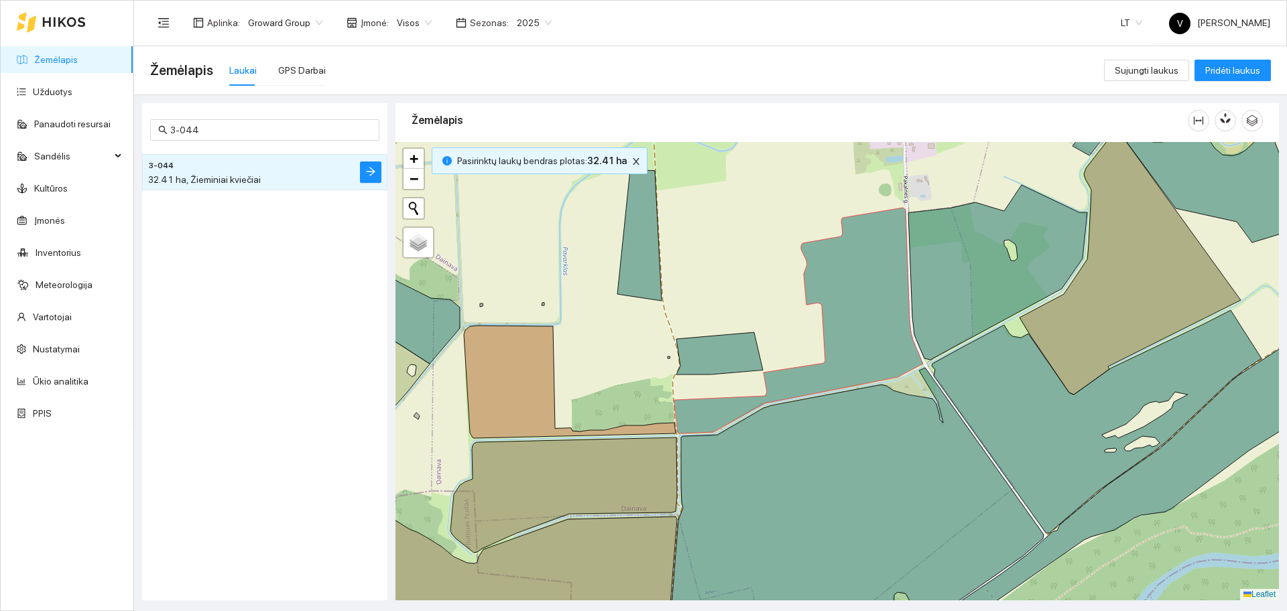
drag, startPoint x: 807, startPoint y: 284, endPoint x: 780, endPoint y: 284, distance: 26.8
click at [780, 284] on div at bounding box center [838, 371] width 884 height 459
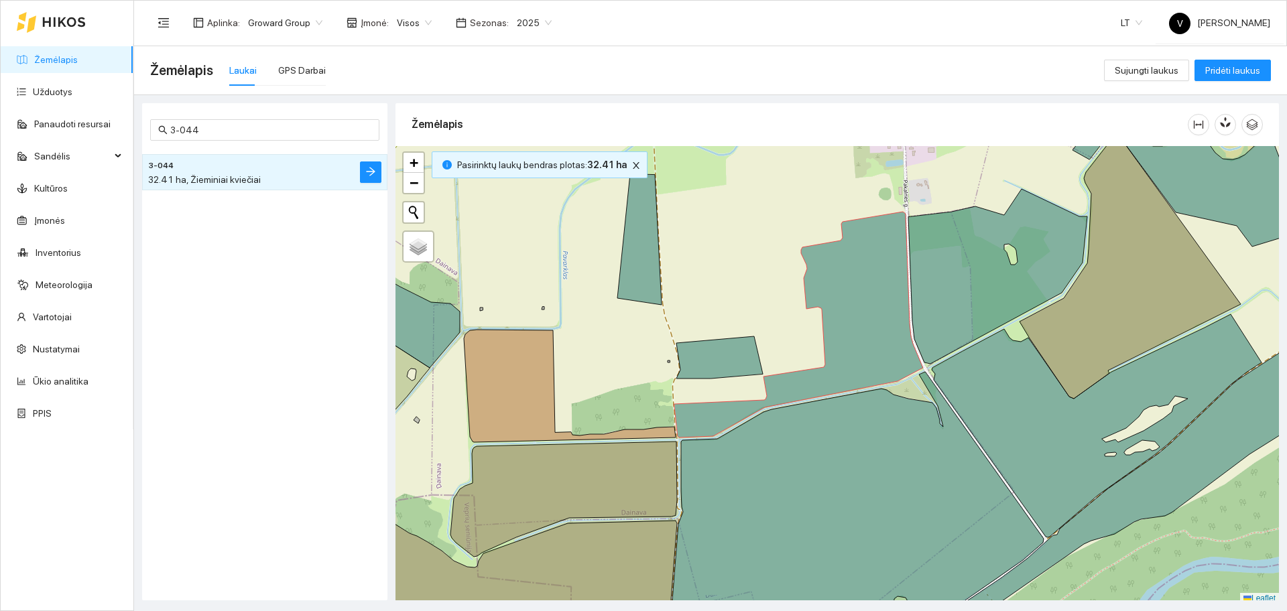
scroll to position [4, 0]
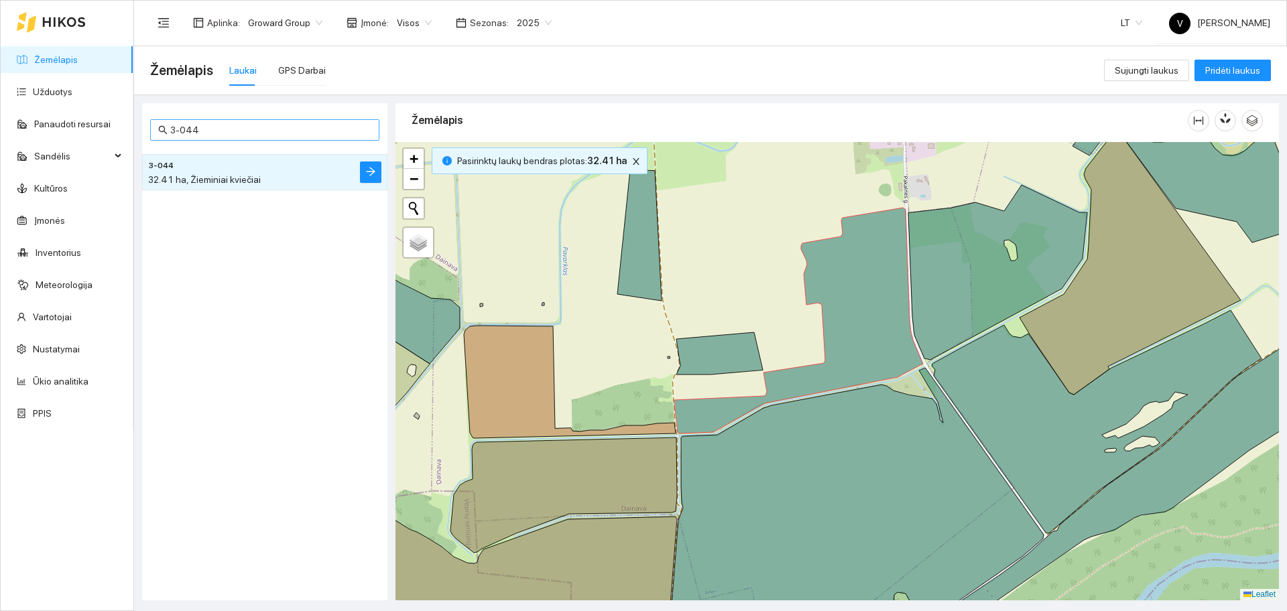
click at [227, 127] on input "3-044" at bounding box center [270, 130] width 201 height 15
drag, startPoint x: 236, startPoint y: 129, endPoint x: 90, endPoint y: 117, distance: 146.7
click at [90, 117] on section "Žemėlapis Užduotys Panaudoti resursai Sandėlis Kultūros Įmonės Inventorius Mete…" at bounding box center [643, 305] width 1287 height 611
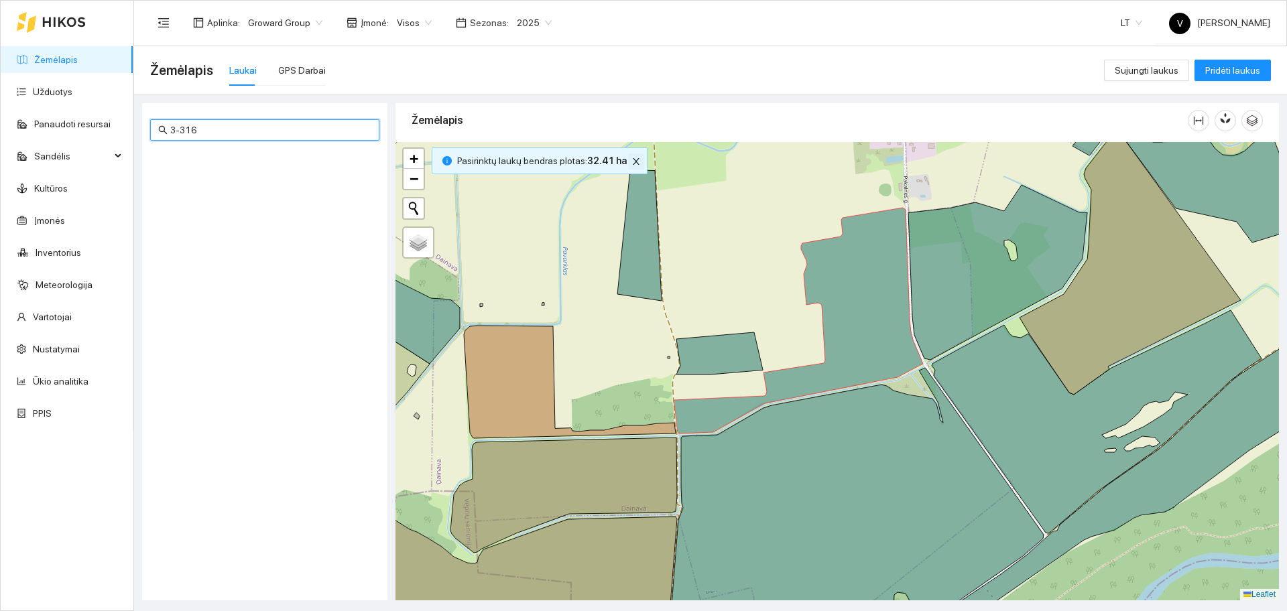
type input "3-316"
click at [632, 162] on icon "close" at bounding box center [636, 161] width 9 height 9
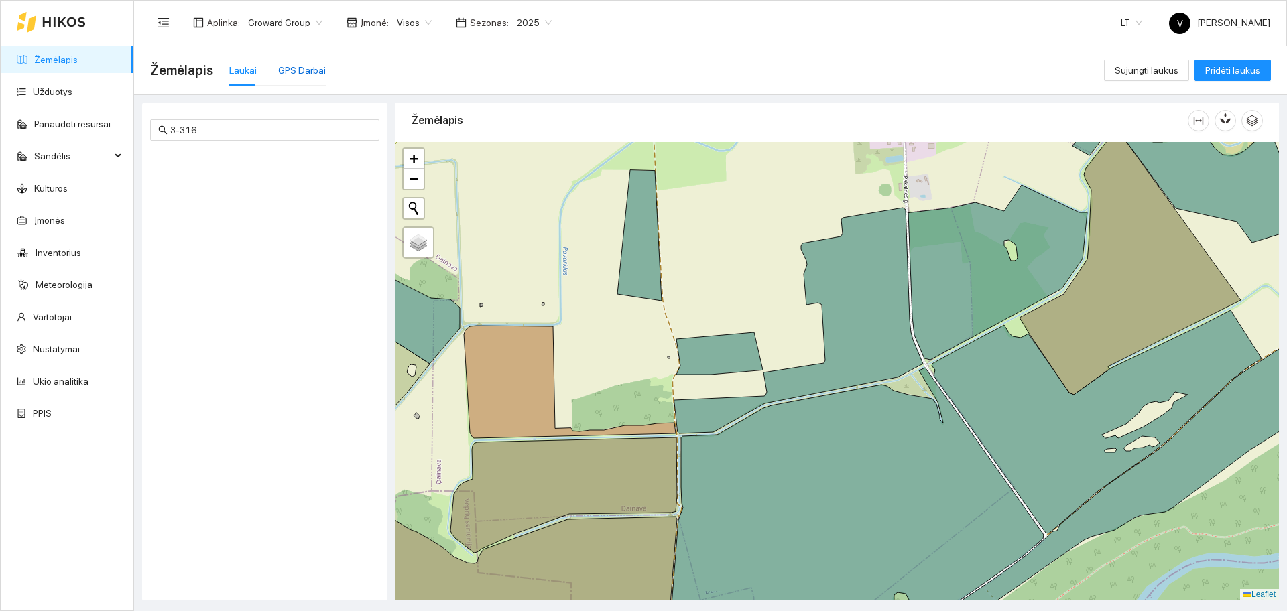
click at [305, 76] on div "GPS Darbai" at bounding box center [302, 70] width 48 height 15
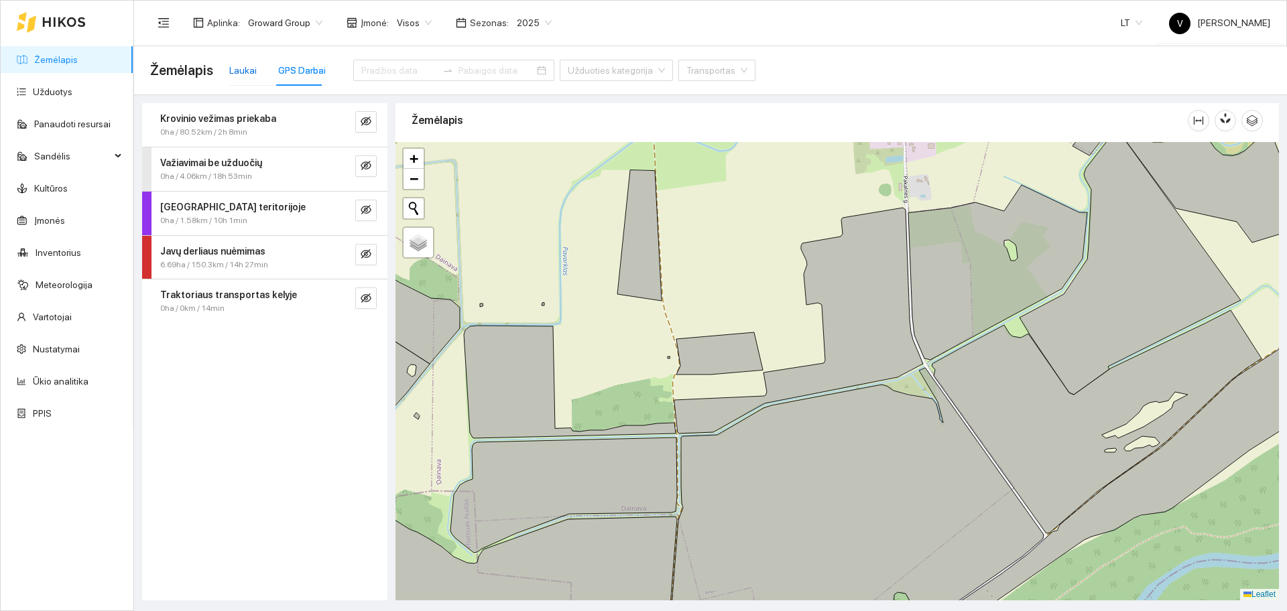
click at [242, 70] on div "Laukai" at bounding box center [242, 70] width 27 height 15
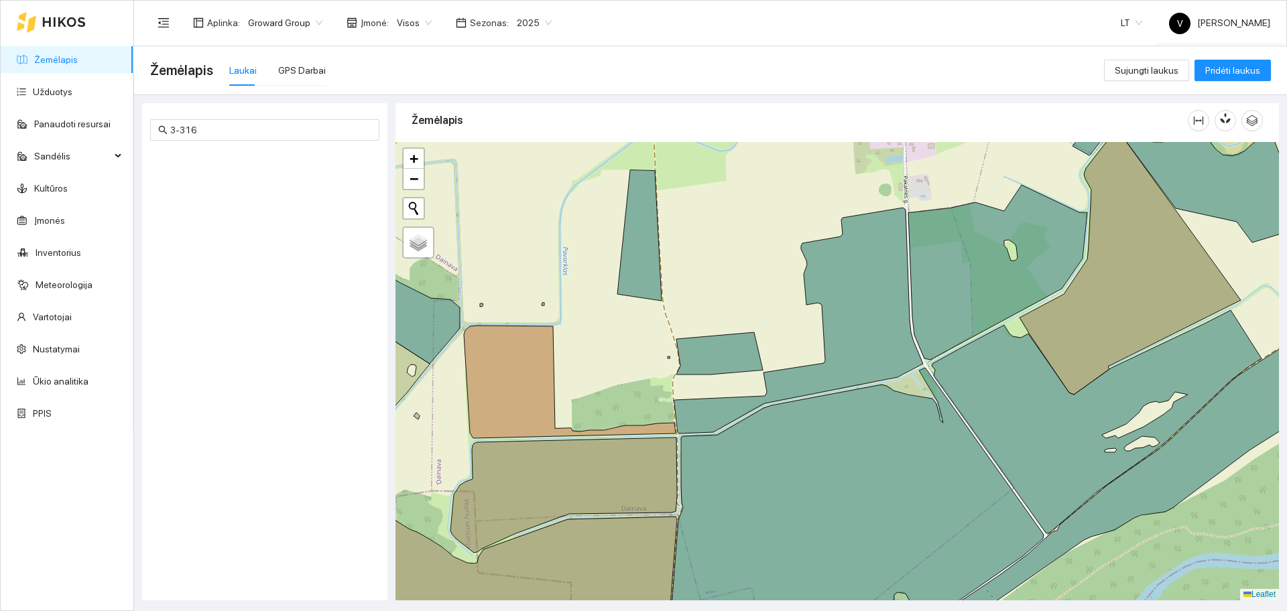
click at [530, 22] on span "2025" at bounding box center [534, 23] width 35 height 20
click at [529, 139] on div "2024" at bounding box center [524, 134] width 35 height 15
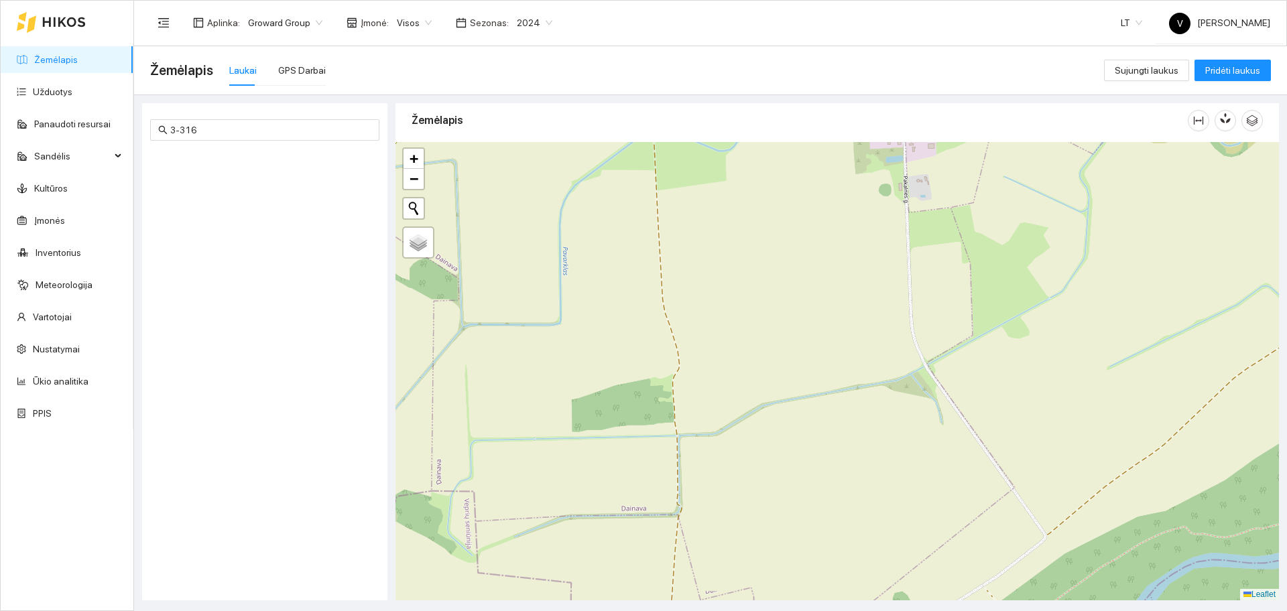
drag, startPoint x: 237, startPoint y: 129, endPoint x: 368, endPoint y: 103, distance: 133.5
click at [237, 129] on input "3-316" at bounding box center [270, 130] width 201 height 15
click at [517, 27] on span "2024" at bounding box center [535, 23] width 36 height 20
click at [530, 162] on div "2025" at bounding box center [524, 156] width 35 height 15
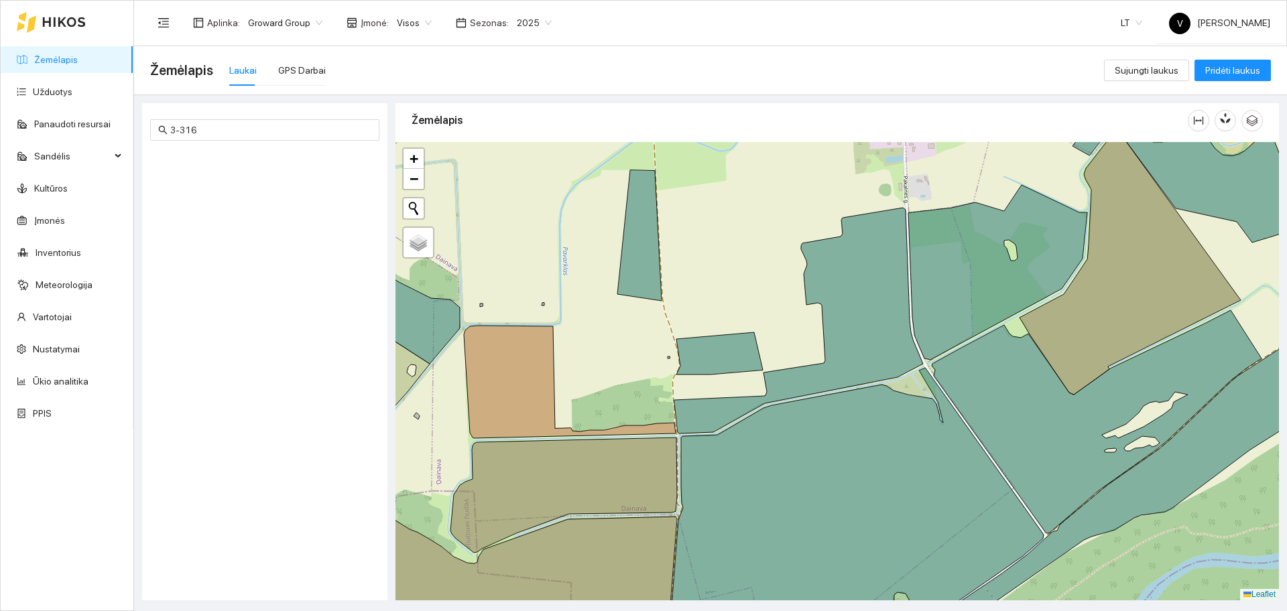
click at [528, 17] on span "2025" at bounding box center [534, 23] width 35 height 20
click at [518, 175] on div "2026" at bounding box center [524, 177] width 35 height 15
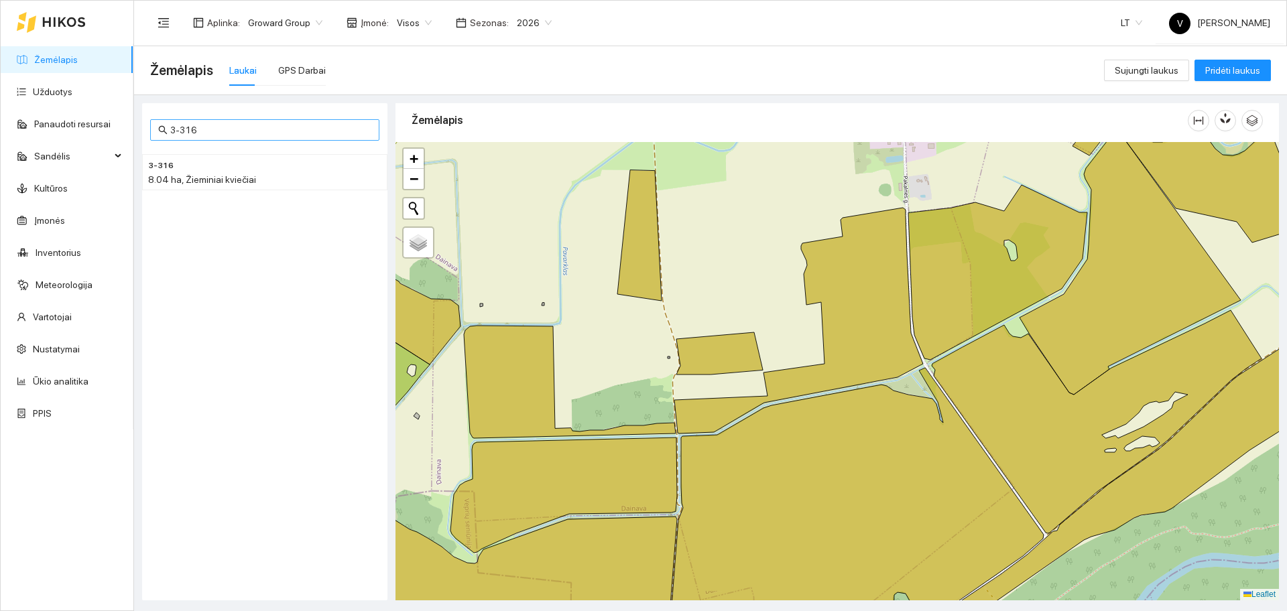
click at [228, 130] on input "3-316" at bounding box center [270, 130] width 201 height 15
click at [216, 162] on h4 "3-316" at bounding box center [238, 165] width 180 height 15
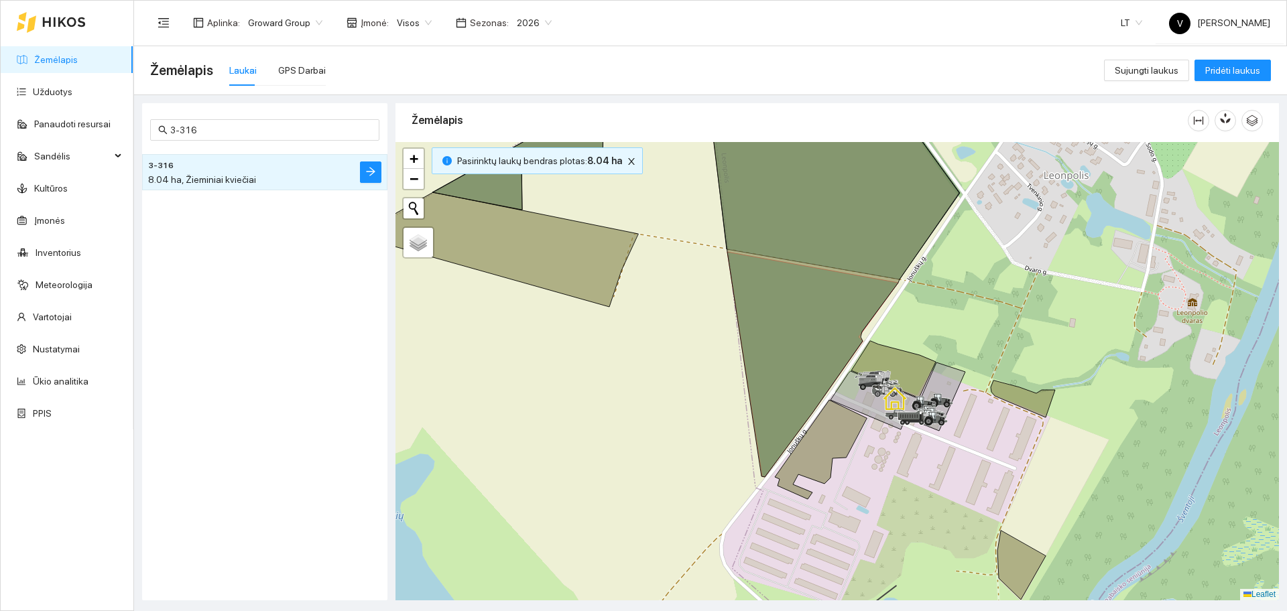
click at [206, 163] on h4 "3-316" at bounding box center [238, 165] width 180 height 15
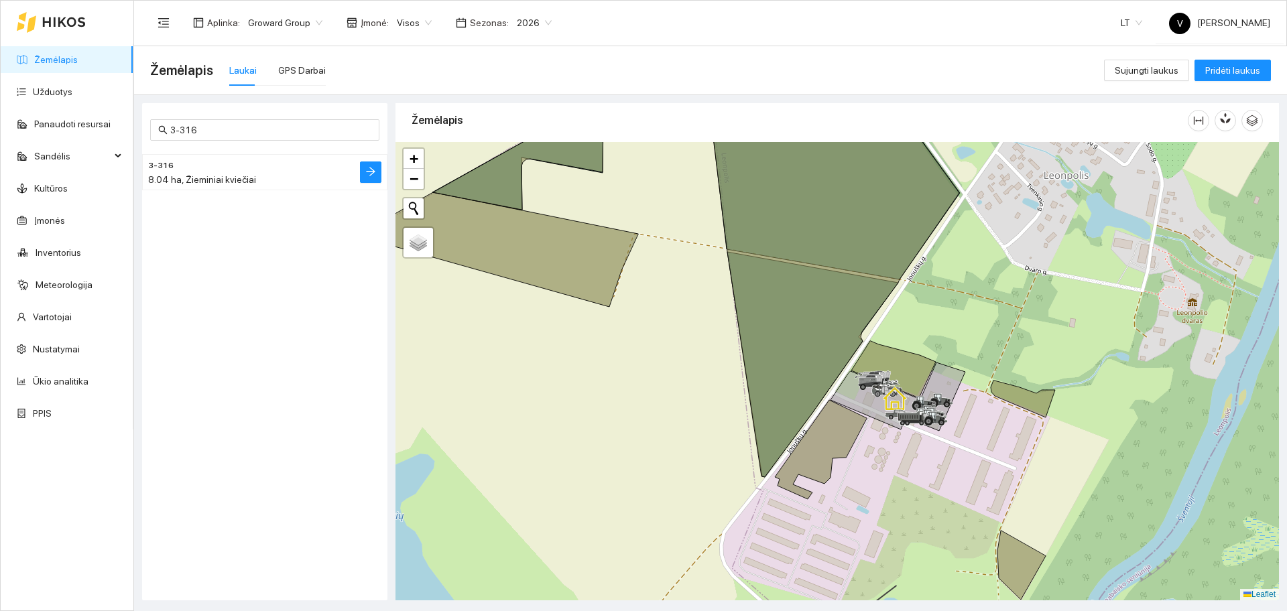
click at [204, 173] on div "8.04 ha, Žieminiai kviečiai" at bounding box center [238, 179] width 180 height 15
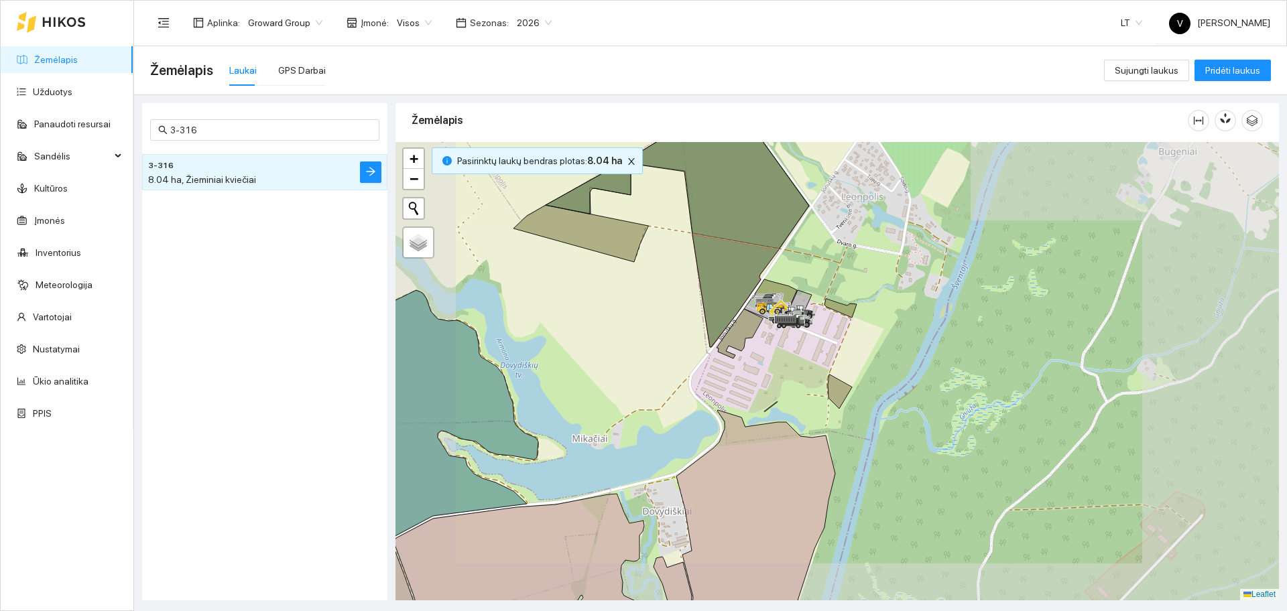
drag, startPoint x: 664, startPoint y: 351, endPoint x: 658, endPoint y: 418, distance: 68.0
click at [654, 425] on div at bounding box center [838, 371] width 884 height 459
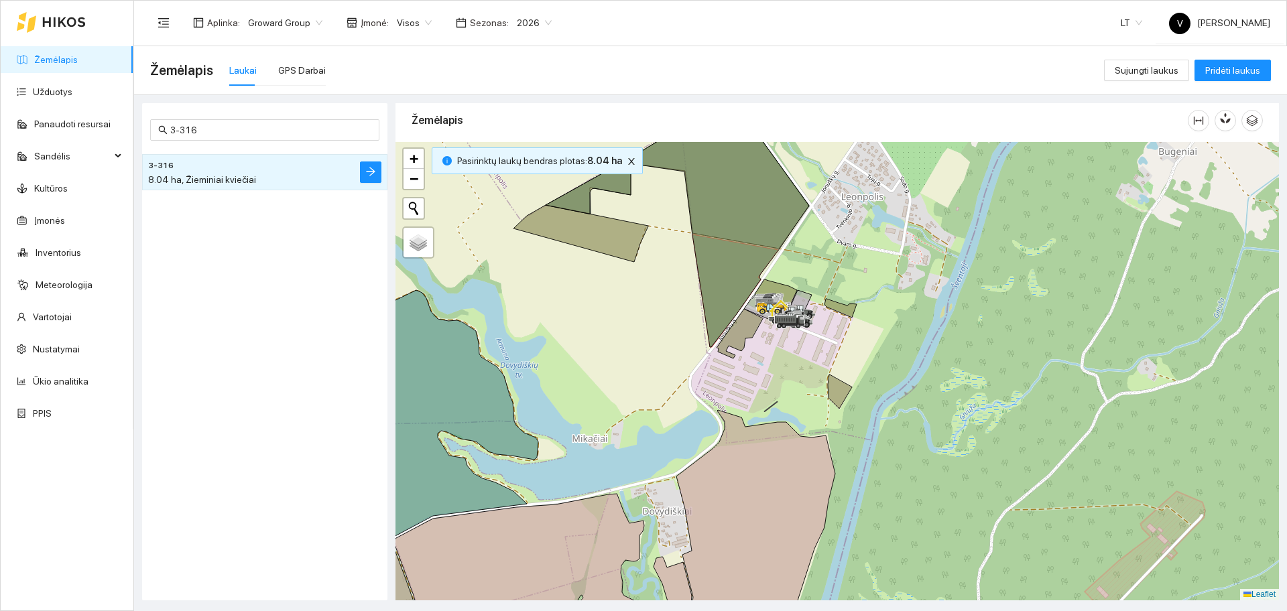
drag, startPoint x: 683, startPoint y: 320, endPoint x: 652, endPoint y: 381, distance: 69.0
click at [652, 381] on div at bounding box center [838, 371] width 884 height 459
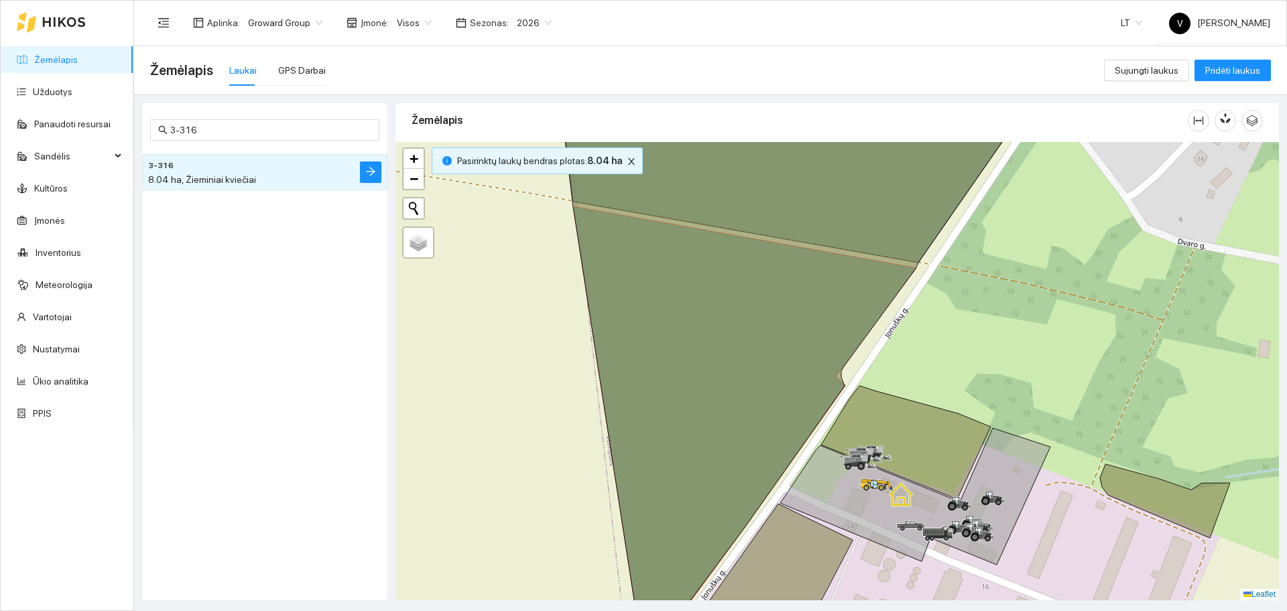
click at [257, 162] on h4 "3-316" at bounding box center [238, 165] width 180 height 15
